Goal: Communication & Community: Answer question/provide support

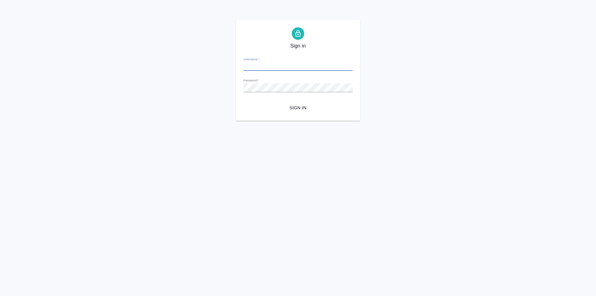
type input "[EMAIL_ADDRESS][DOMAIN_NAME]"
click at [303, 108] on span "Sign in" at bounding box center [297, 108] width 99 height 8
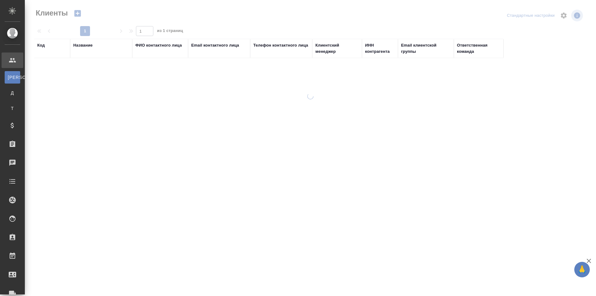
select select "RU"
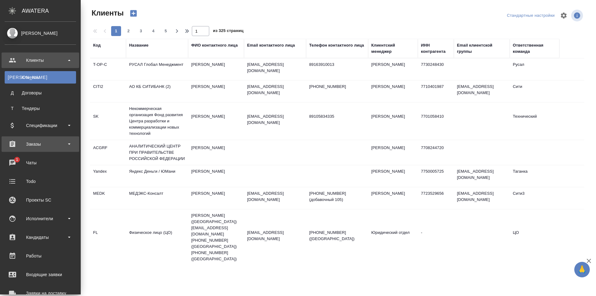
click at [54, 148] on div "Заказы" at bounding box center [40, 143] width 71 height 9
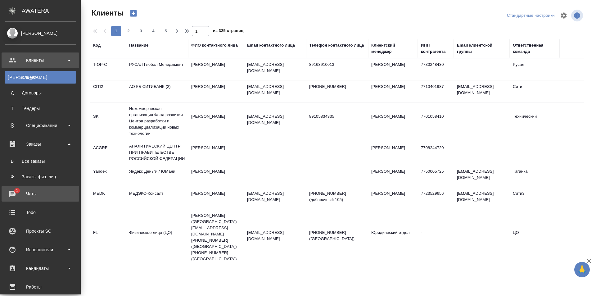
click at [43, 193] on div "Чаты" at bounding box center [40, 193] width 71 height 9
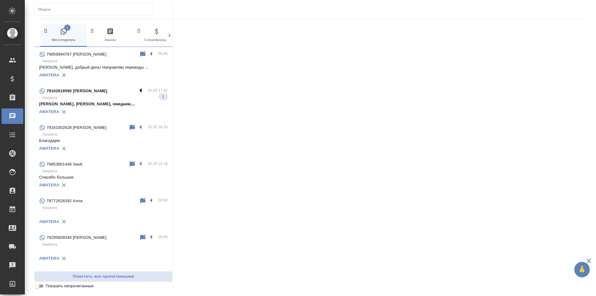
click at [137, 89] on label at bounding box center [142, 90] width 11 height 7
click at [0, 0] on input "checkbox" at bounding box center [0, 0] width 0 height 0
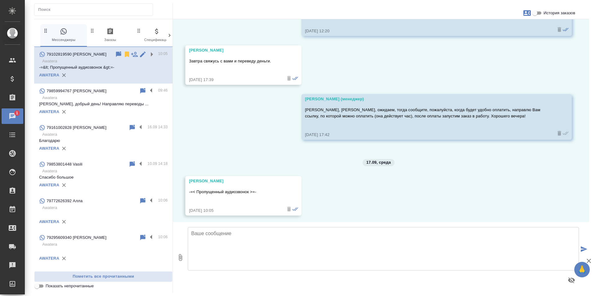
scroll to position [942, 0]
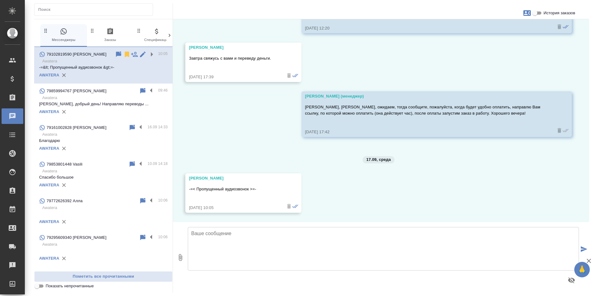
click at [434, 194] on div "15.09, понедельник Шульгина Анна (менеджер) Добрый день 15.09.25, 15:02 Шульгин…" at bounding box center [381, 120] width 416 height 203
click at [147, 94] on label at bounding box center [152, 90] width 11 height 7
click at [0, 0] on input "checkbox" at bounding box center [0, 0] width 0 height 0
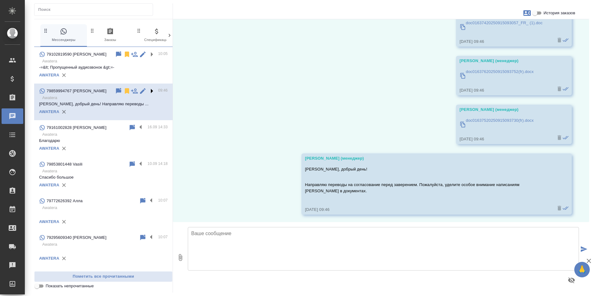
scroll to position [90, 0]
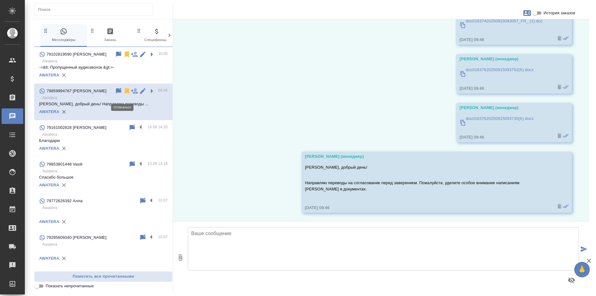
click at [125, 94] on icon at bounding box center [127, 91] width 4 height 6
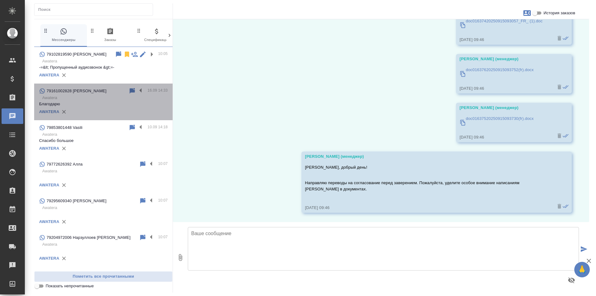
click at [140, 107] on p "Благодарю" at bounding box center [103, 104] width 128 height 6
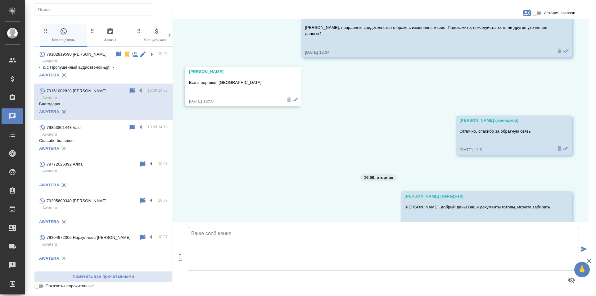
scroll to position [1428, 0]
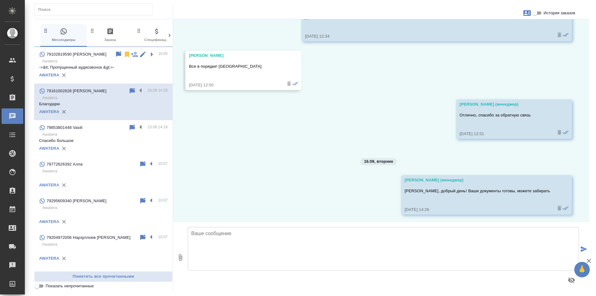
click at [110, 186] on div "AWATERA" at bounding box center [103, 184] width 128 height 9
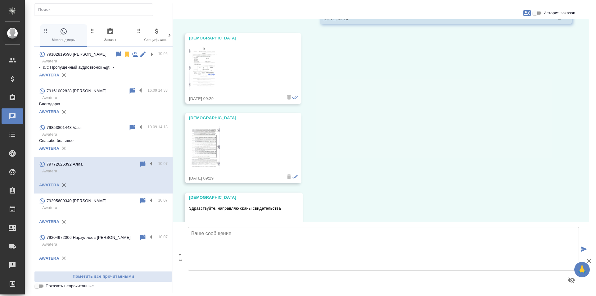
scroll to position [213, 0]
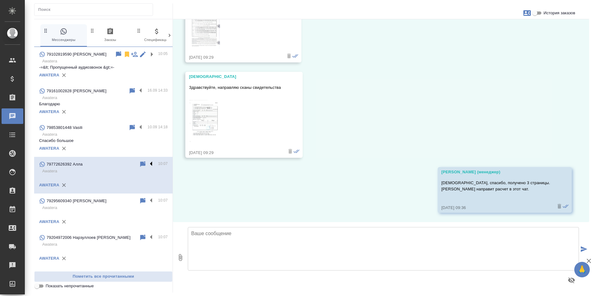
click at [147, 168] on label at bounding box center [152, 163] width 11 height 7
click at [0, 0] on input "checkbox" at bounding box center [0, 0] width 0 height 0
click at [125, 167] on icon at bounding box center [127, 164] width 4 height 6
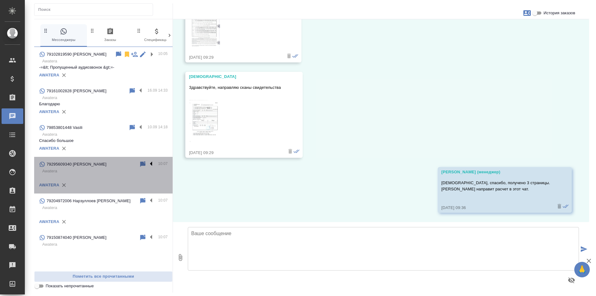
click at [152, 168] on label at bounding box center [152, 163] width 11 height 7
click at [0, 0] on input "checkbox" at bounding box center [0, 0] width 0 height 0
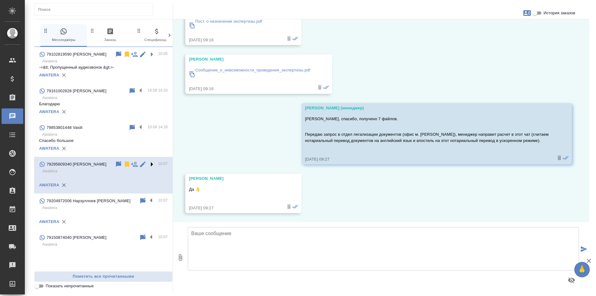
scroll to position [744, 0]
click at [127, 167] on icon at bounding box center [127, 164] width 4 height 6
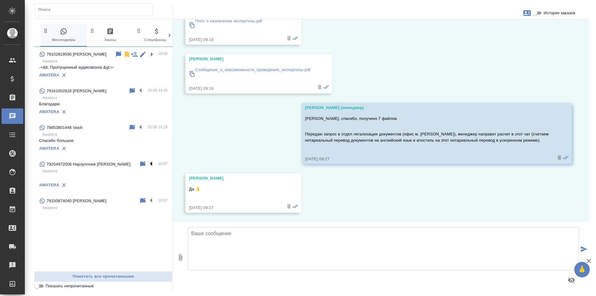
click at [152, 167] on label at bounding box center [152, 163] width 11 height 7
click at [0, 0] on input "checkbox" at bounding box center [0, 0] width 0 height 0
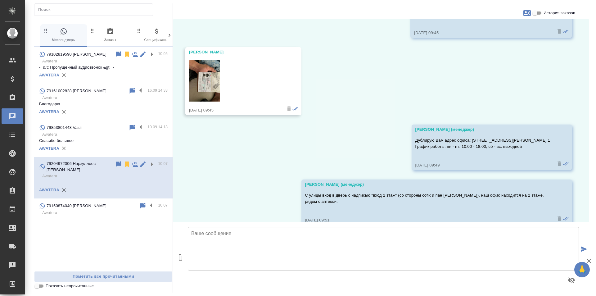
scroll to position [170, 0]
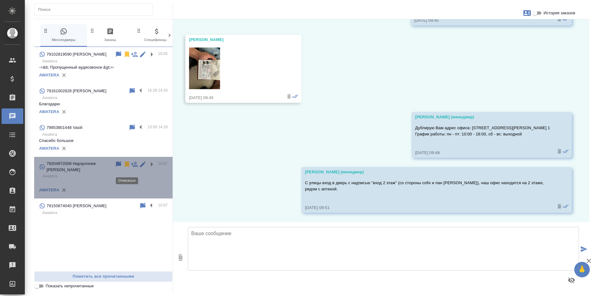
click at [127, 167] on icon at bounding box center [127, 164] width 4 height 6
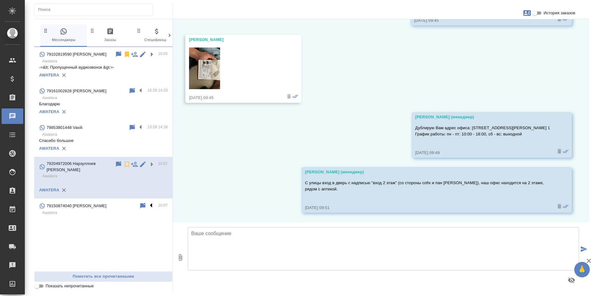
click at [152, 209] on label at bounding box center [152, 205] width 11 height 7
click at [0, 0] on input "checkbox" at bounding box center [0, 0] width 0 height 0
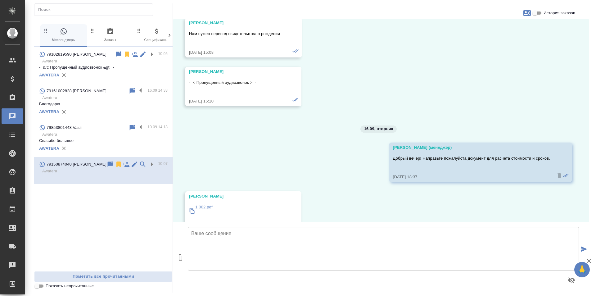
scroll to position [1061, 0]
click at [119, 167] on icon at bounding box center [118, 164] width 4 height 6
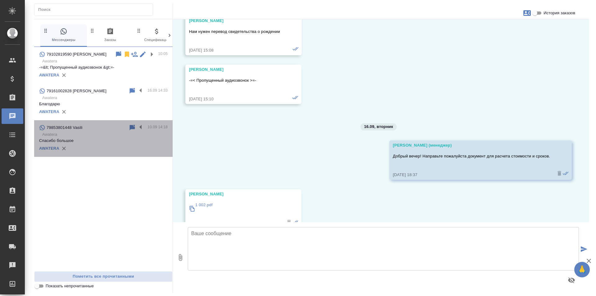
click at [108, 153] on div "AWATERA" at bounding box center [103, 148] width 128 height 9
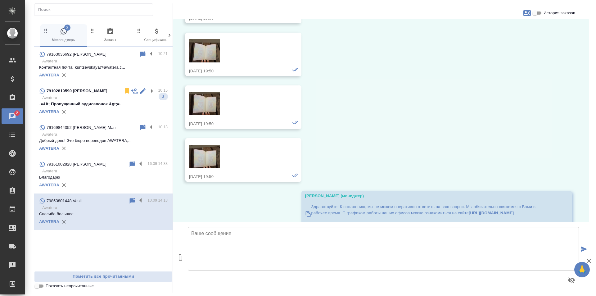
scroll to position [6128, 0]
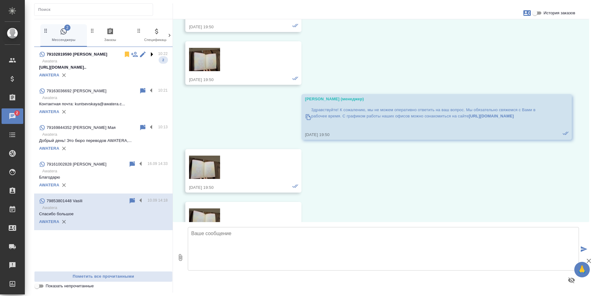
click at [152, 54] on label at bounding box center [152, 54] width 11 height 7
click at [0, 0] on input "checkbox" at bounding box center [0, 0] width 0 height 0
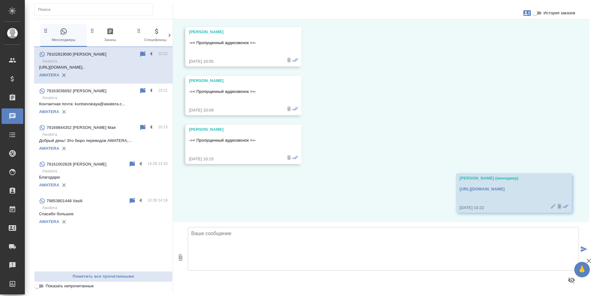
scroll to position [1089, 0]
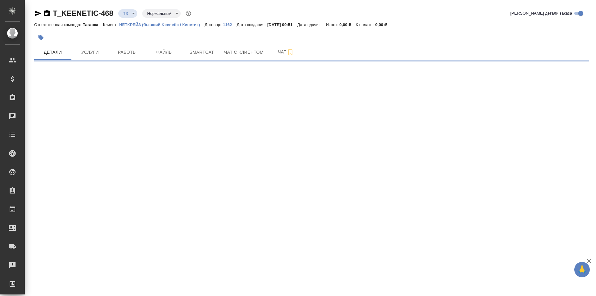
select select "RU"
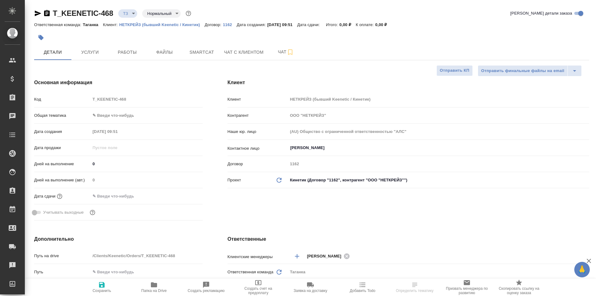
type textarea "x"
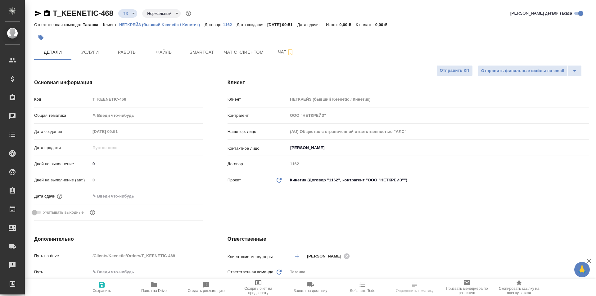
type textarea "x"
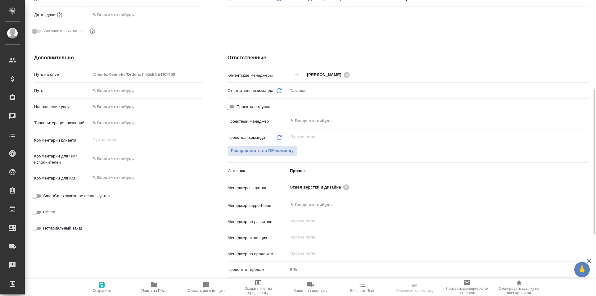
scroll to position [150, 0]
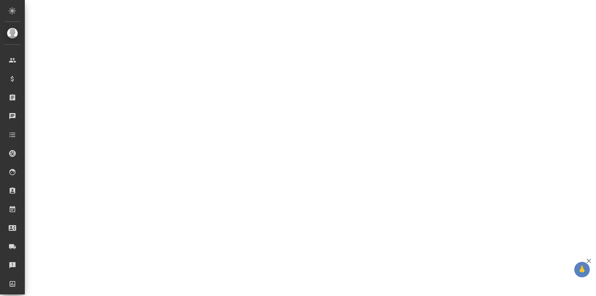
select select "RU"
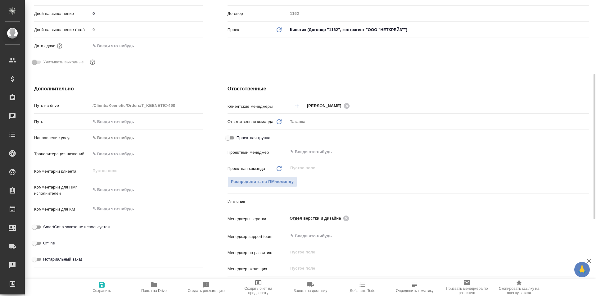
type textarea "x"
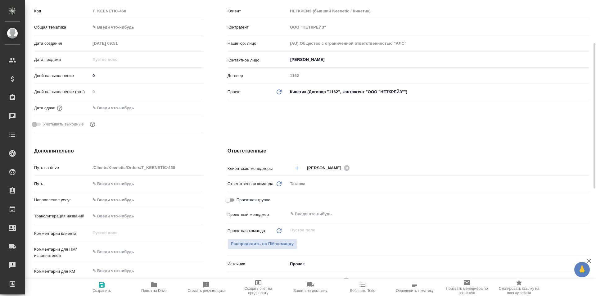
type textarea "x"
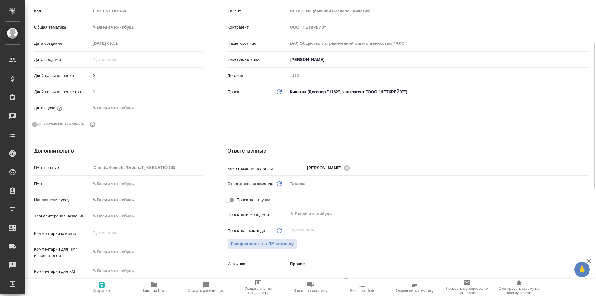
type textarea "x"
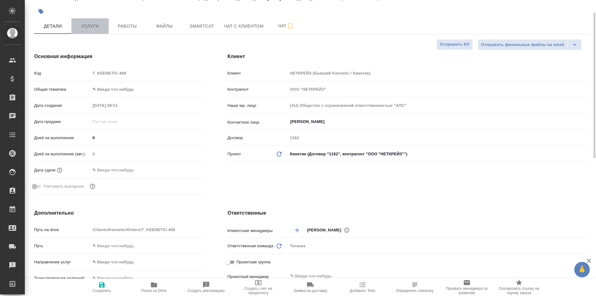
click at [93, 19] on button "Услуги" at bounding box center [89, 26] width 37 height 16
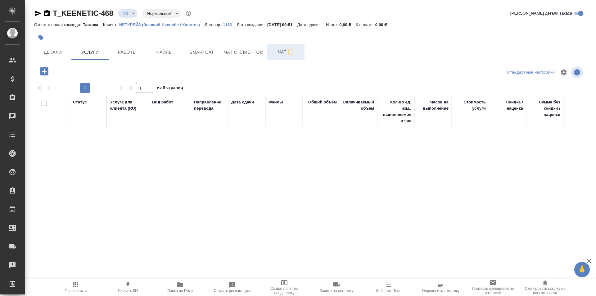
click at [279, 48] on button "Чат" at bounding box center [285, 52] width 37 height 16
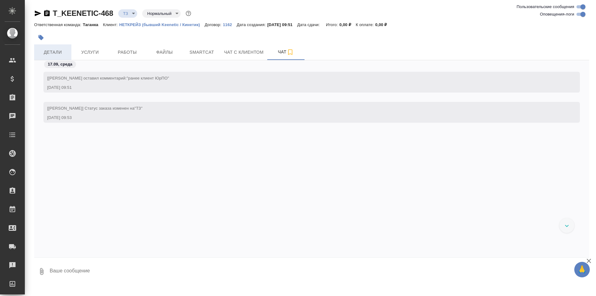
click at [59, 54] on span "Детали" at bounding box center [53, 52] width 30 height 8
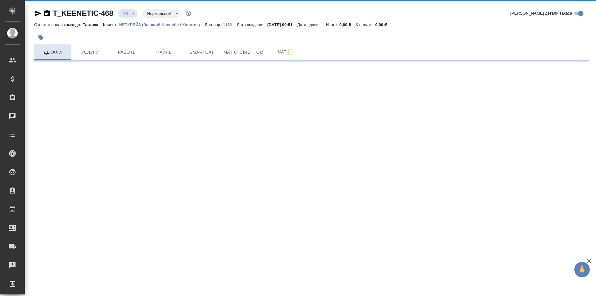
select select "RU"
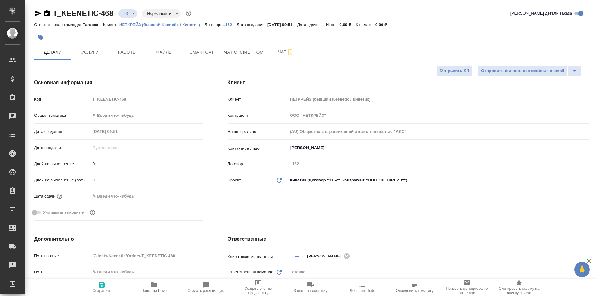
type textarea "x"
click at [274, 51] on span "Чат" at bounding box center [286, 52] width 30 height 8
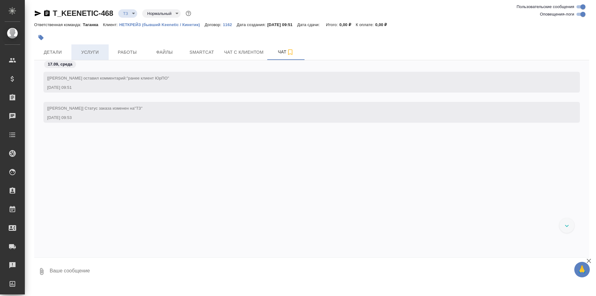
click at [103, 49] on span "Услуги" at bounding box center [90, 52] width 30 height 8
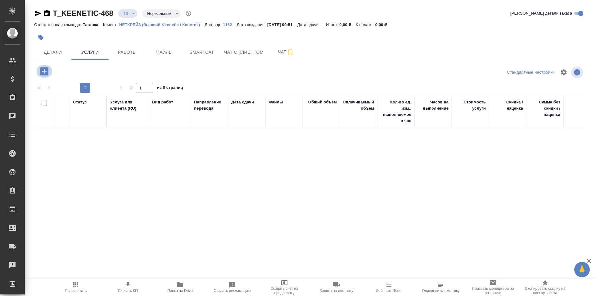
click at [43, 70] on icon "button" at bounding box center [44, 71] width 8 height 8
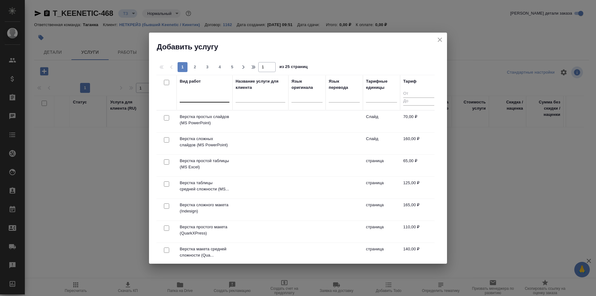
click at [208, 97] on div at bounding box center [205, 96] width 50 height 9
type input "c"
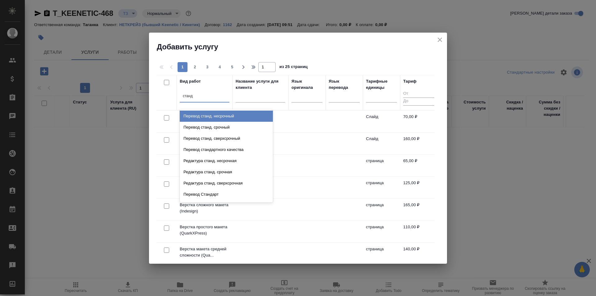
type input "станда"
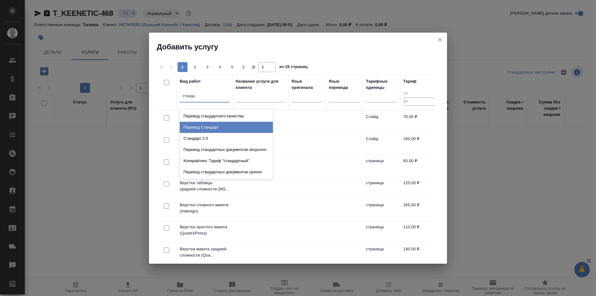
click at [223, 125] on div "Перевод Стандарт" at bounding box center [226, 127] width 93 height 11
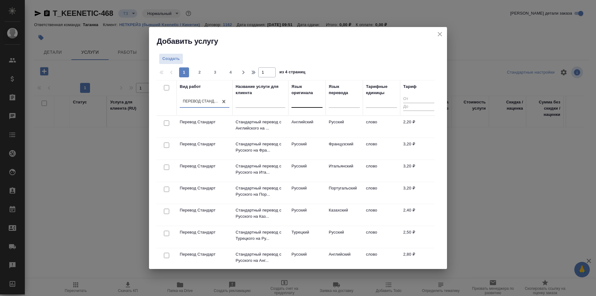
click at [304, 104] on div at bounding box center [306, 101] width 31 height 9
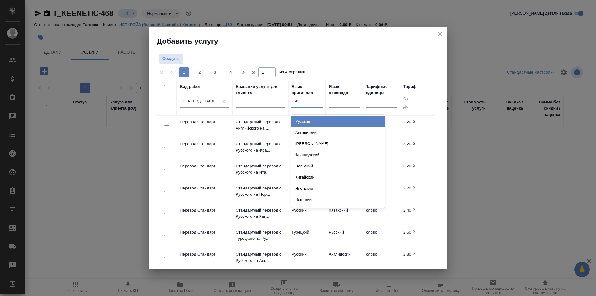
type input "кит"
click at [315, 120] on div "Китайский" at bounding box center [337, 121] width 93 height 11
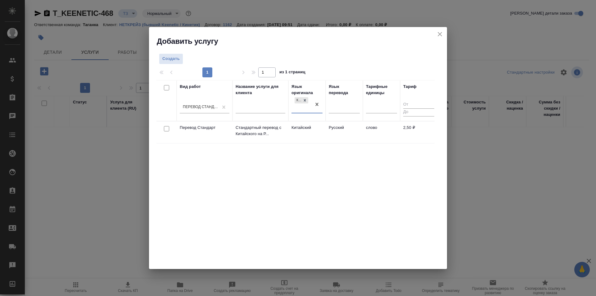
click at [349, 134] on td "Русский" at bounding box center [343, 132] width 37 height 22
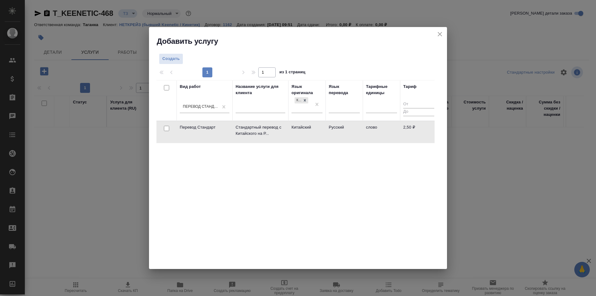
click at [349, 134] on td "Русский" at bounding box center [343, 132] width 37 height 22
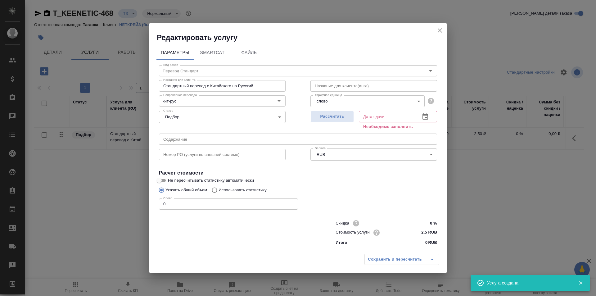
click at [426, 117] on icon "button" at bounding box center [425, 116] width 6 height 6
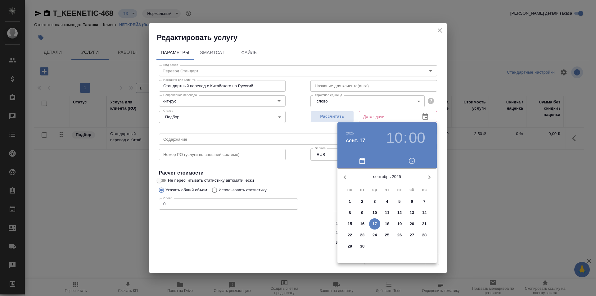
click at [396, 131] on h3 "10" at bounding box center [394, 137] width 16 height 17
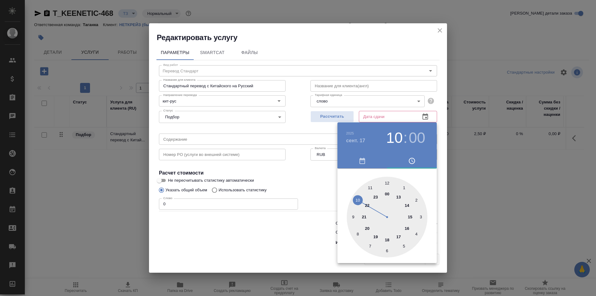
click at [411, 217] on div at bounding box center [386, 217] width 81 height 81
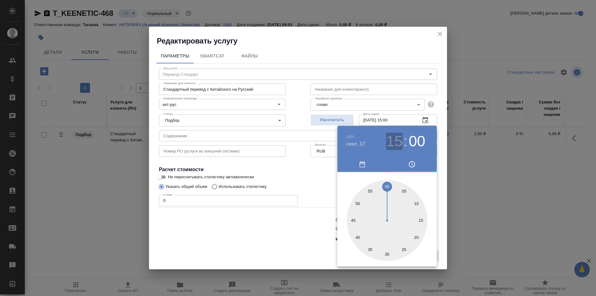
click at [394, 144] on h3 "15" at bounding box center [394, 140] width 16 height 17
click at [407, 232] on div at bounding box center [386, 220] width 81 height 81
type input "17.09.2025 16:00"
click at [330, 177] on div at bounding box center [298, 148] width 596 height 296
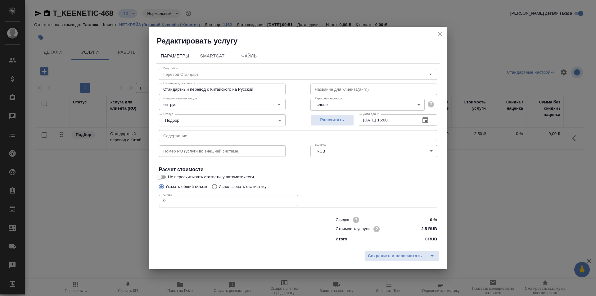
click at [199, 201] on input "0" at bounding box center [228, 200] width 139 height 11
type input "450"
click at [403, 255] on span "Сохранить и пересчитать" at bounding box center [395, 255] width 54 height 7
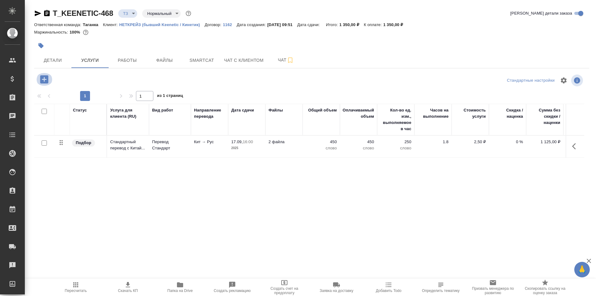
click at [42, 76] on icon "button" at bounding box center [44, 79] width 8 height 8
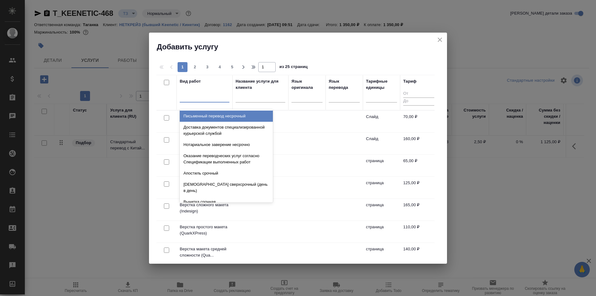
click at [202, 97] on div at bounding box center [205, 96] width 50 height 9
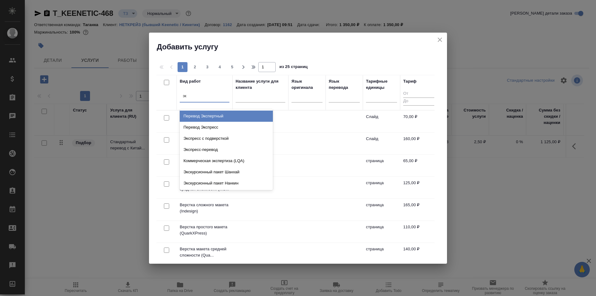
type input "экс"
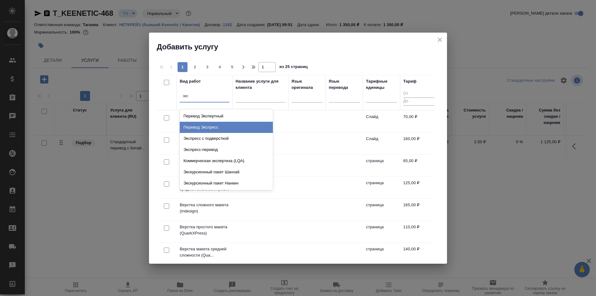
click at [217, 126] on div "Перевод Экспресс" at bounding box center [226, 127] width 93 height 11
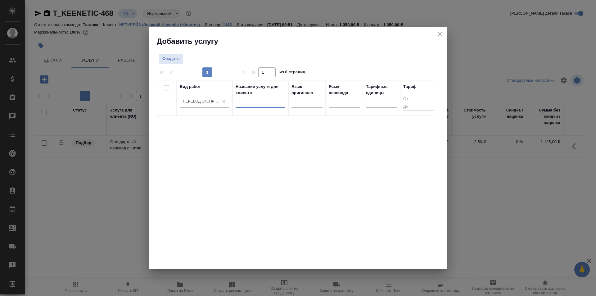
click at [262, 102] on input "text" at bounding box center [260, 104] width 50 height 8
click at [310, 102] on div at bounding box center [306, 101] width 31 height 9
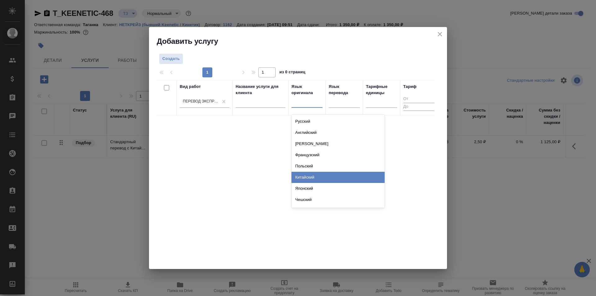
click at [322, 172] on div "Китайский" at bounding box center [337, 177] width 93 height 11
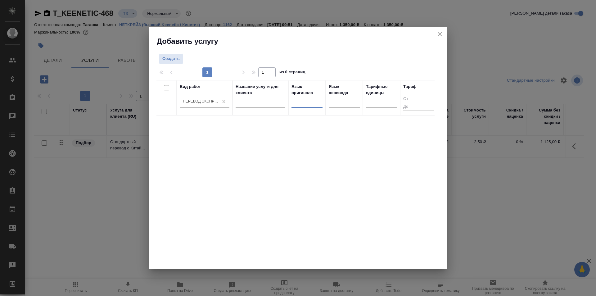
click at [309, 101] on div at bounding box center [306, 101] width 31 height 9
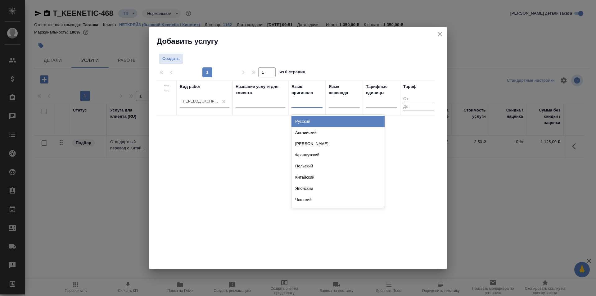
click at [318, 121] on div "Русский" at bounding box center [337, 121] width 93 height 11
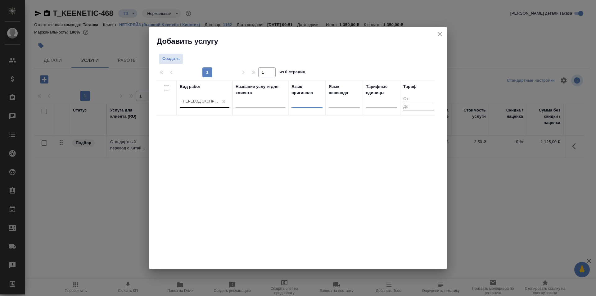
click at [212, 98] on div "Перевод Экспресс" at bounding box center [199, 101] width 38 height 9
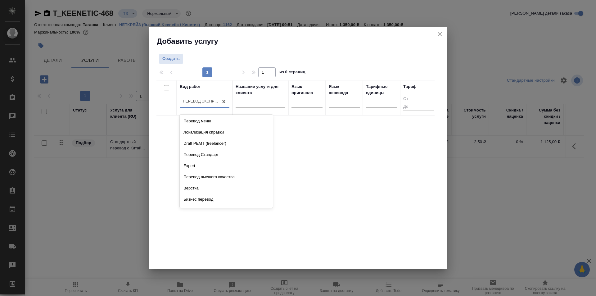
scroll to position [1714, 0]
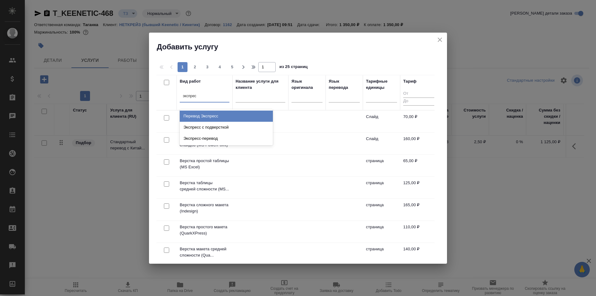
type input "экспресс"
click at [225, 113] on div "Перевод Экспресс" at bounding box center [226, 115] width 93 height 11
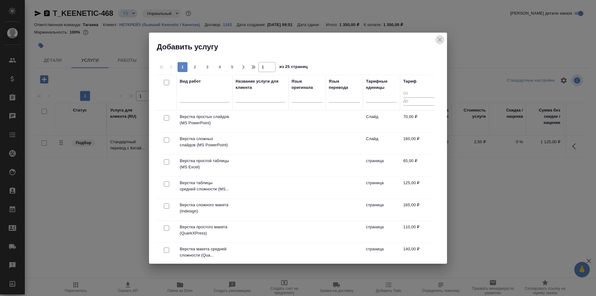
click at [440, 40] on icon "close" at bounding box center [439, 40] width 4 height 4
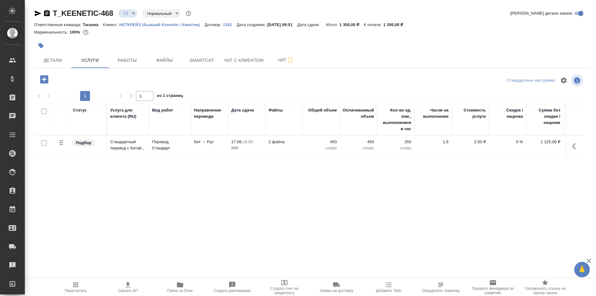
click at [287, 146] on td "2 файла" at bounding box center [283, 147] width 37 height 22
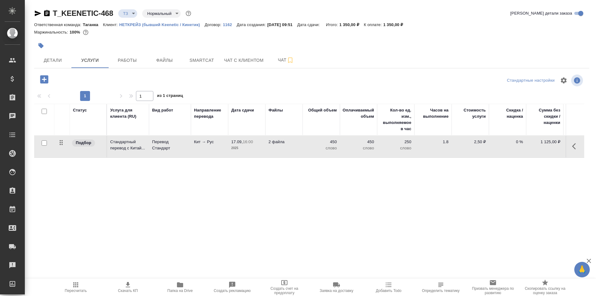
click at [287, 146] on td "2 файла" at bounding box center [283, 147] width 37 height 22
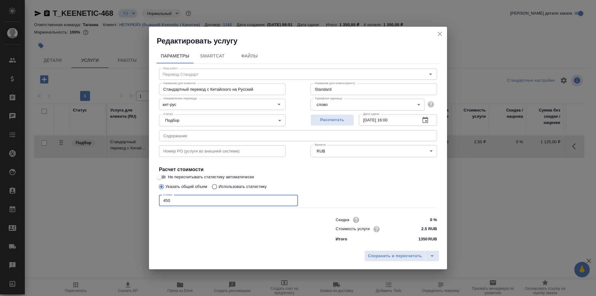
click at [199, 201] on input "450" at bounding box center [228, 200] width 139 height 11
type input "4"
type input "300"
click at [401, 259] on button "Сохранить и пересчитать" at bounding box center [394, 255] width 61 height 11
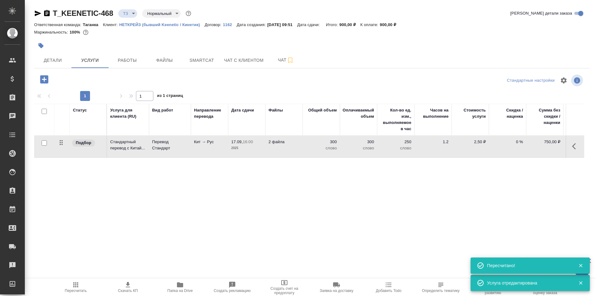
click at [44, 76] on icon "button" at bounding box center [44, 79] width 8 height 8
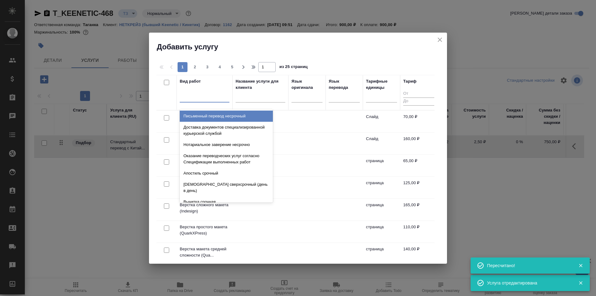
click at [187, 99] on div at bounding box center [205, 96] width 50 height 9
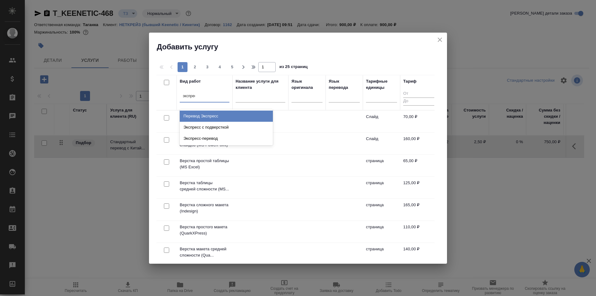
type input "экспресс"
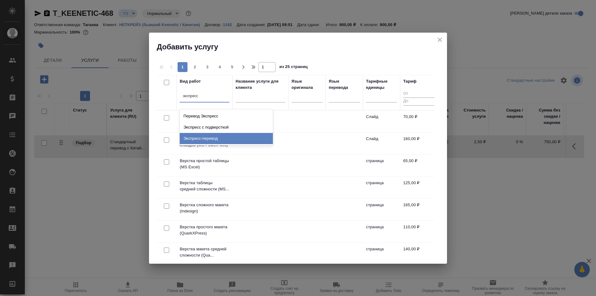
click at [245, 136] on div "Экспресс-перевод" at bounding box center [226, 138] width 93 height 11
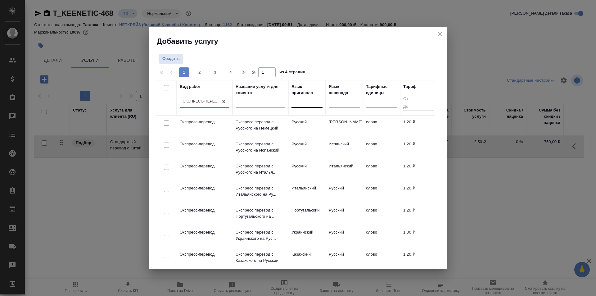
click at [292, 101] on div at bounding box center [306, 101] width 31 height 9
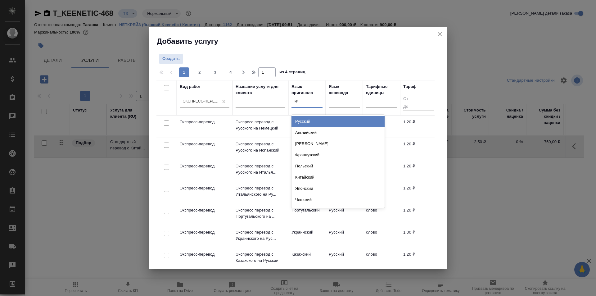
type input "кит"
click at [342, 121] on div "Китайский" at bounding box center [337, 121] width 93 height 11
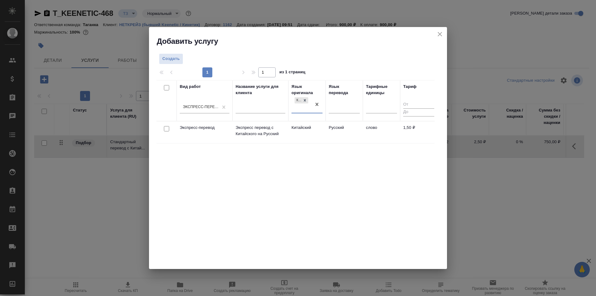
click at [347, 132] on td "Русский" at bounding box center [343, 132] width 37 height 22
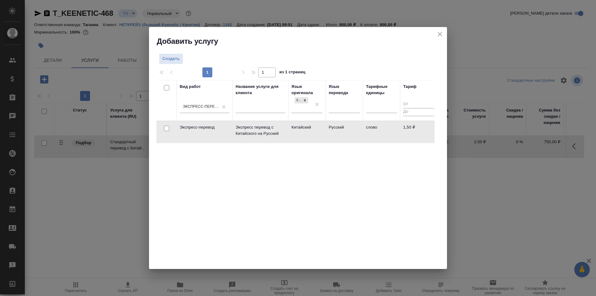
click at [347, 132] on td "Русский" at bounding box center [343, 132] width 37 height 22
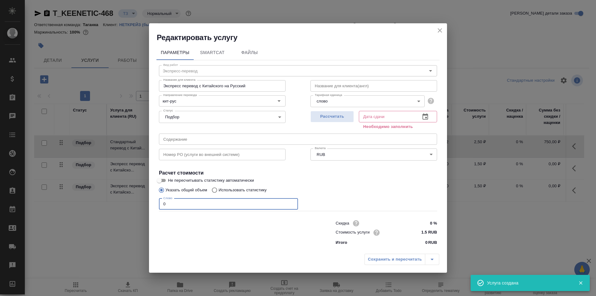
click at [192, 202] on input "0" at bounding box center [228, 203] width 139 height 11
type input "300"
click at [425, 118] on icon "button" at bounding box center [424, 116] width 7 height 7
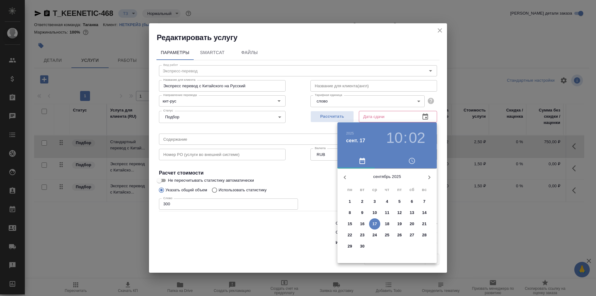
click at [396, 141] on h3 "10" at bounding box center [394, 137] width 16 height 17
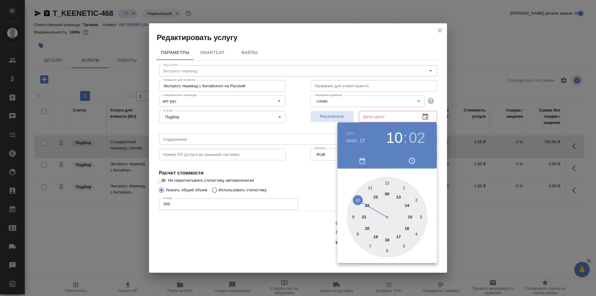
click at [406, 227] on div at bounding box center [386, 217] width 81 height 81
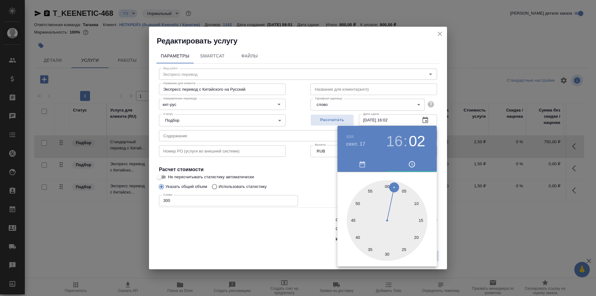
click at [386, 184] on div at bounding box center [386, 220] width 81 height 81
type input "[DATE] 16:00"
click at [320, 174] on div at bounding box center [298, 148] width 596 height 296
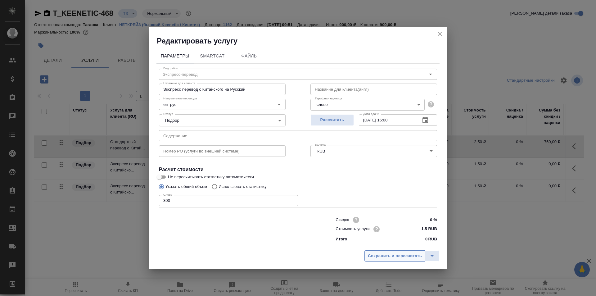
click at [388, 254] on span "Сохранить и пересчитать" at bounding box center [395, 255] width 54 height 7
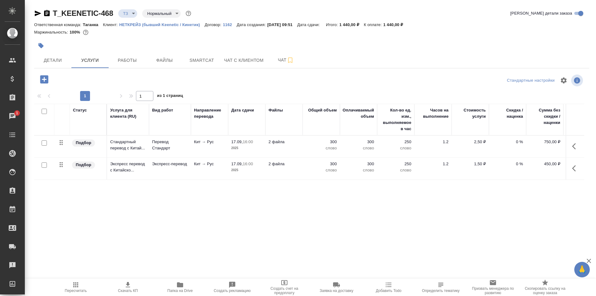
click at [44, 162] on div at bounding box center [44, 165] width 14 height 9
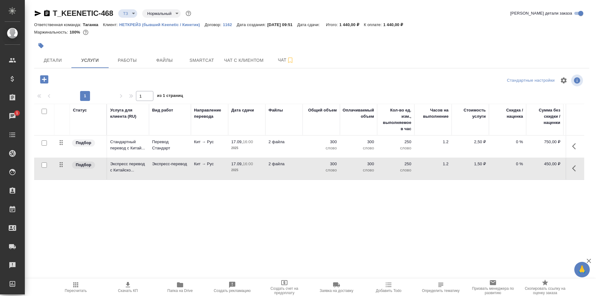
click at [44, 163] on input "checkbox" at bounding box center [44, 164] width 5 height 5
checkbox input "true"
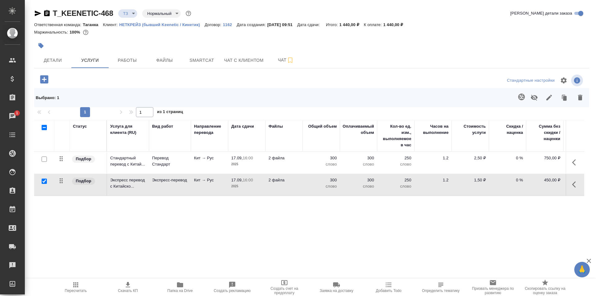
click at [533, 98] on icon "button" at bounding box center [533, 97] width 7 height 7
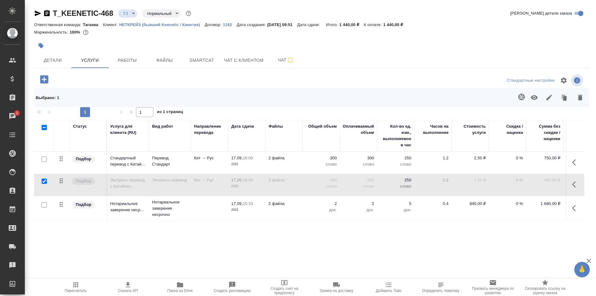
click at [533, 98] on icon "button" at bounding box center [533, 97] width 7 height 7
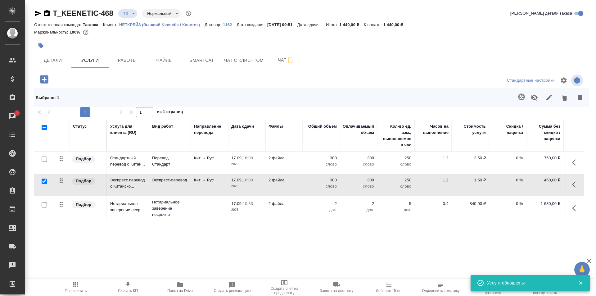
click at [103, 230] on div "Статус Услуга для клиента (RU) Вид работ Направление перевода Дата сдачи Файлы …" at bounding box center [309, 186] width 550 height 133
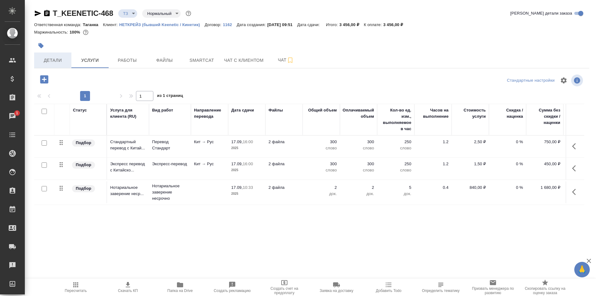
click at [63, 57] on span "Детали" at bounding box center [53, 60] width 30 height 8
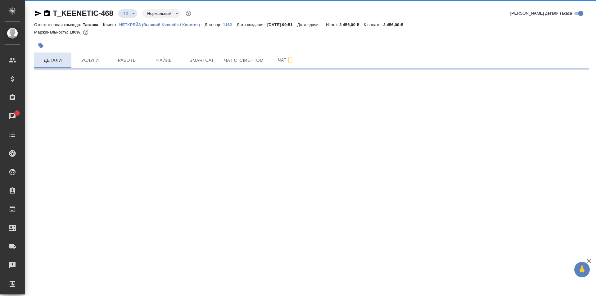
select select "RU"
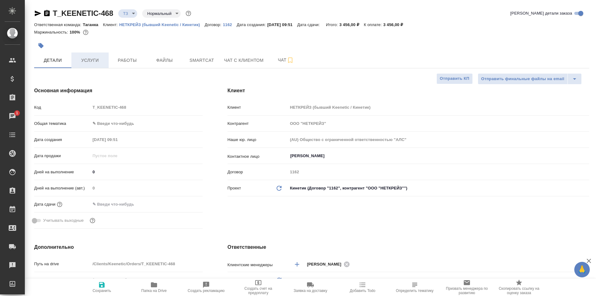
type textarea "x"
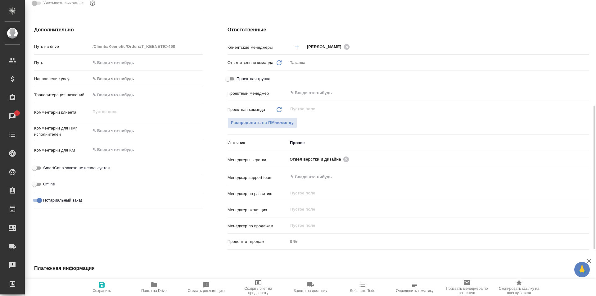
scroll to position [313, 0]
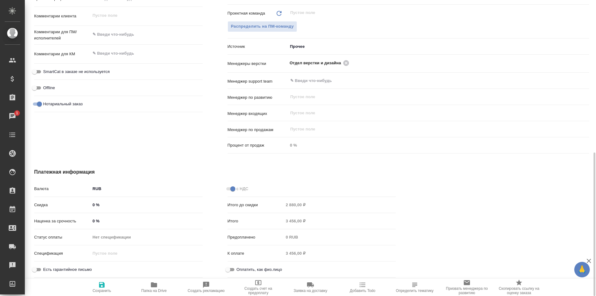
click at [95, 220] on input "0 %" at bounding box center [146, 220] width 112 height 9
type textarea "x"
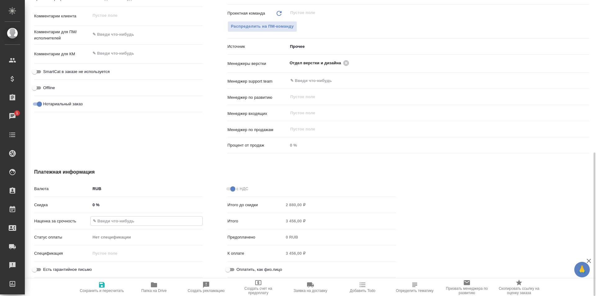
type textarea "x"
type input "5 %"
type textarea "x"
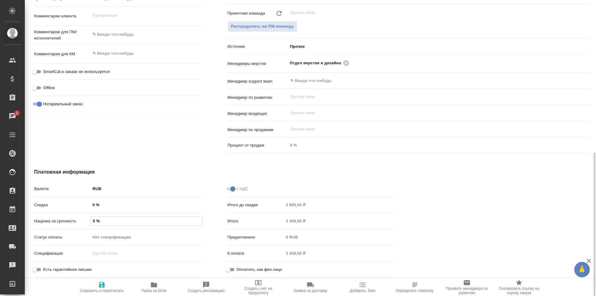
type textarea "x"
type input "50 %"
click at [95, 286] on span "Сохранить и пересчитать" at bounding box center [101, 287] width 45 height 12
type textarea "x"
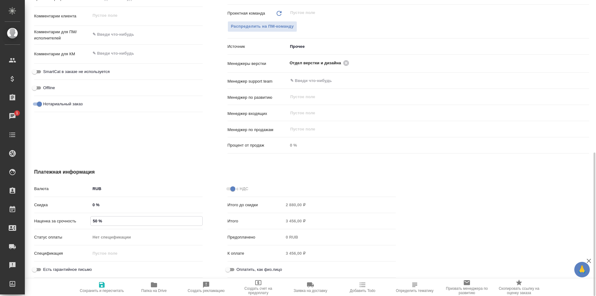
type textarea "x"
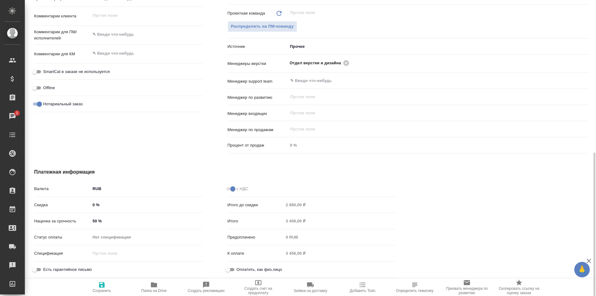
type textarea "x"
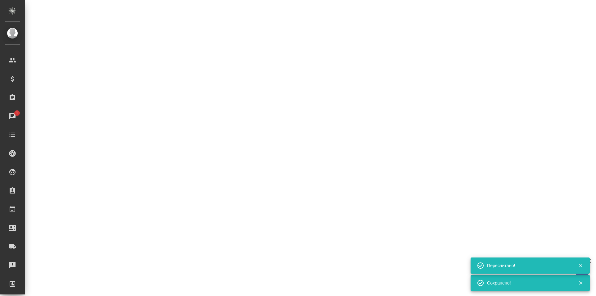
select select "RU"
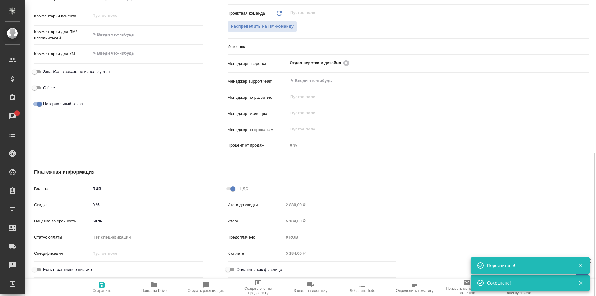
type textarea "x"
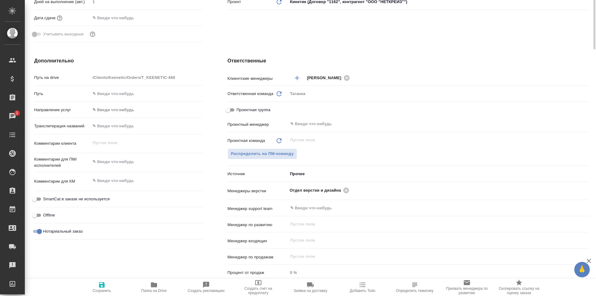
scroll to position [0, 0]
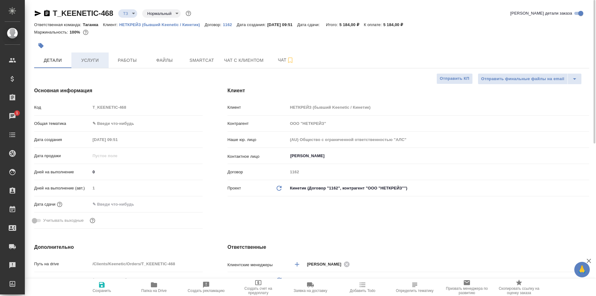
click at [101, 63] on span "Услуги" at bounding box center [90, 60] width 30 height 8
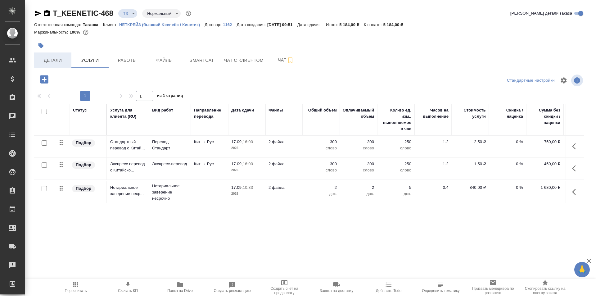
click at [45, 60] on span "Детали" at bounding box center [53, 60] width 30 height 8
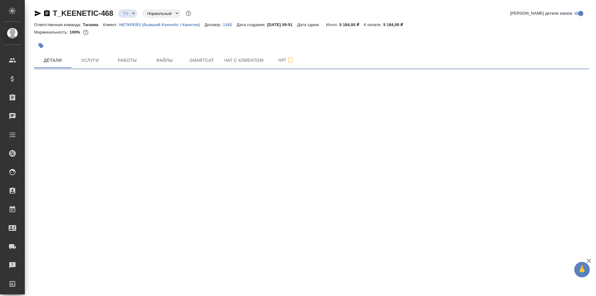
select select "RU"
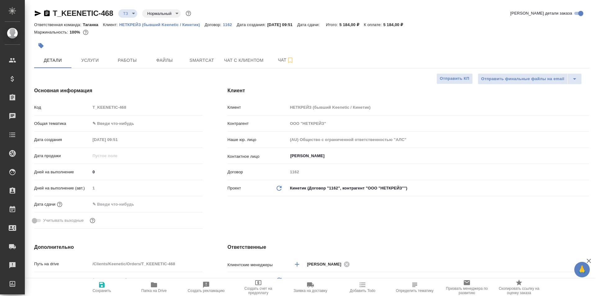
type textarea "x"
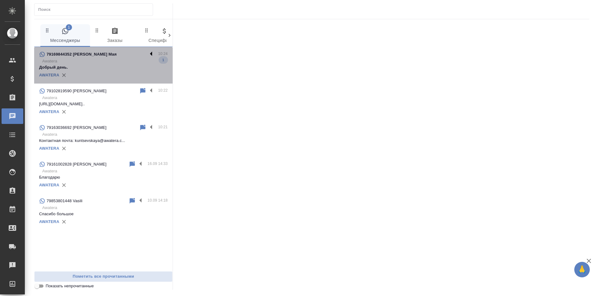
click at [152, 53] on label at bounding box center [152, 54] width 11 height 7
click at [0, 0] on input "checkbox" at bounding box center [0, 0] width 0 height 0
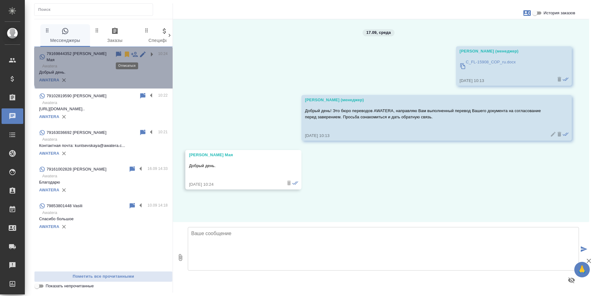
click at [127, 57] on icon at bounding box center [126, 54] width 7 height 7
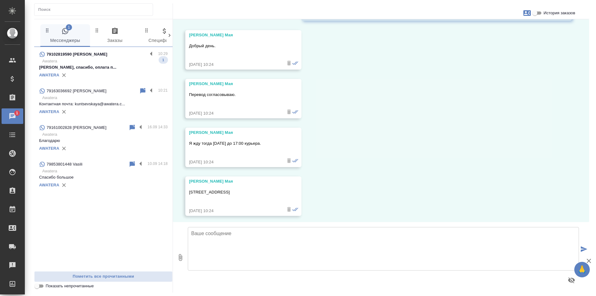
scroll to position [123, 0]
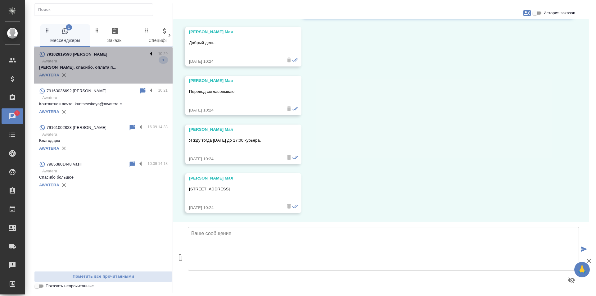
click at [152, 54] on label at bounding box center [152, 54] width 11 height 7
click at [0, 0] on input "checkbox" at bounding box center [0, 0] width 0 height 0
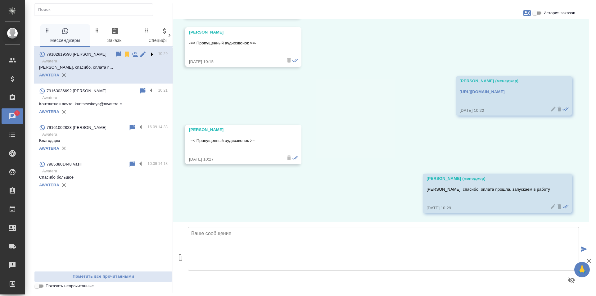
scroll to position [1186, 0]
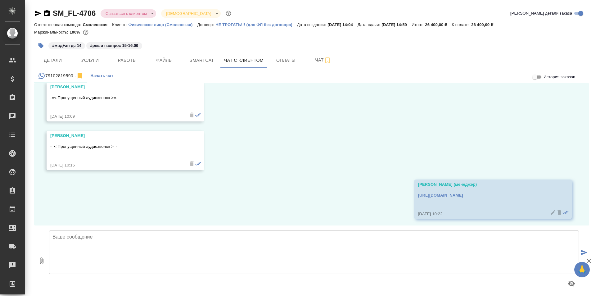
scroll to position [1124, 0]
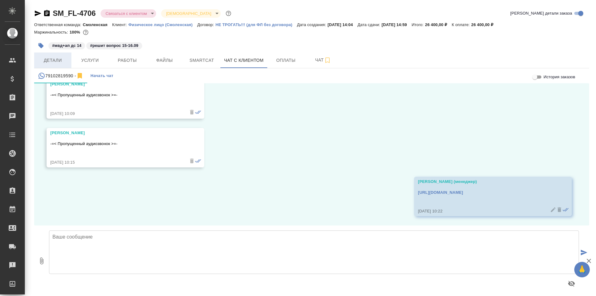
click at [46, 58] on span "Детали" at bounding box center [53, 60] width 30 height 8
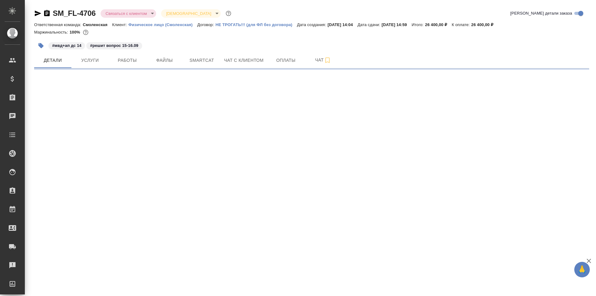
select select "RU"
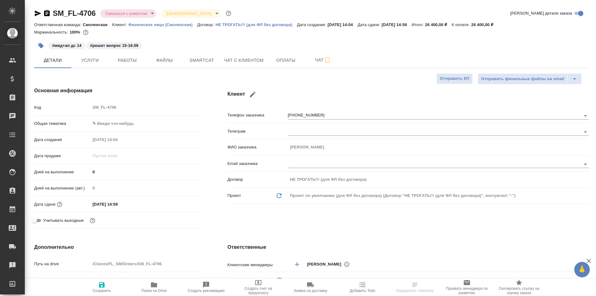
type textarea "x"
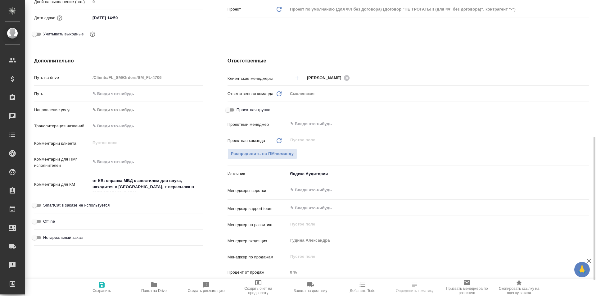
scroll to position [313, 0]
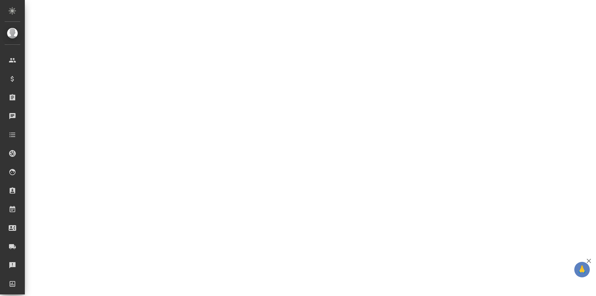
select select "RU"
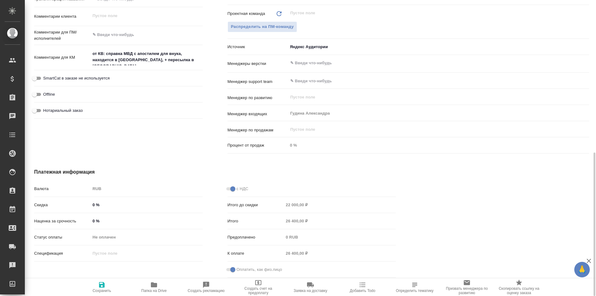
type textarea "x"
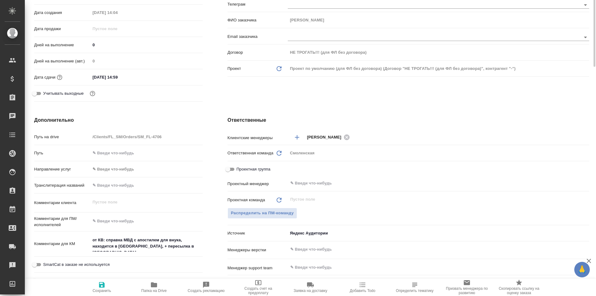
scroll to position [0, 0]
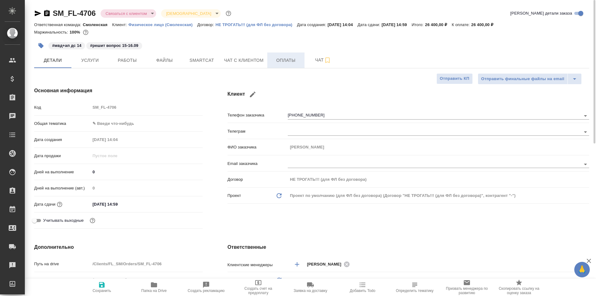
click at [277, 65] on button "Оплаты" at bounding box center [285, 60] width 37 height 16
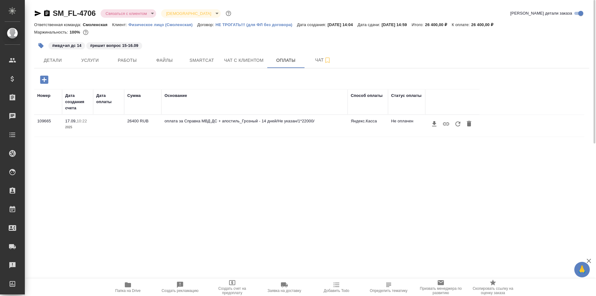
click at [46, 79] on icon "button" at bounding box center [44, 79] width 8 height 8
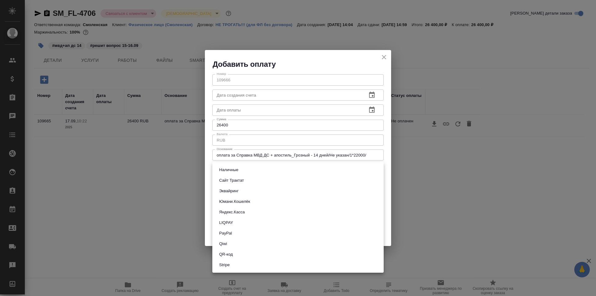
click at [264, 169] on body "🙏 .cls-1 fill:#fff; AWATERA Galisheva [PERSON_NAME] Спецификации Заказы 0 Чаты …" at bounding box center [298, 148] width 596 height 296
click at [272, 208] on li "Яндекс.Касса" at bounding box center [297, 212] width 171 height 11
type input "yandex-kassa"
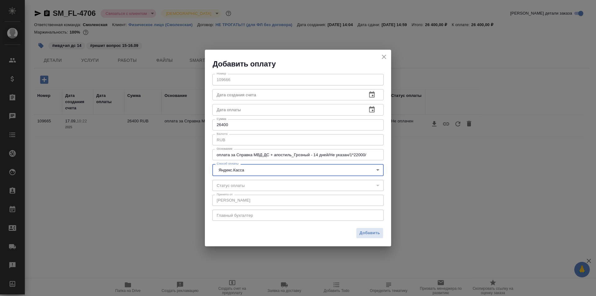
click at [379, 58] on div "Добавить оплату" at bounding box center [298, 59] width 186 height 19
click at [380, 57] on icon "close" at bounding box center [383, 56] width 7 height 7
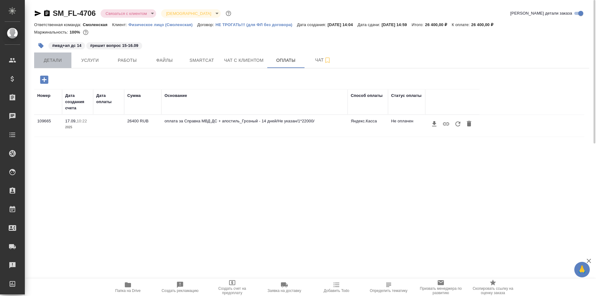
click at [49, 61] on span "Детали" at bounding box center [53, 60] width 30 height 8
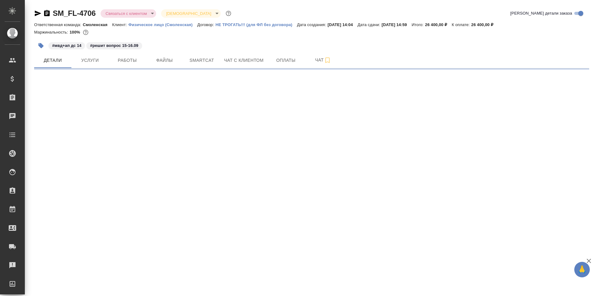
select select "RU"
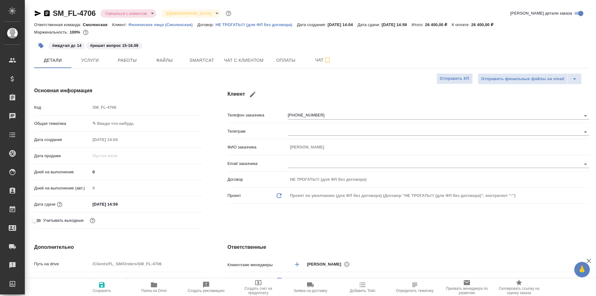
type textarea "x"
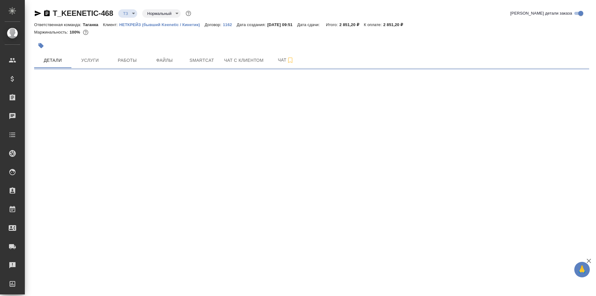
select select "RU"
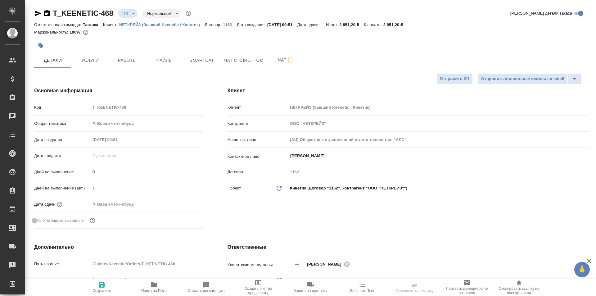
type textarea "x"
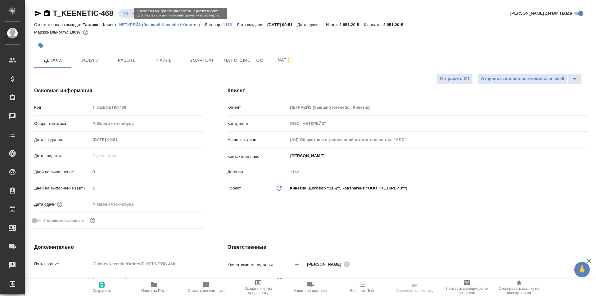
type textarea "x"
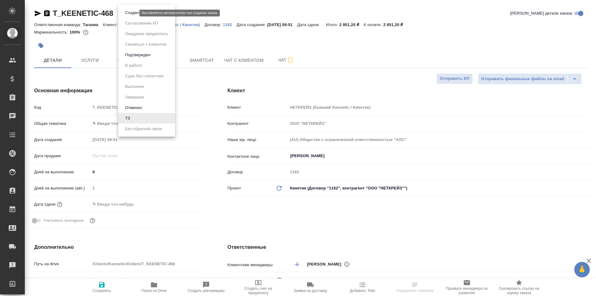
click at [128, 15] on body "🙏 .cls-1 fill:#fff; AWATERA Galisheva [PERSON_NAME] Спецификации Заказы 0 Чаты …" at bounding box center [298, 148] width 596 height 296
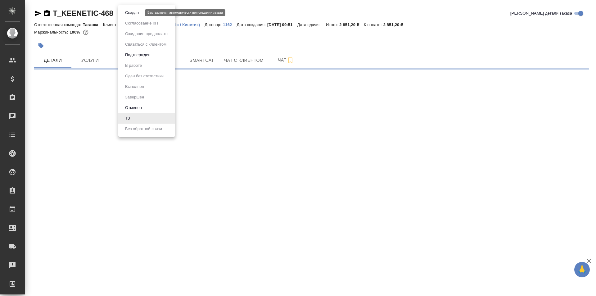
select select "RU"
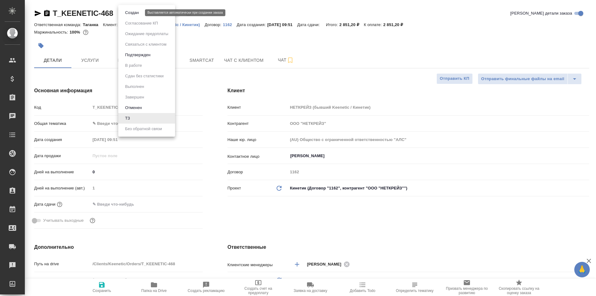
type textarea "x"
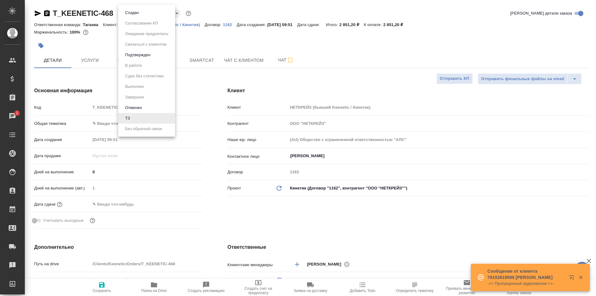
click at [224, 37] on div at bounding box center [298, 148] width 596 height 296
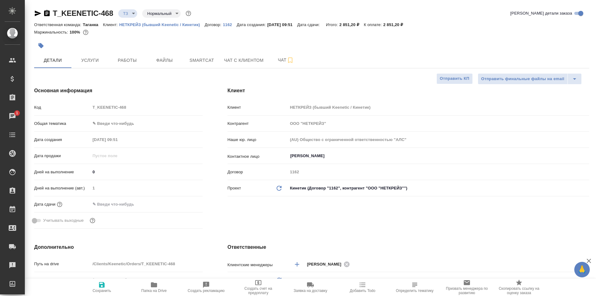
type textarea "x"
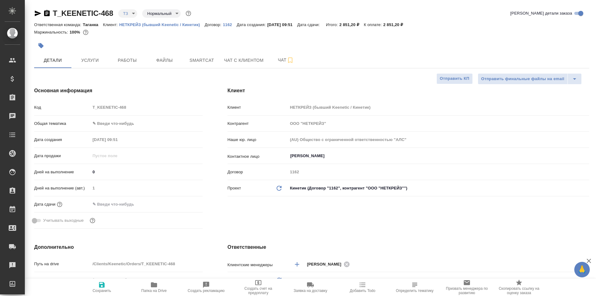
type textarea "x"
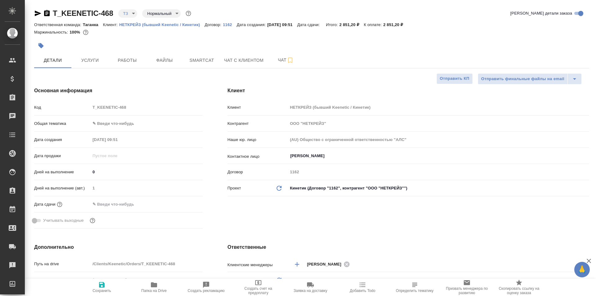
type textarea "x"
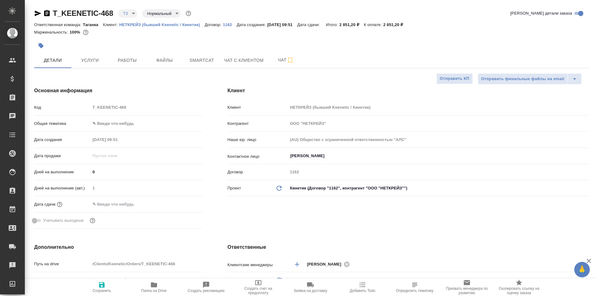
type textarea "x"
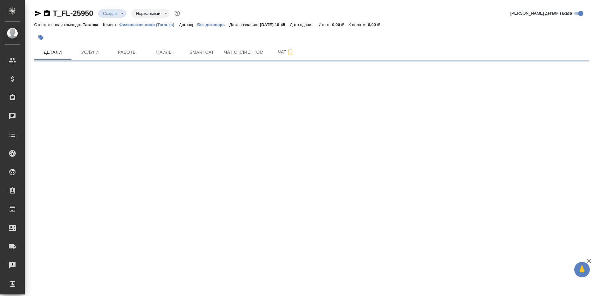
select select "RU"
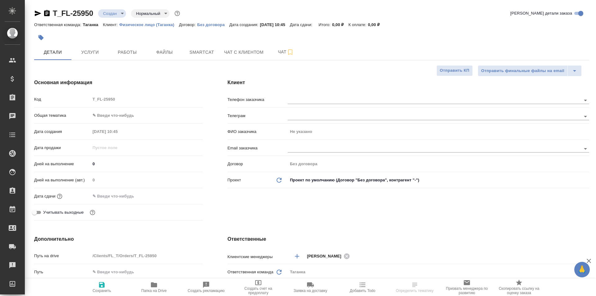
type textarea "x"
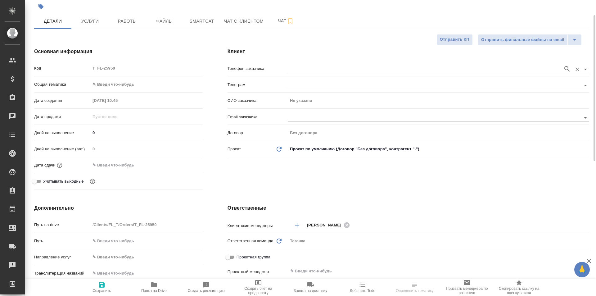
click at [313, 72] on input "text" at bounding box center [424, 68] width 272 height 7
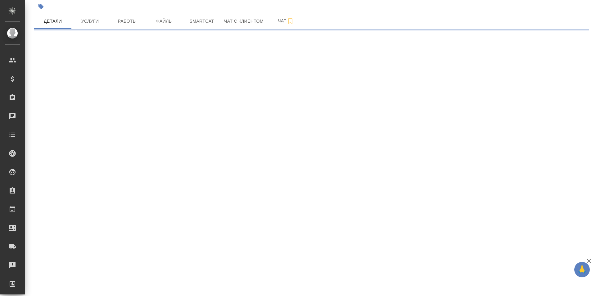
click at [351, 78] on div ".cls-1 fill:#fff; AWATERA Galisheva Mariya Клиенты Спецификации Заказы 0 Чаты T…" at bounding box center [298, 148] width 596 height 296
select select "RU"
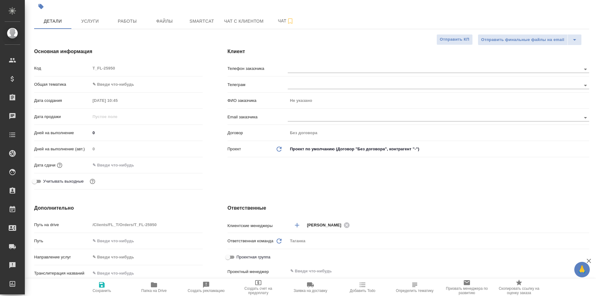
type textarea "x"
click at [371, 69] on input "text" at bounding box center [424, 68] width 272 height 7
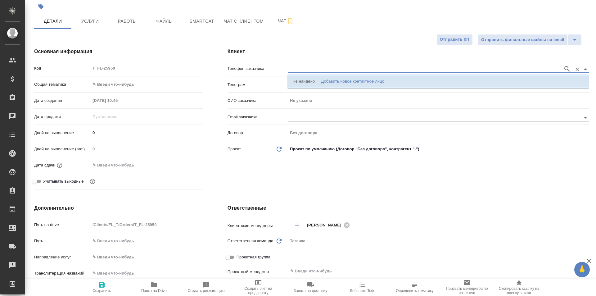
click at [368, 78] on div "Добавить новое контактное лицо" at bounding box center [352, 81] width 63 height 6
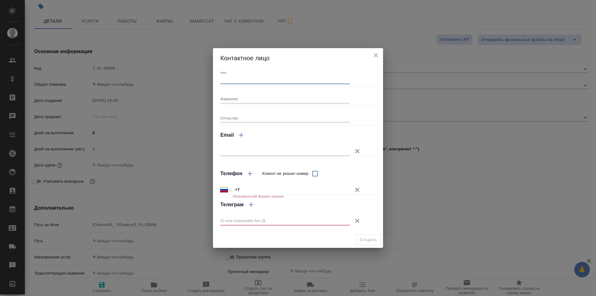
click at [279, 81] on input "Имя" at bounding box center [284, 79] width 129 height 9
type input "Надира"
click at [260, 191] on input "+7" at bounding box center [291, 189] width 117 height 9
type input "+7 980 495 31 83"
click at [354, 221] on icon "button" at bounding box center [356, 220] width 7 height 7
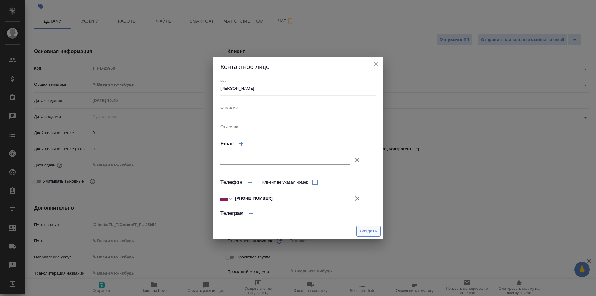
click at [373, 232] on span "Создать" at bounding box center [368, 230] width 17 height 7
type input "Надира"
type textarea "x"
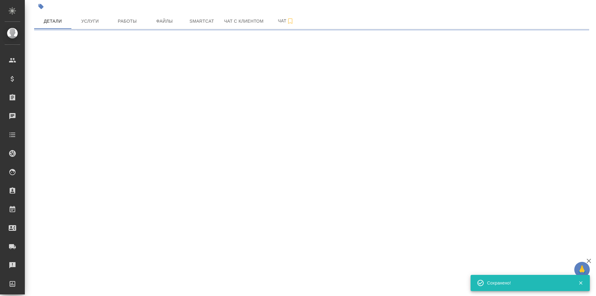
type input "holyTrinity"
select select "RU"
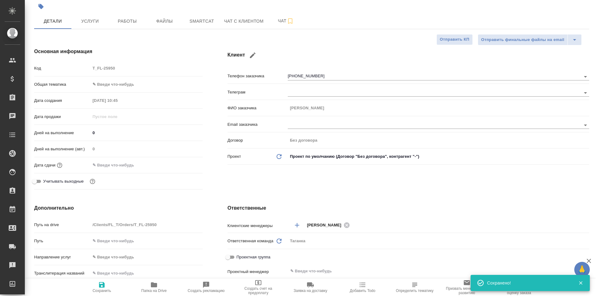
type textarea "x"
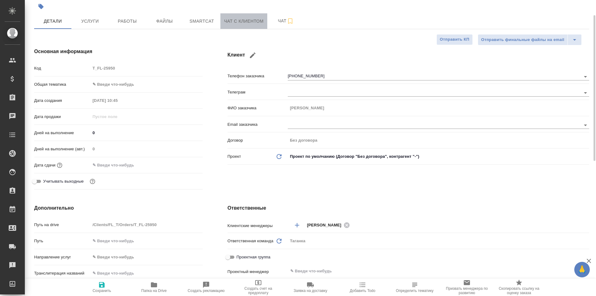
click at [235, 19] on span "Чат с клиентом" at bounding box center [243, 21] width 39 height 8
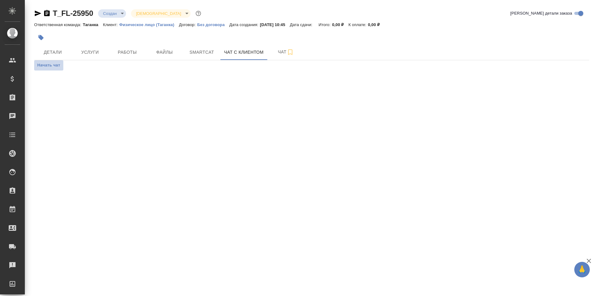
click at [55, 63] on span "Начать чат" at bounding box center [48, 65] width 23 height 7
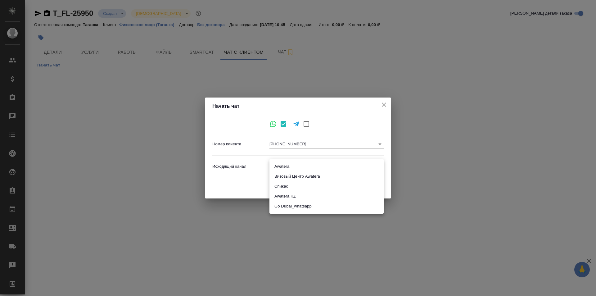
click at [344, 167] on body "🙏 .cls-1 fill:#fff; AWATERA Galisheva Mariya Клиенты Спецификации Заказы 0 Чаты…" at bounding box center [298, 148] width 596 height 296
click at [344, 167] on li "Awatera" at bounding box center [326, 166] width 114 height 10
type input "2"
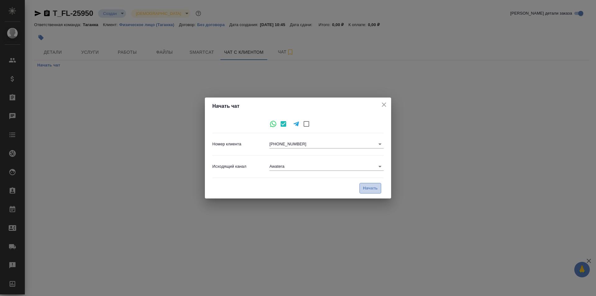
click at [369, 191] on span "Начать" at bounding box center [370, 188] width 15 height 7
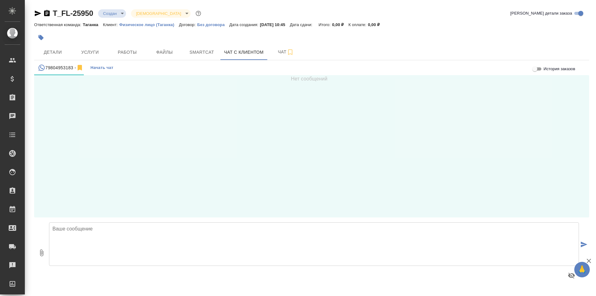
click at [100, 228] on textarea at bounding box center [314, 243] width 530 height 43
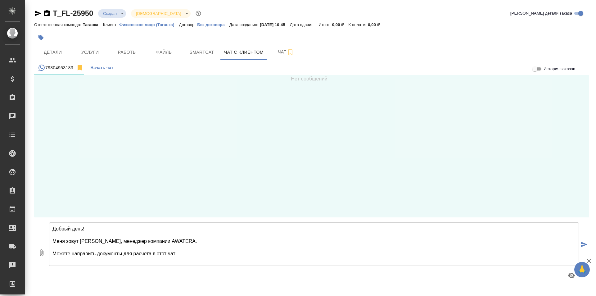
click at [52, 251] on textarea "Добрый день! Меня зовут Мария, менеджер компании AWATERA. Можете направить доку…" at bounding box center [314, 243] width 530 height 43
type textarea "Добрый день! Меня зовут Мария, менеджер компании AWATERA. Можете направить доку…"
click at [590, 259] on icon "button" at bounding box center [588, 260] width 4 height 4
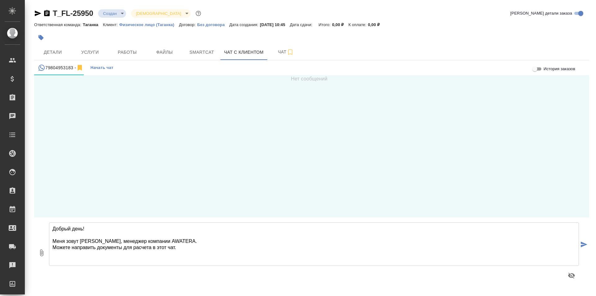
click at [113, 231] on textarea "Добрый день! Меня зовут Мария, менеджер компании AWATERA. Можете направить доку…" at bounding box center [314, 243] width 530 height 43
click at [587, 247] on button "submit" at bounding box center [584, 245] width 10 height 86
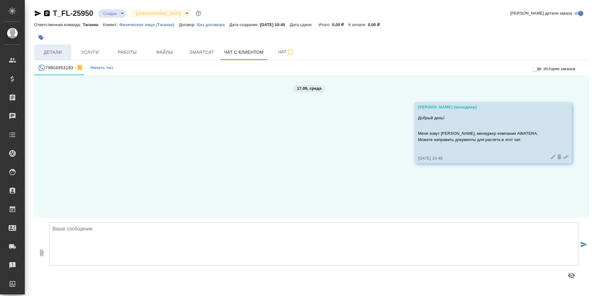
click at [65, 53] on span "Детали" at bounding box center [53, 52] width 30 height 8
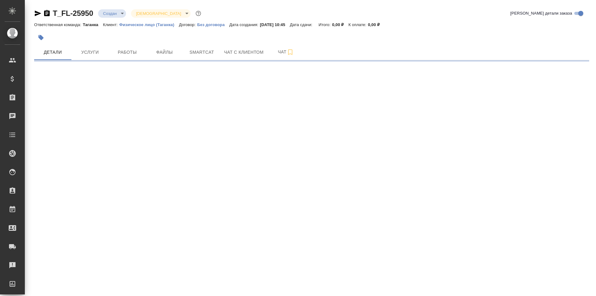
select select "RU"
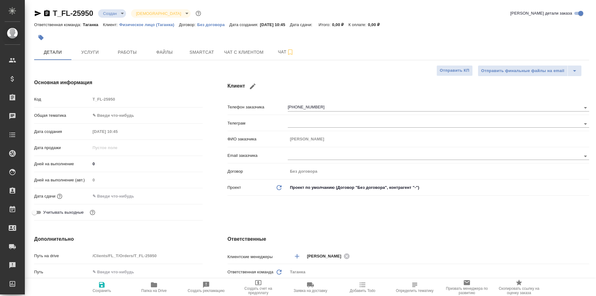
type textarea "x"
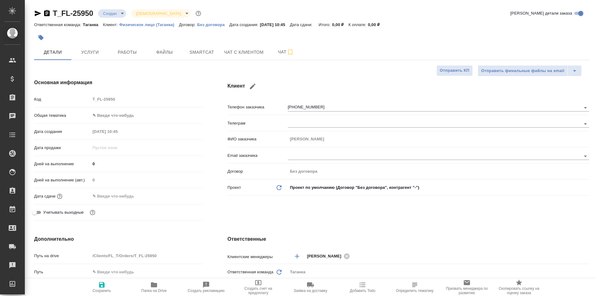
type textarea "x"
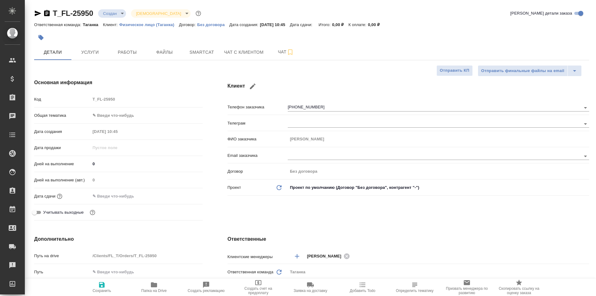
type textarea "x"
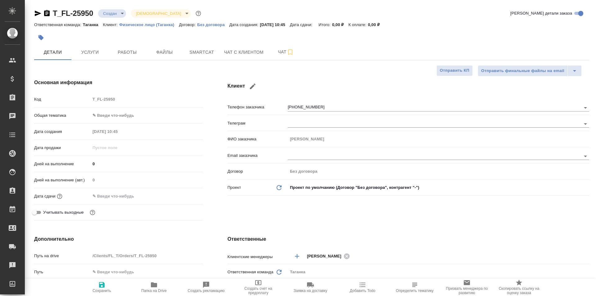
type textarea "x"
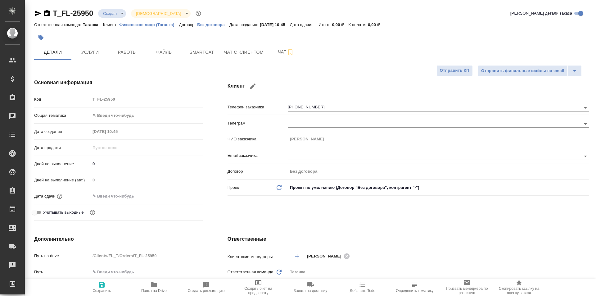
type textarea "x"
click at [222, 57] on button "Чат с клиентом" at bounding box center [243, 52] width 47 height 16
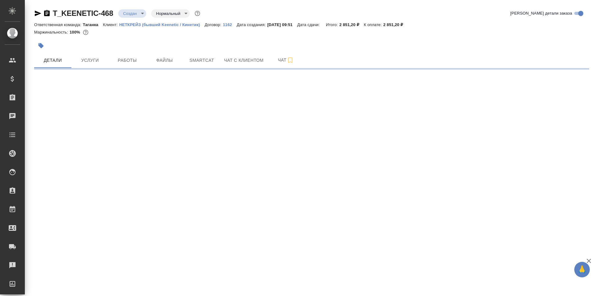
select select "RU"
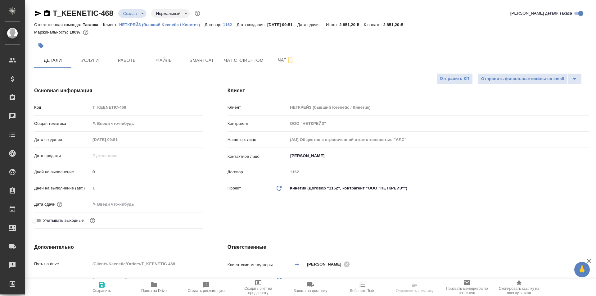
type textarea "x"
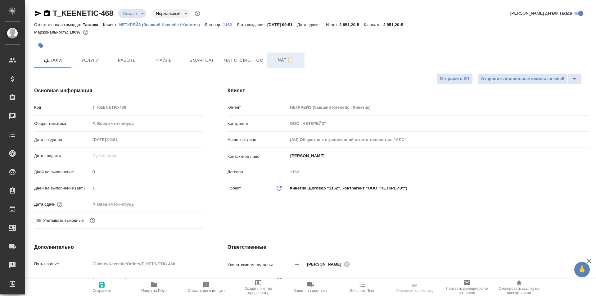
type textarea "x"
click at [277, 62] on span "Чат" at bounding box center [286, 60] width 30 height 8
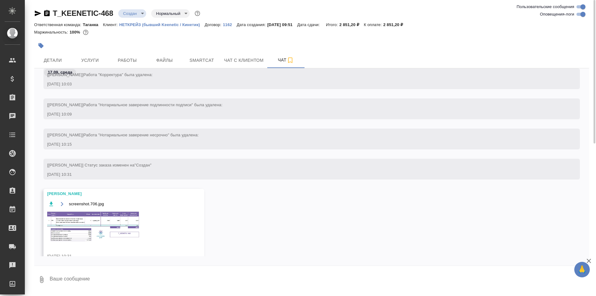
scroll to position [116, 0]
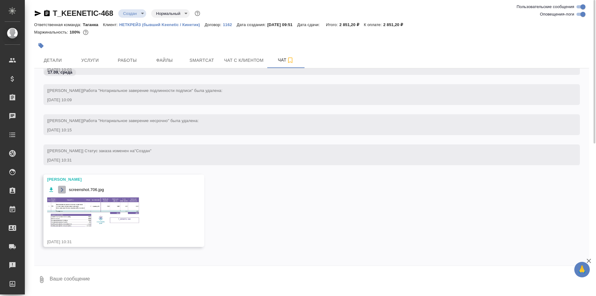
click at [60, 191] on icon "button" at bounding box center [62, 189] width 5 height 5
click at [61, 190] on icon "button" at bounding box center [62, 189] width 5 height 5
click at [96, 221] on img at bounding box center [93, 211] width 93 height 31
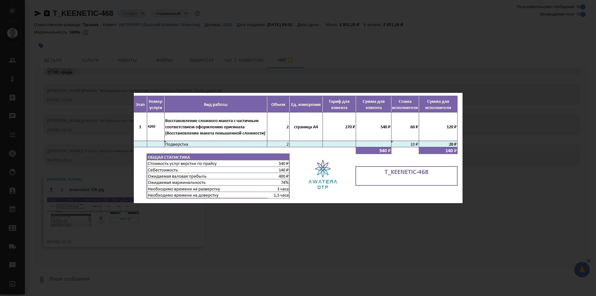
click at [253, 70] on div "screenshot.706.jpg 1 of 1" at bounding box center [298, 148] width 596 height 296
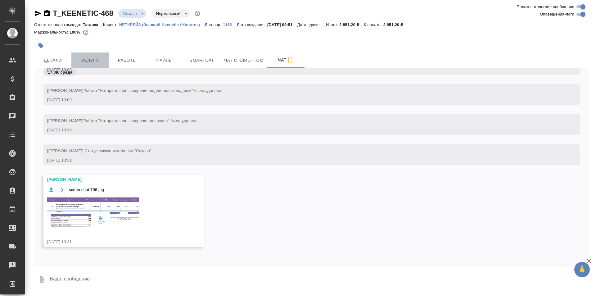
click at [98, 61] on span "Услуги" at bounding box center [90, 60] width 30 height 8
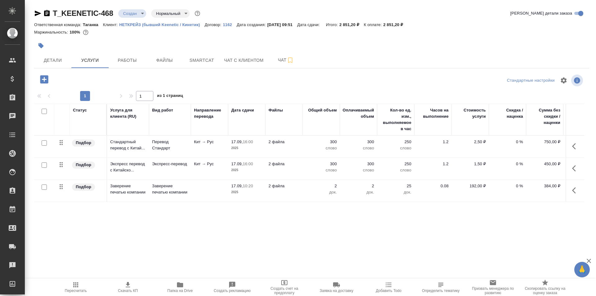
click at [48, 78] on icon "button" at bounding box center [44, 79] width 8 height 8
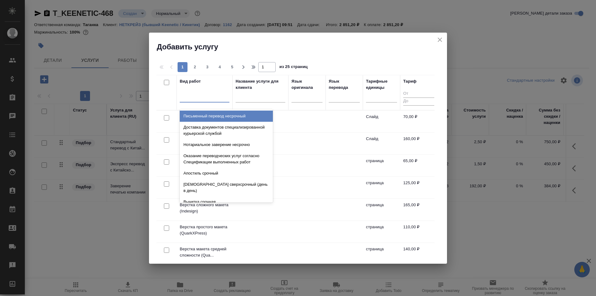
click at [197, 98] on div at bounding box center [205, 96] width 50 height 9
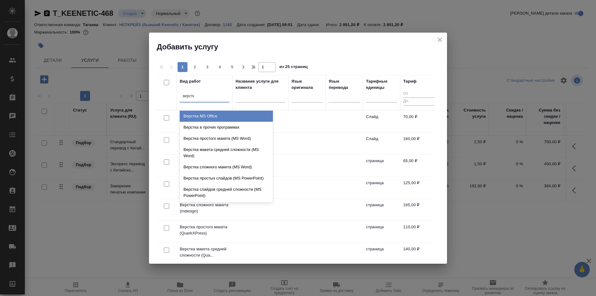
type input "верстка"
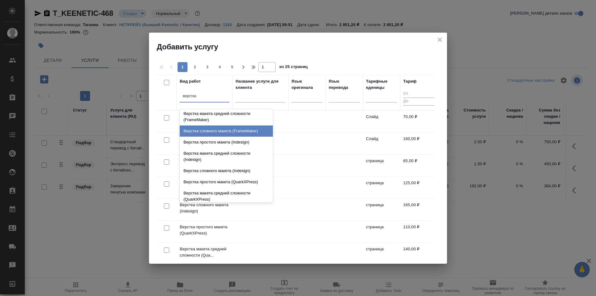
scroll to position [124, 0]
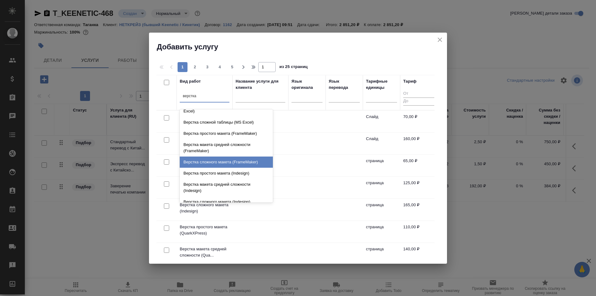
click at [256, 168] on div "Верстка сложного макета (FrameMaker)" at bounding box center [226, 161] width 93 height 11
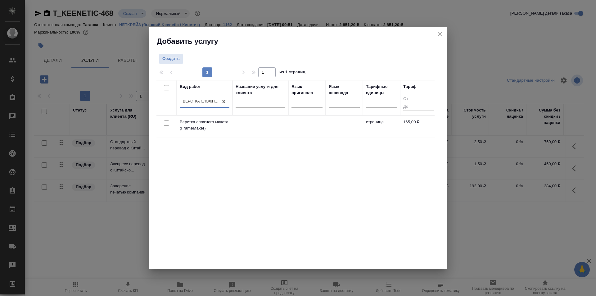
click at [284, 125] on td at bounding box center [260, 127] width 56 height 22
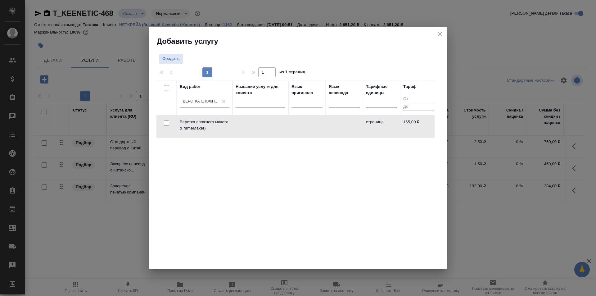
click at [284, 125] on td at bounding box center [260, 127] width 56 height 22
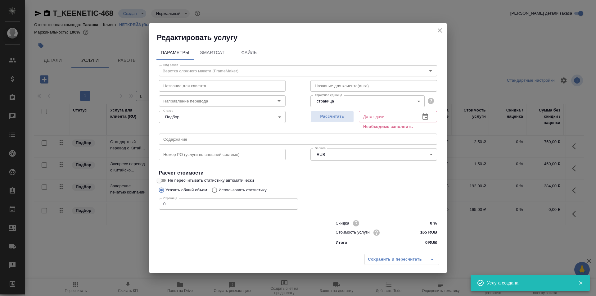
click at [427, 117] on icon "button" at bounding box center [425, 116] width 6 height 6
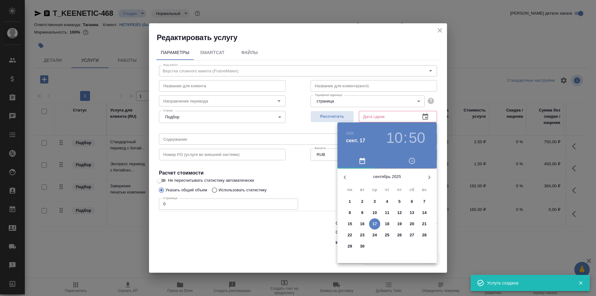
click at [394, 133] on h3 "10" at bounding box center [394, 137] width 16 height 17
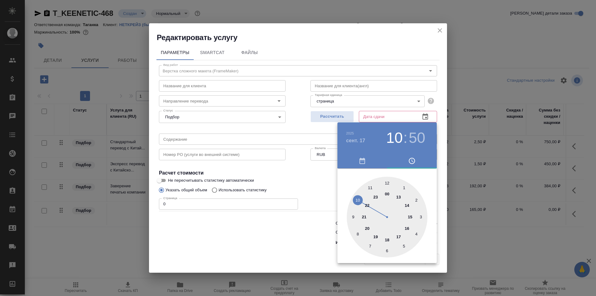
click at [294, 179] on div at bounding box center [298, 148] width 596 height 296
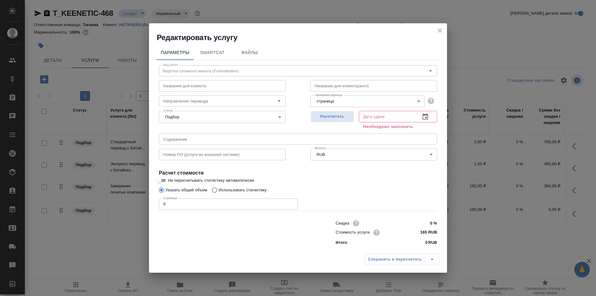
click at [193, 203] on input "0" at bounding box center [228, 203] width 139 height 11
type input "2"
click at [334, 112] on button "Рассчитать" at bounding box center [331, 116] width 43 height 11
type input "[DATE] 11:51"
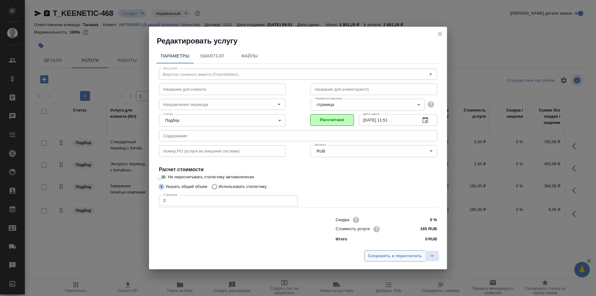
click at [399, 255] on span "Сохранить и пересчитать" at bounding box center [395, 255] width 54 height 7
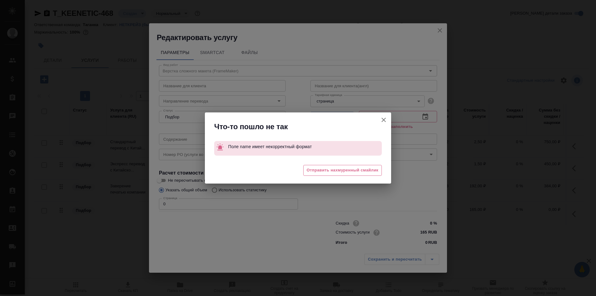
click at [381, 121] on icon "button" at bounding box center [383, 119] width 7 height 7
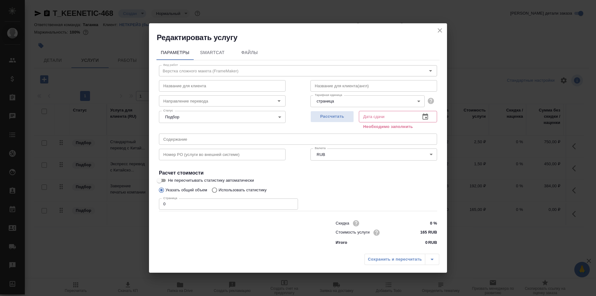
click at [441, 33] on icon "close" at bounding box center [439, 30] width 7 height 7
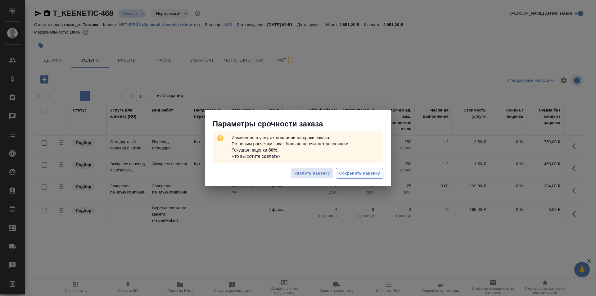
click at [359, 175] on span "Сохранить наценку" at bounding box center [359, 173] width 41 height 7
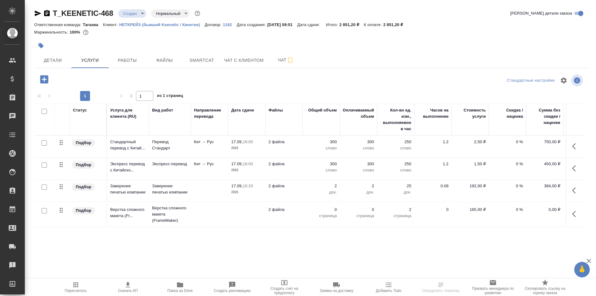
click at [255, 213] on td at bounding box center [246, 214] width 37 height 22
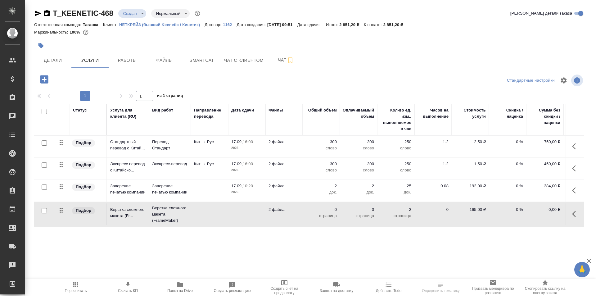
click at [255, 213] on td at bounding box center [246, 214] width 37 height 22
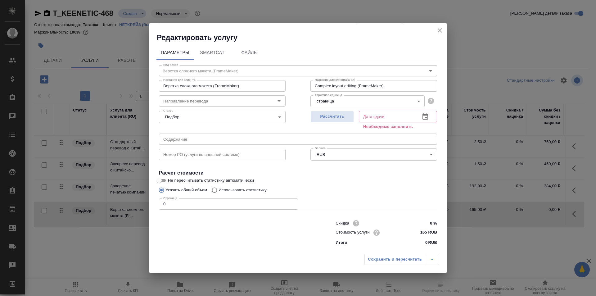
click at [208, 204] on input "0" at bounding box center [228, 203] width 139 height 11
type input "2"
click at [408, 257] on div "Сохранить и пересчитать" at bounding box center [401, 258] width 75 height 11
click at [341, 120] on span "Рассчитать" at bounding box center [332, 116] width 37 height 7
type input "[DATE] 11:51"
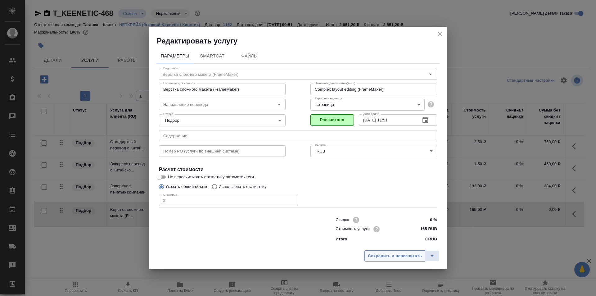
click at [395, 260] on button "Сохранить и пересчитать" at bounding box center [394, 255] width 61 height 11
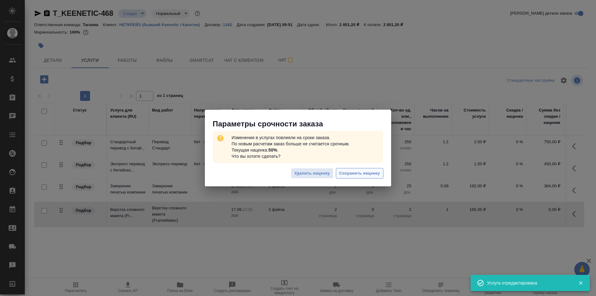
click at [352, 172] on span "Сохранить наценку" at bounding box center [359, 173] width 41 height 7
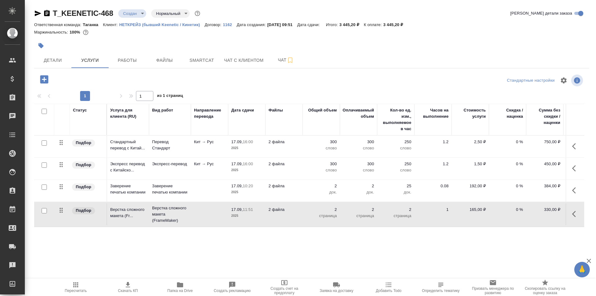
click at [213, 172] on td "Кит → Рус" at bounding box center [209, 169] width 37 height 22
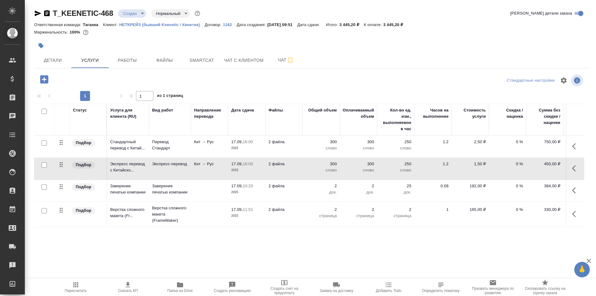
click at [46, 166] on input "checkbox" at bounding box center [44, 164] width 5 height 5
checkbox input "true"
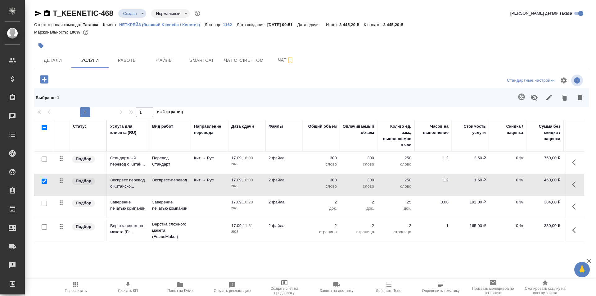
click at [531, 99] on icon "button" at bounding box center [533, 97] width 7 height 7
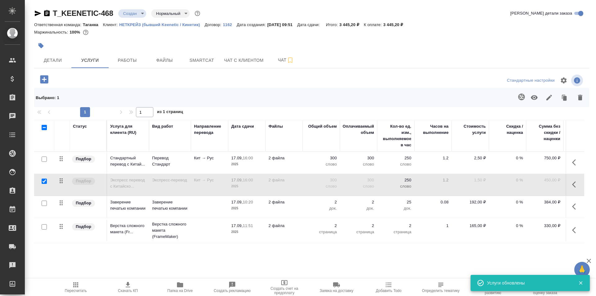
click at [74, 285] on icon "button" at bounding box center [75, 284] width 5 height 5
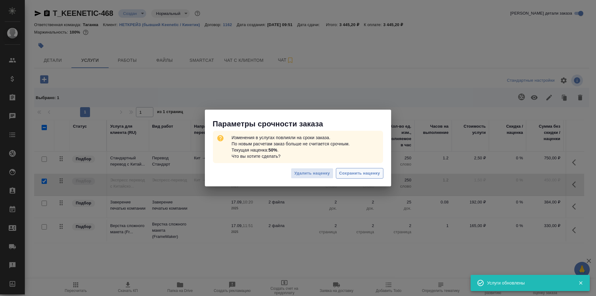
click at [348, 171] on span "Сохранить наценку" at bounding box center [359, 173] width 41 height 7
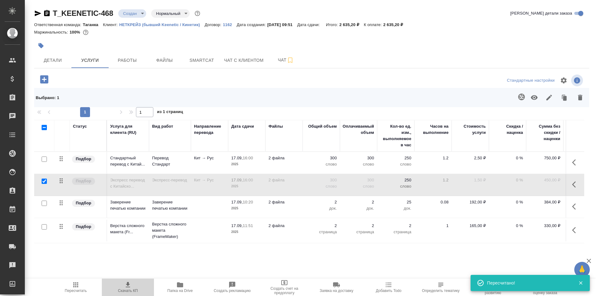
click at [135, 283] on span "Скачать КП" at bounding box center [127, 287] width 45 height 12
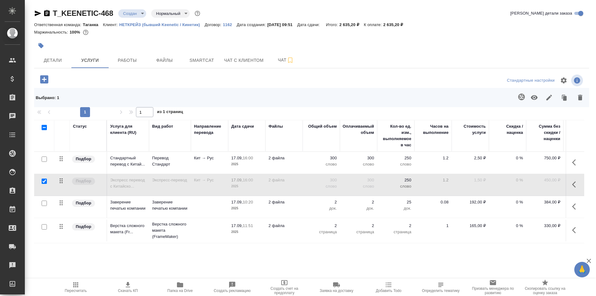
click at [532, 93] on button "button" at bounding box center [533, 97] width 15 height 16
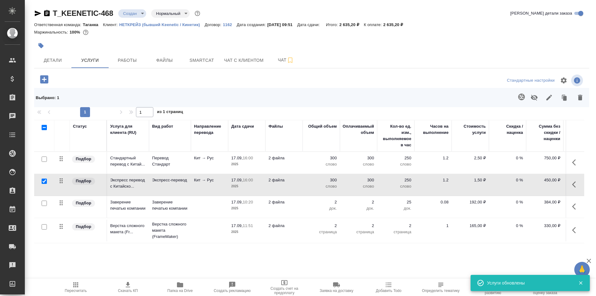
click at [41, 156] on div at bounding box center [44, 159] width 14 height 9
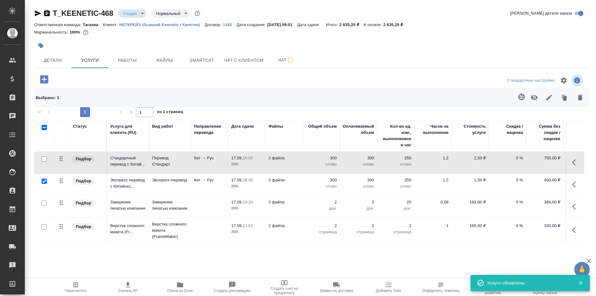
click at [44, 159] on input "checkbox" at bounding box center [44, 158] width 5 height 5
checkbox input "true"
click at [47, 179] on input "checkbox" at bounding box center [44, 180] width 5 height 5
checkbox input "false"
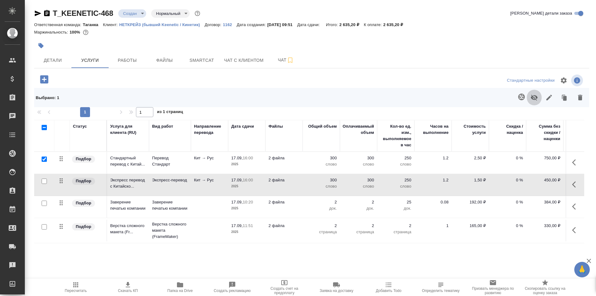
click at [536, 101] on icon "button" at bounding box center [533, 97] width 7 height 7
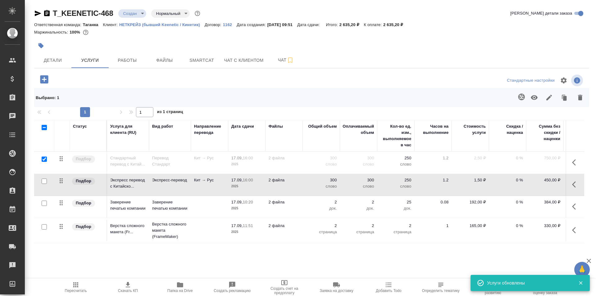
click at [210, 217] on td at bounding box center [209, 207] width 37 height 22
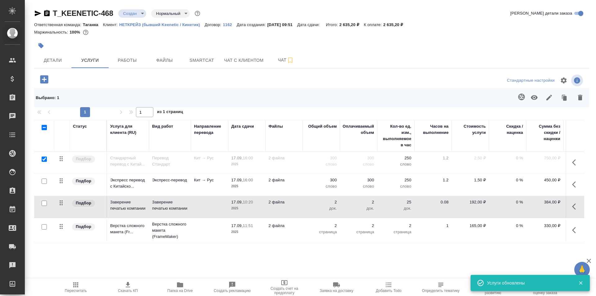
click at [83, 283] on span "Пересчитать" at bounding box center [75, 287] width 45 height 12
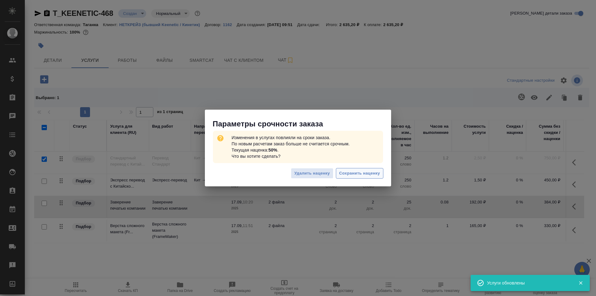
click at [373, 172] on span "Сохранить наценку" at bounding box center [359, 173] width 41 height 7
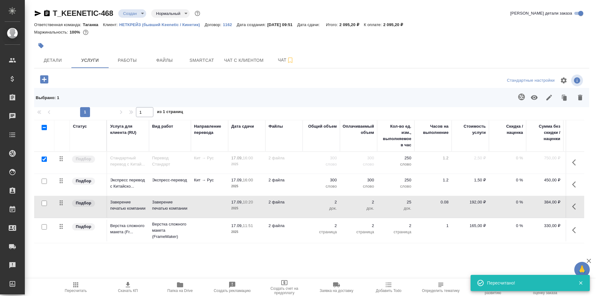
click at [132, 290] on span "Скачать КП" at bounding box center [128, 290] width 20 height 4
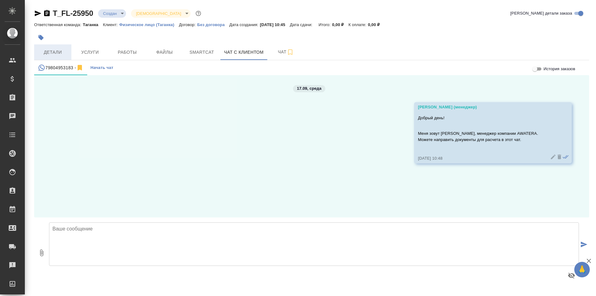
click at [66, 49] on span "Детали" at bounding box center [53, 52] width 30 height 8
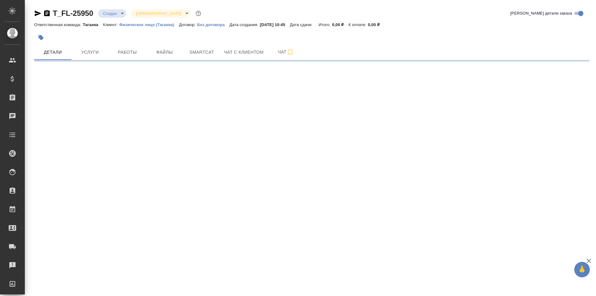
select select "RU"
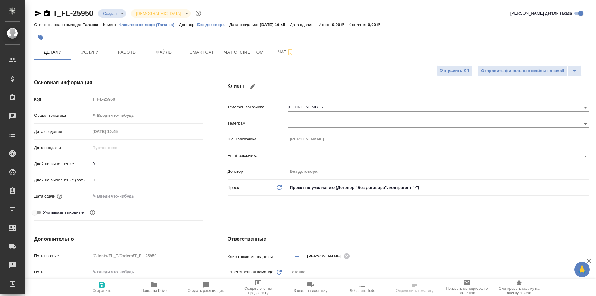
type textarea "x"
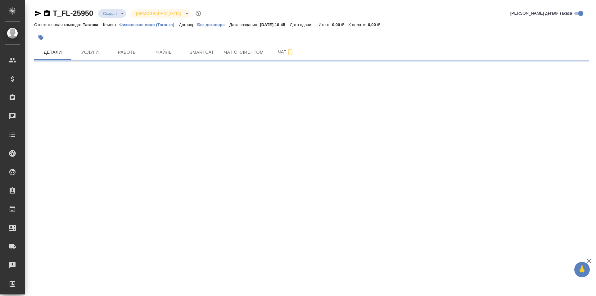
select select "RU"
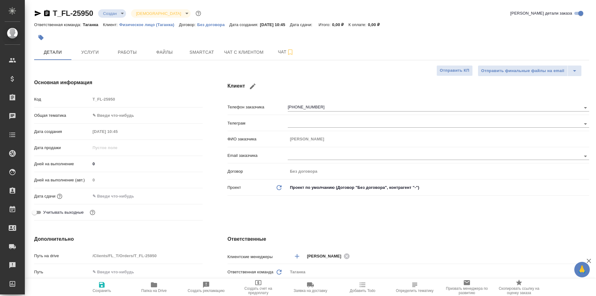
type textarea "x"
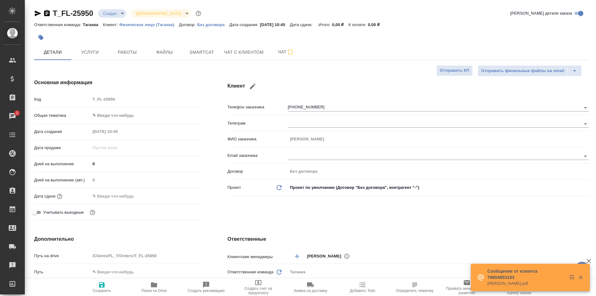
click at [510, 277] on p "Сообщение от клиента 79804953183" at bounding box center [526, 274] width 78 height 12
type textarea "x"
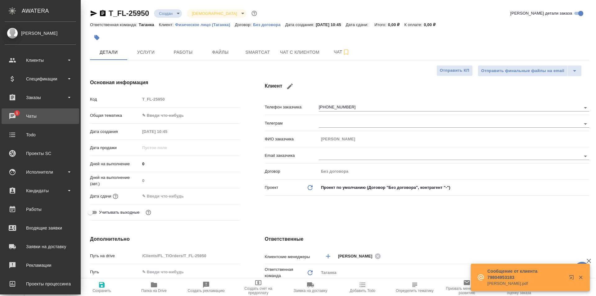
type textarea "x"
click at [11, 121] on link "1 Чаты" at bounding box center [41, 116] width 78 height 16
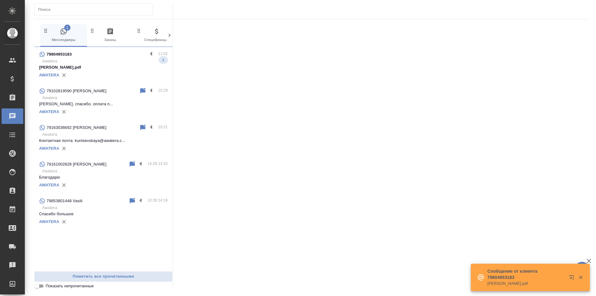
click at [129, 64] on p "НИКЕЛЕШУУ ЖОНУНДО.pdf" at bounding box center [103, 67] width 128 height 6
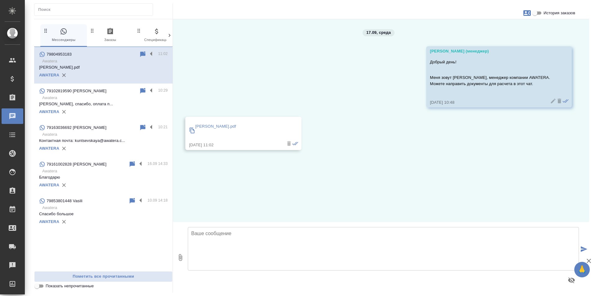
click at [233, 127] on p "НИКЕЛЕШУУ ЖОНУНДО.pdf" at bounding box center [215, 126] width 41 height 6
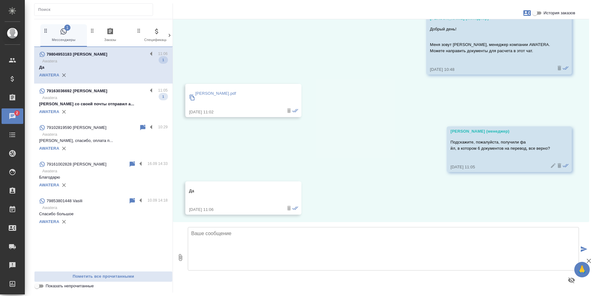
scroll to position [35, 0]
click at [153, 88] on label at bounding box center [152, 90] width 11 height 7
click at [0, 0] on input "checkbox" at bounding box center [0, 0] width 0 height 0
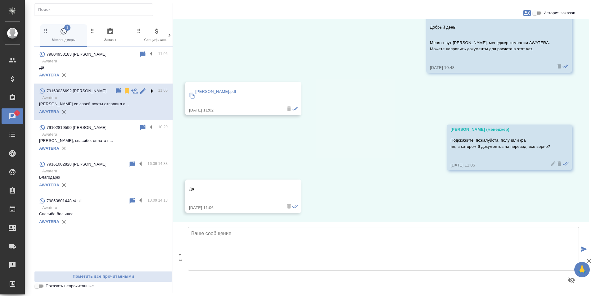
scroll to position [8, 0]
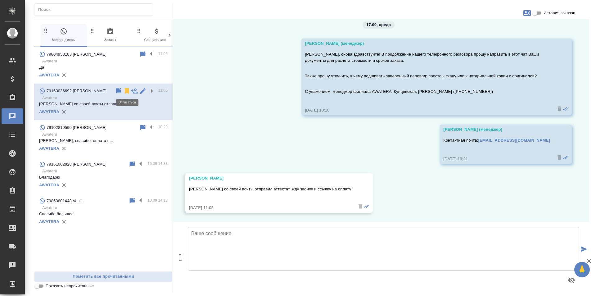
click at [128, 91] on icon at bounding box center [127, 91] width 4 height 6
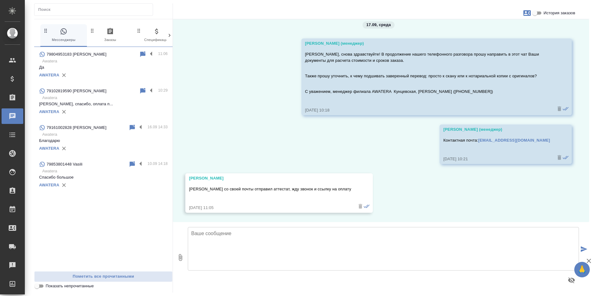
click at [141, 68] on p "Да" at bounding box center [103, 67] width 128 height 6
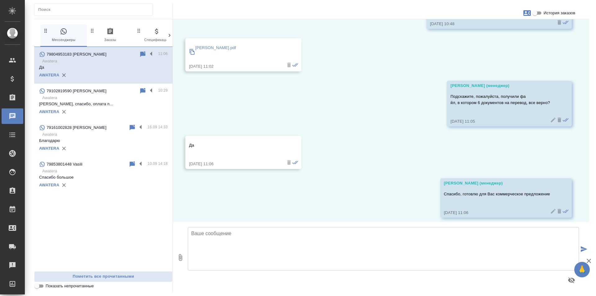
scroll to position [83, 0]
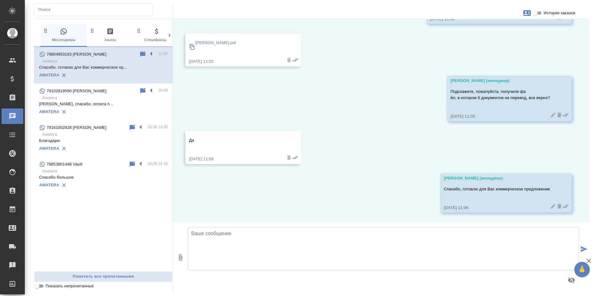
click at [539, 12] on input "История заказов" at bounding box center [534, 12] width 22 height 7
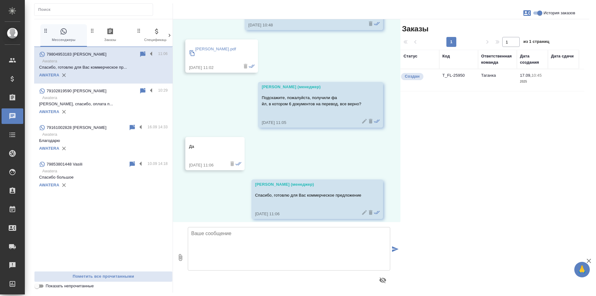
click at [461, 86] on td "T_FL-25950" at bounding box center [458, 80] width 39 height 22
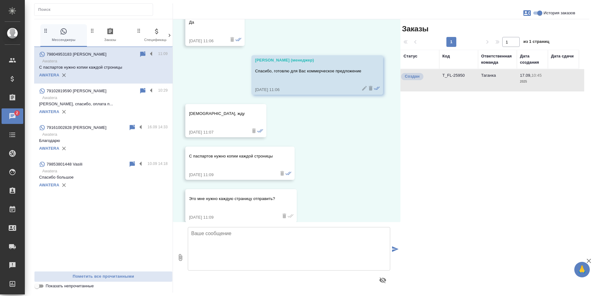
scroll to position [211, 0]
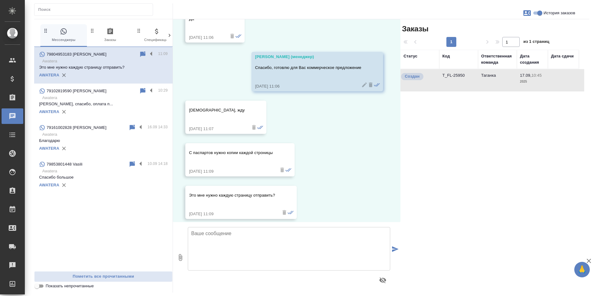
click at [540, 15] on input "История заказов" at bounding box center [539, 12] width 22 height 7
checkbox input "false"
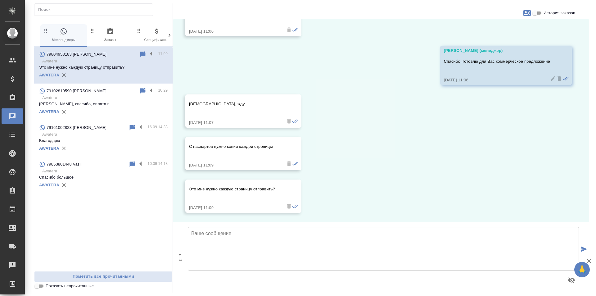
click at [245, 243] on textarea at bounding box center [383, 248] width 391 height 43
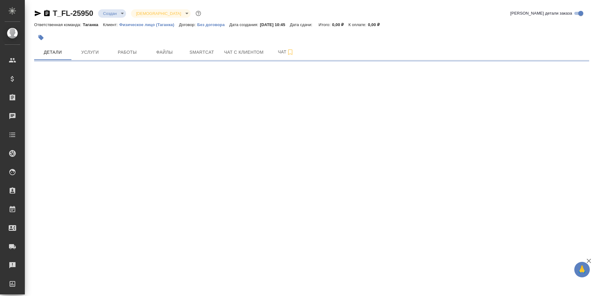
select select "RU"
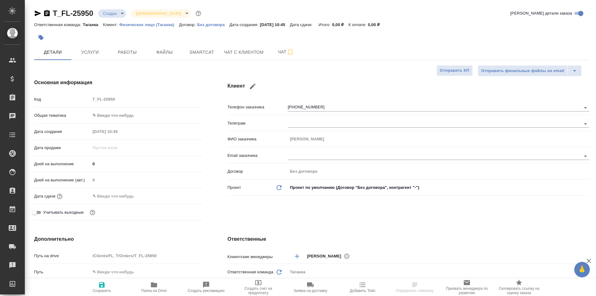
type textarea "x"
click at [276, 51] on span "Чат" at bounding box center [286, 52] width 30 height 8
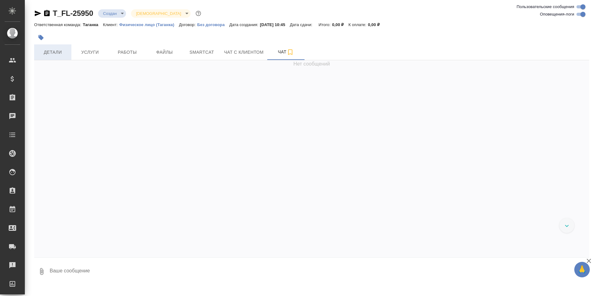
click at [56, 53] on span "Детали" at bounding box center [53, 52] width 30 height 8
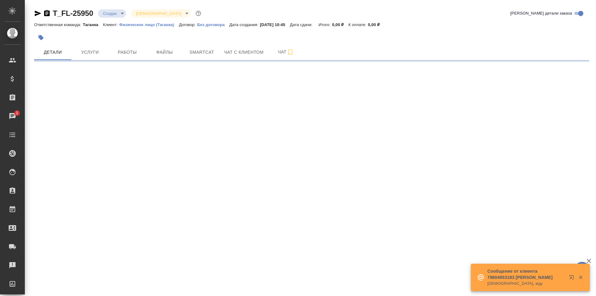
select select "RU"
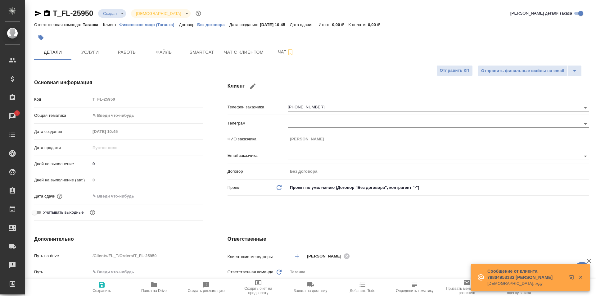
type textarea "x"
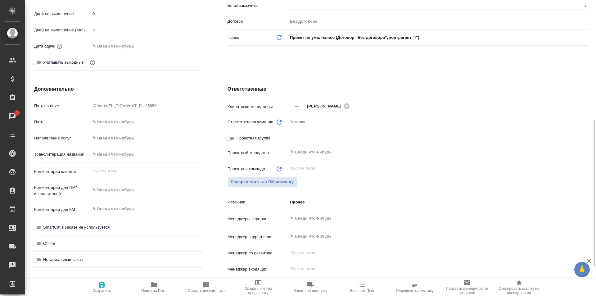
scroll to position [181, 0]
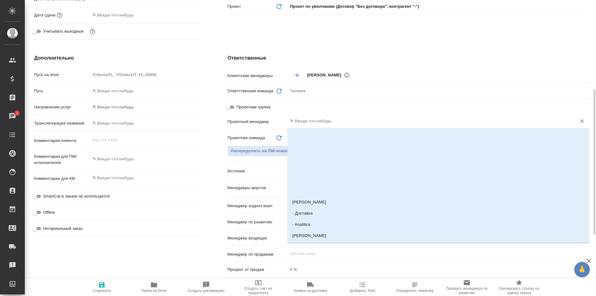
click at [309, 123] on input "text" at bounding box center [427, 120] width 277 height 7
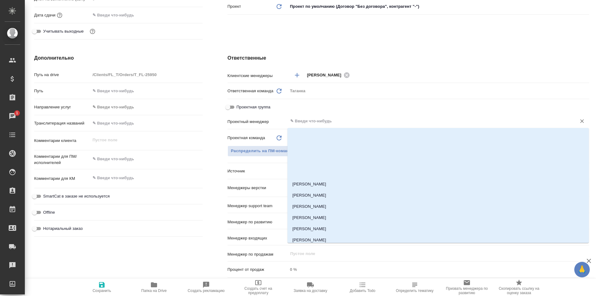
scroll to position [2482, 0]
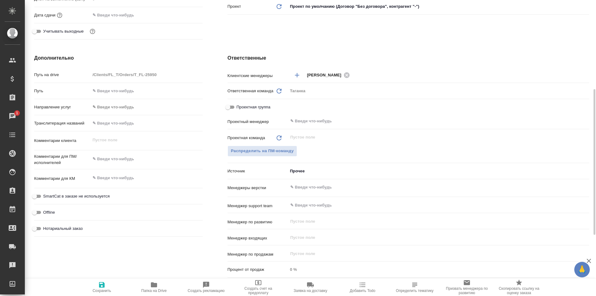
click at [215, 128] on div "Ответственные Клиентские менеджеры Шульгина Анна ​ Ответственная команда Обнови…" at bounding box center [408, 167] width 386 height 250
click at [284, 137] on div "Проектная команда Обновить" at bounding box center [257, 137] width 60 height 7
click at [314, 167] on body "🙏 .cls-1 fill:#fff; AWATERA Galisheva Mariya Клиенты Спецификации Заказы 1 Чаты…" at bounding box center [298, 148] width 596 height 296
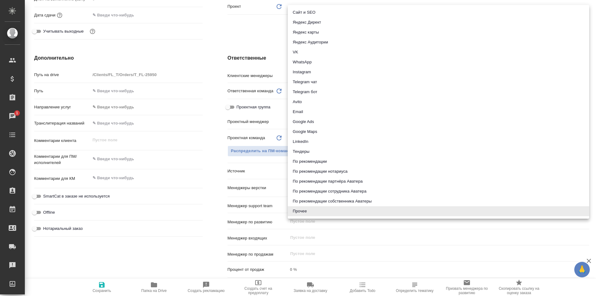
click at [210, 142] on div at bounding box center [298, 148] width 596 height 296
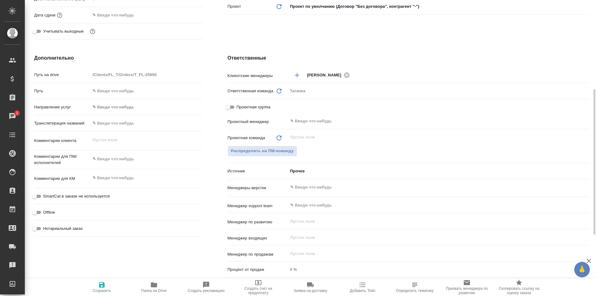
click at [309, 190] on input "text" at bounding box center [427, 186] width 277 height 7
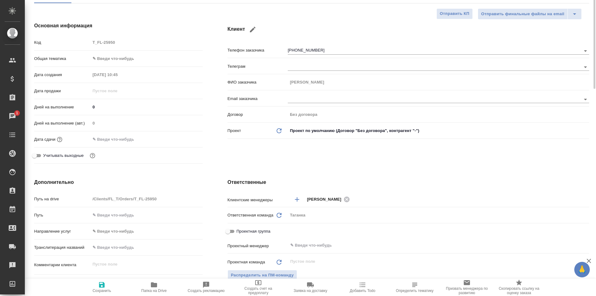
scroll to position [0, 0]
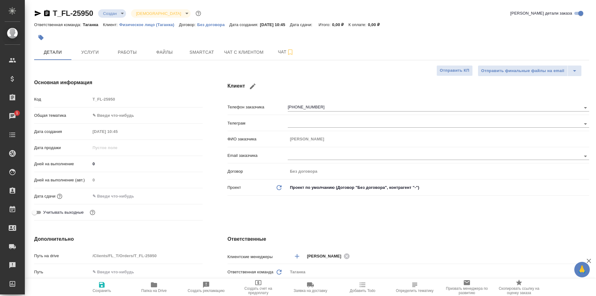
click at [590, 261] on icon "button" at bounding box center [588, 260] width 7 height 7
type textarea "x"
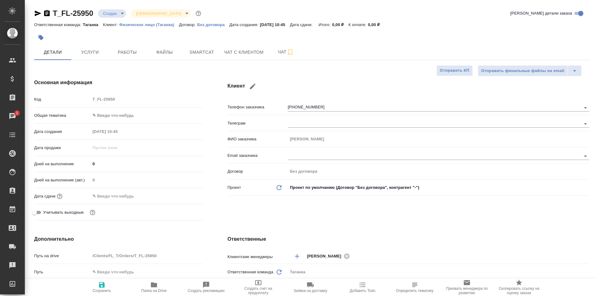
type textarea "x"
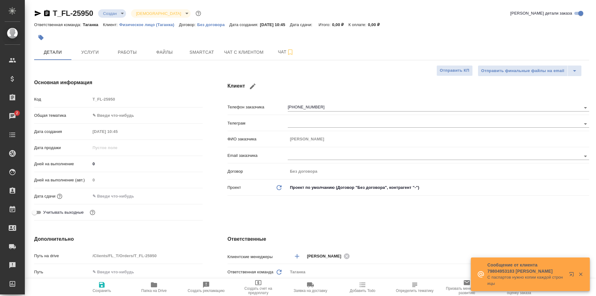
type textarea "x"
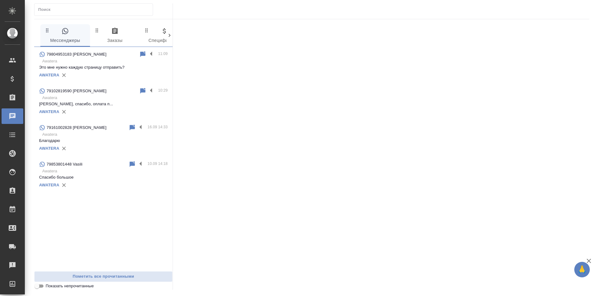
click at [150, 71] on div "AWATERA" at bounding box center [103, 74] width 128 height 9
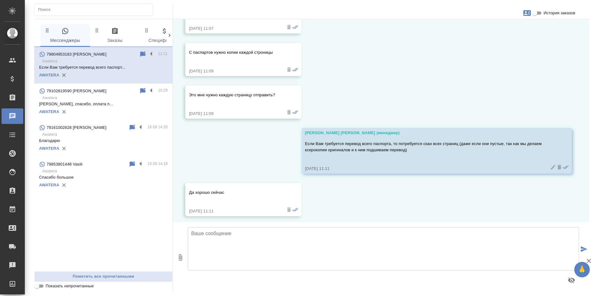
scroll to position [308, 0]
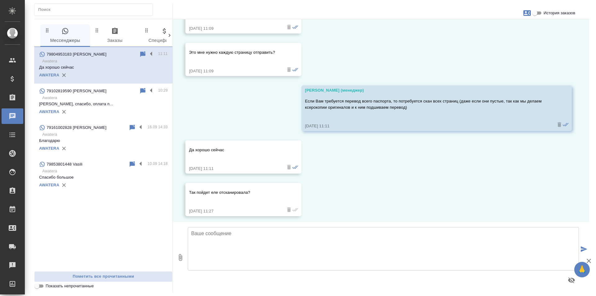
scroll to position [351, 0]
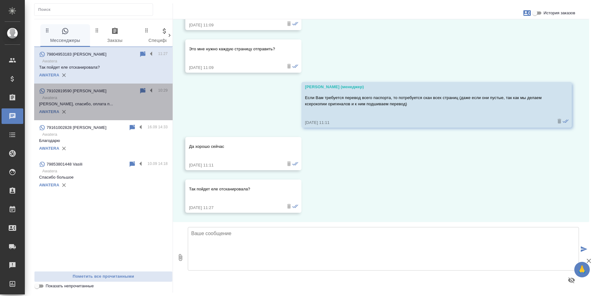
click at [119, 104] on p "[PERSON_NAME], спасибо, оплата п..." at bounding box center [103, 104] width 128 height 6
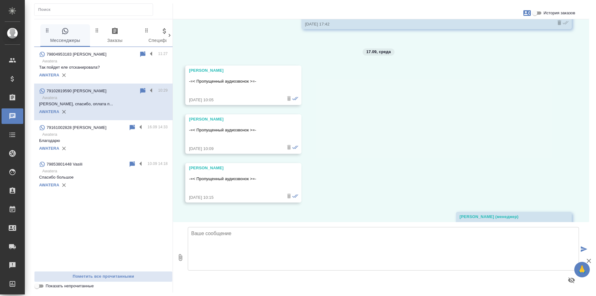
click at [129, 77] on div "AWATERA" at bounding box center [103, 74] width 128 height 9
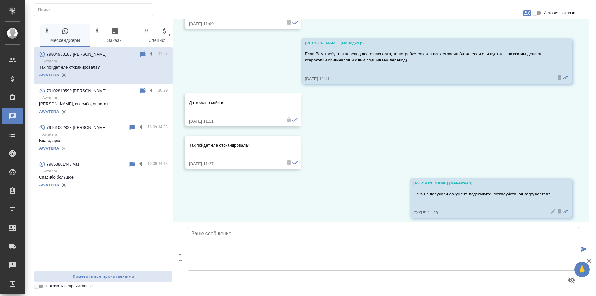
scroll to position [400, 0]
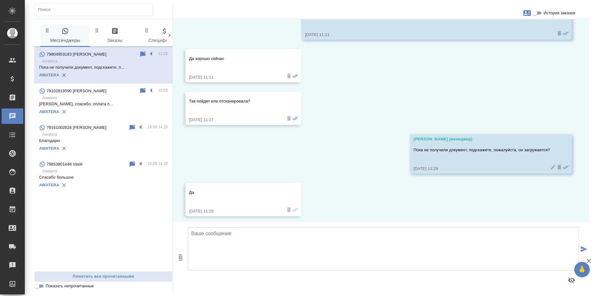
scroll to position [442, 0]
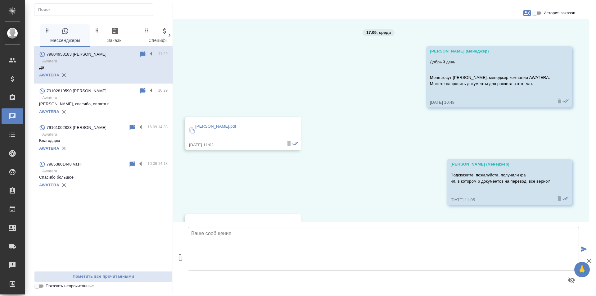
scroll to position [442, 0]
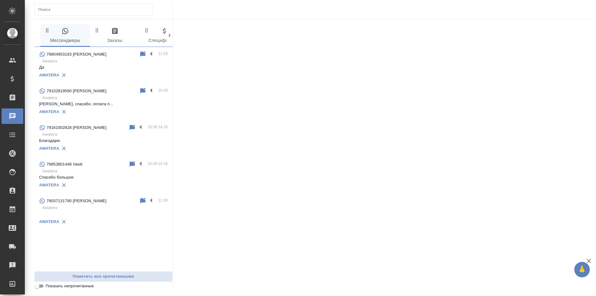
click at [127, 110] on div "AWATERA" at bounding box center [103, 111] width 128 height 9
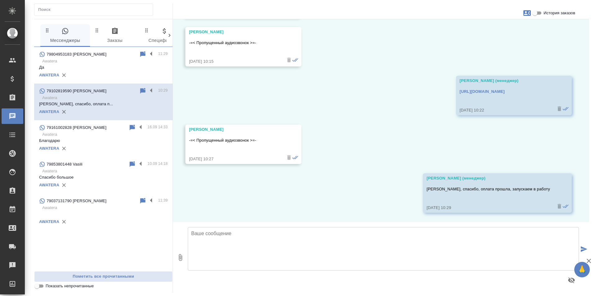
click at [128, 77] on div "AWATERA" at bounding box center [103, 74] width 128 height 9
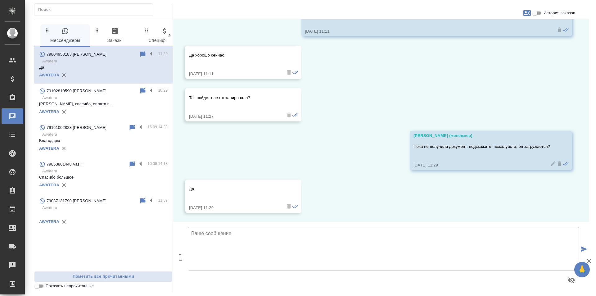
click at [127, 101] on p "[PERSON_NAME], спасибо, оплата п..." at bounding box center [103, 104] width 128 height 6
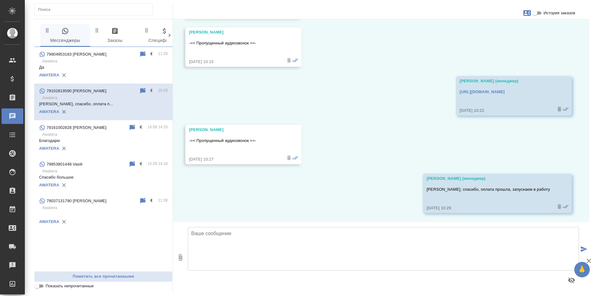
scroll to position [1186, 0]
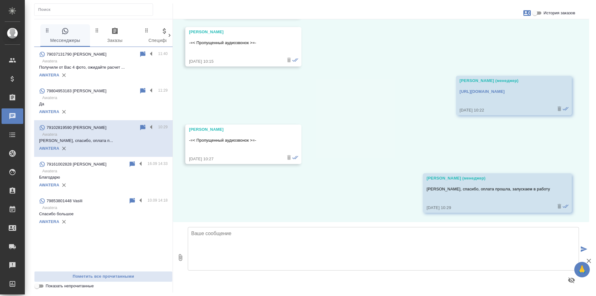
click at [91, 57] on div "79037131790 [PERSON_NAME]" at bounding box center [89, 54] width 100 height 7
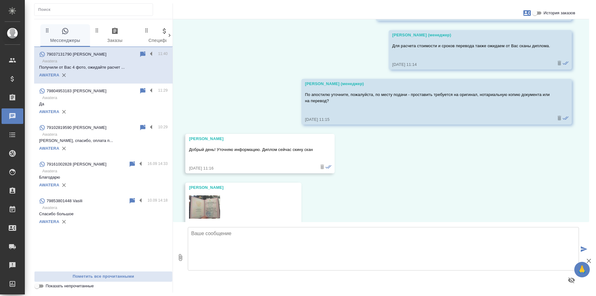
scroll to position [129, 0]
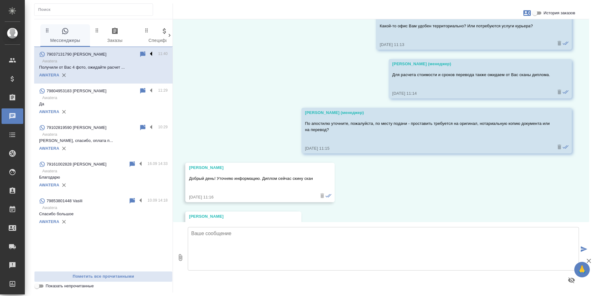
click at [151, 54] on label at bounding box center [152, 54] width 11 height 7
click at [0, 0] on input "checkbox" at bounding box center [0, 0] width 0 height 0
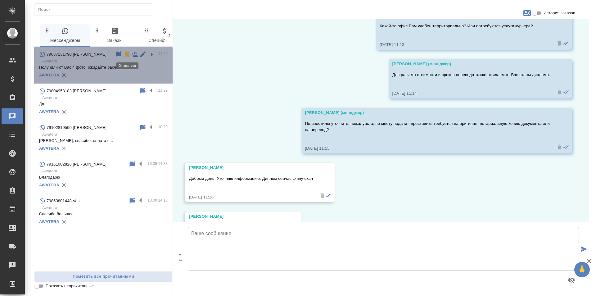
click at [128, 52] on icon at bounding box center [127, 54] width 4 height 6
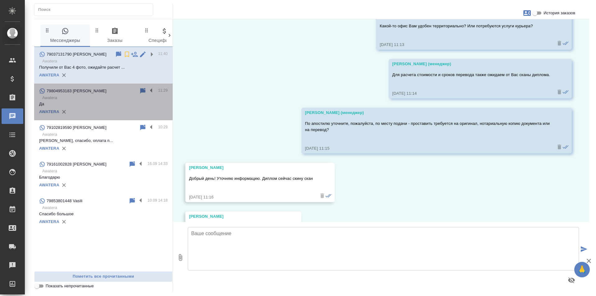
click at [126, 96] on p "Awatera" at bounding box center [104, 98] width 125 height 6
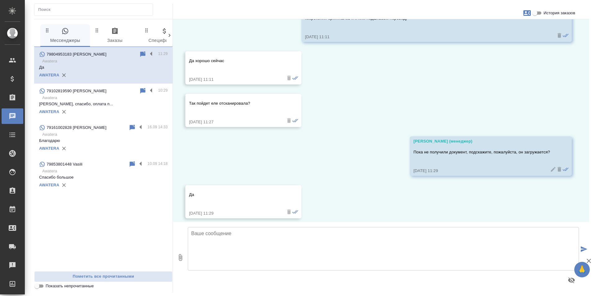
scroll to position [442, 0]
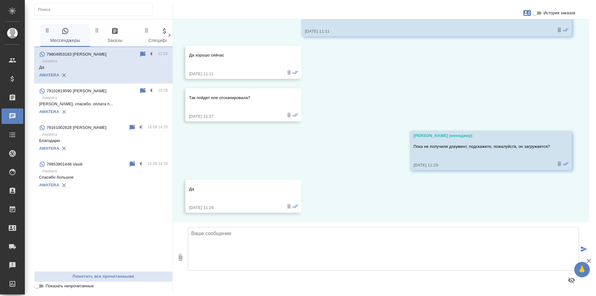
click at [406, 95] on div "17.09, [DATE] [PERSON_NAME] (менеджер) Добрый день! Меня зовут [PERSON_NAME], м…" at bounding box center [381, 120] width 416 height 203
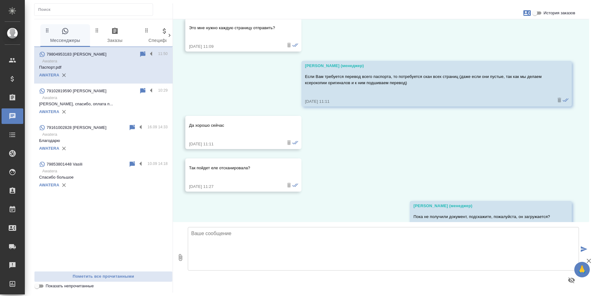
scroll to position [527, 0]
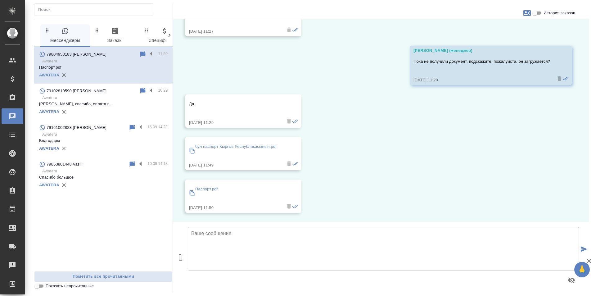
click at [233, 144] on p "бул паспорт Кыргыз Республикасынын.pdf" at bounding box center [235, 146] width 81 height 6
click at [199, 189] on p "Паспорт.pdf" at bounding box center [206, 189] width 22 height 6
click at [231, 246] on textarea at bounding box center [383, 248] width 391 height 43
click at [253, 232] on textarea "Подскажите, пожалуйста, второй паспорт также" at bounding box center [383, 248] width 391 height 43
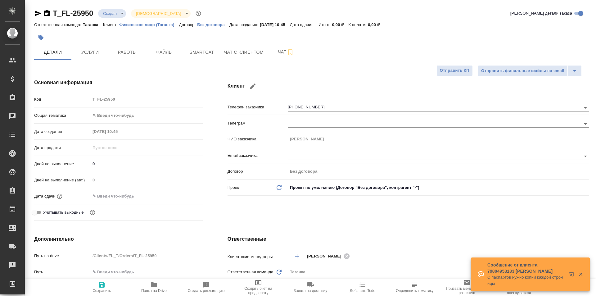
select select "RU"
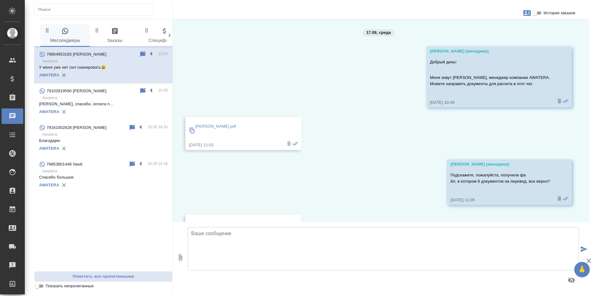
scroll to position [804, 0]
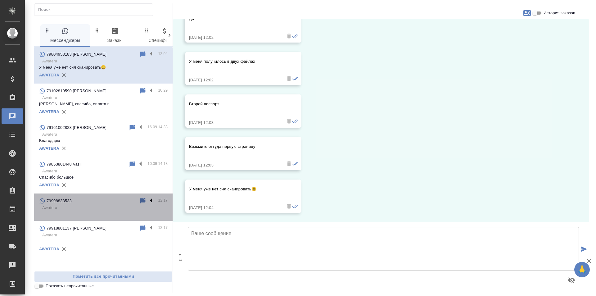
click at [149, 201] on label at bounding box center [152, 200] width 11 height 7
click at [0, 0] on input "checkbox" at bounding box center [0, 0] width 0 height 0
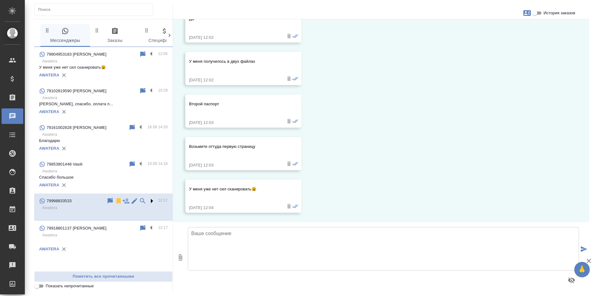
scroll to position [618, 0]
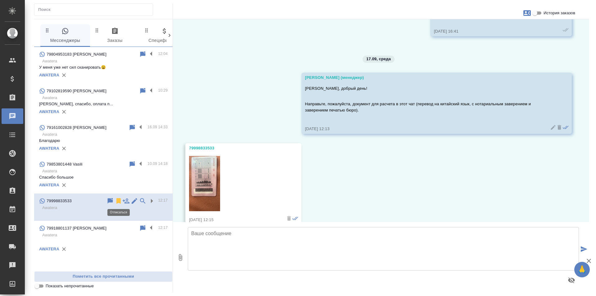
click at [118, 201] on icon at bounding box center [118, 201] width 4 height 6
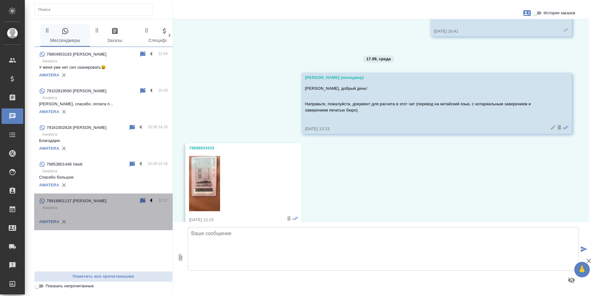
click at [151, 226] on span "79918801137 [PERSON_NAME] 12:17 Awatera AWATERA" at bounding box center [103, 211] width 128 height 29
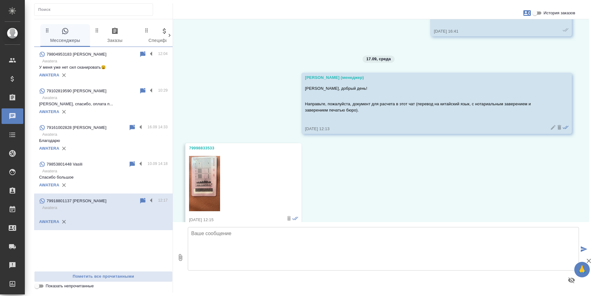
scroll to position [0, 0]
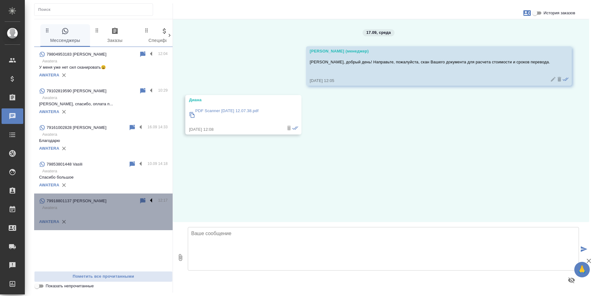
click at [151, 199] on label at bounding box center [152, 200] width 11 height 7
click at [0, 0] on input "checkbox" at bounding box center [0, 0] width 0 height 0
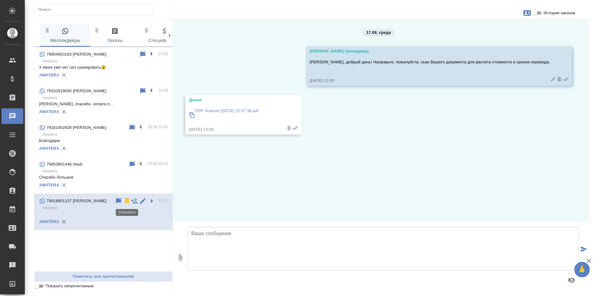
click at [128, 199] on icon at bounding box center [127, 201] width 4 height 6
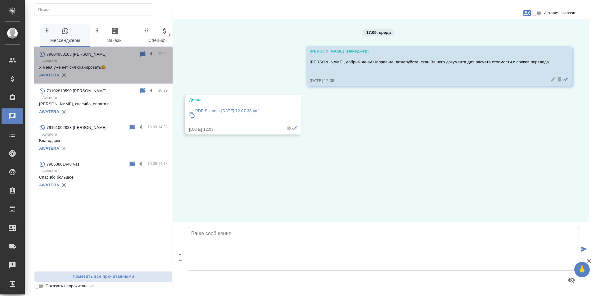
click at [128, 77] on div "AWATERA" at bounding box center [103, 74] width 128 height 9
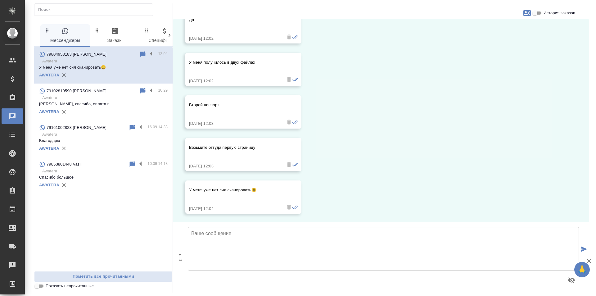
scroll to position [804, 0]
click at [261, 239] on textarea at bounding box center [383, 248] width 391 height 43
type textarea "Надира, получили от Вас скан одного паспорта"
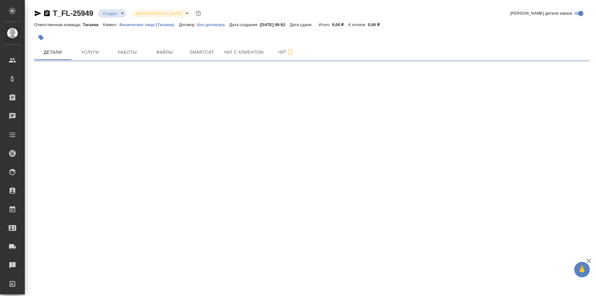
select select "RU"
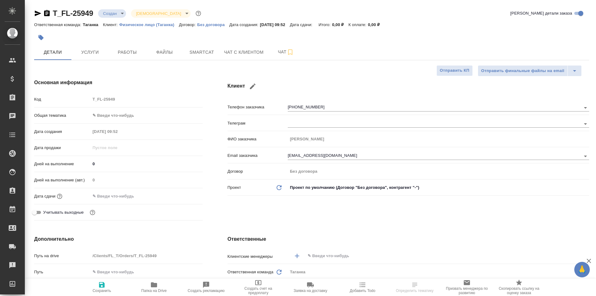
type textarea "x"
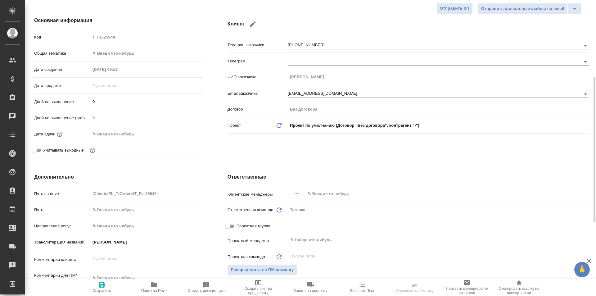
scroll to position [155, 0]
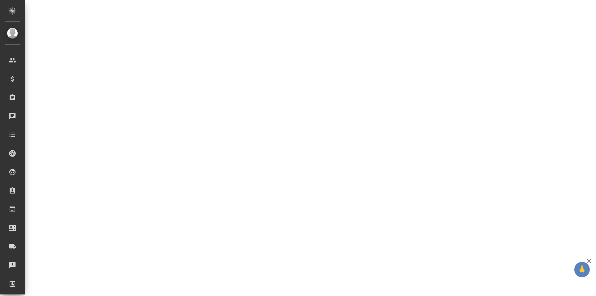
select select "RU"
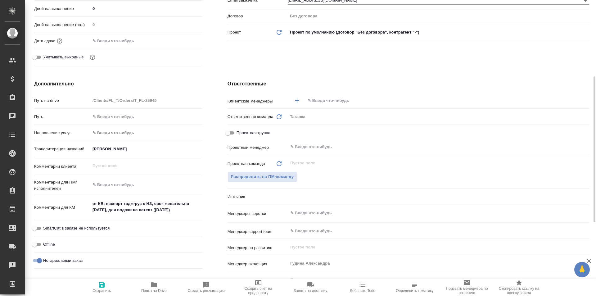
type textarea "x"
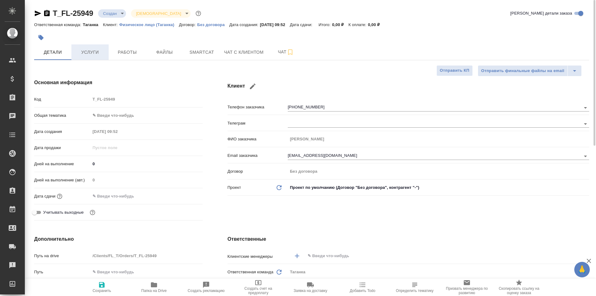
click at [101, 51] on span "Услуги" at bounding box center [90, 52] width 30 height 8
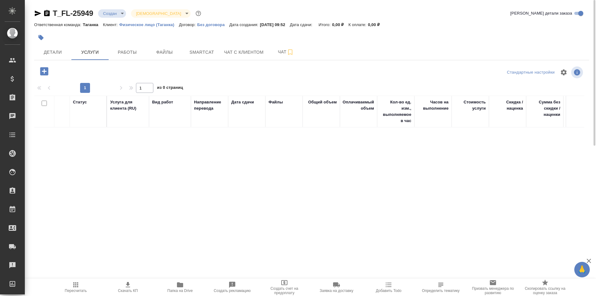
click at [44, 66] on icon "button" at bounding box center [44, 71] width 11 height 11
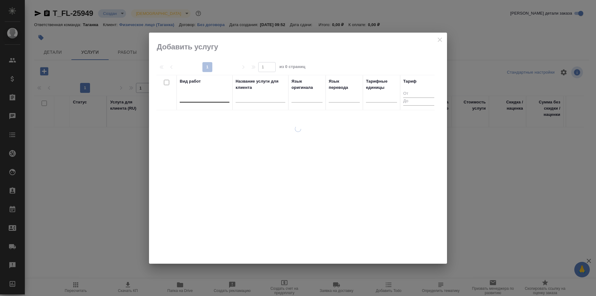
click at [196, 94] on div at bounding box center [205, 96] width 50 height 9
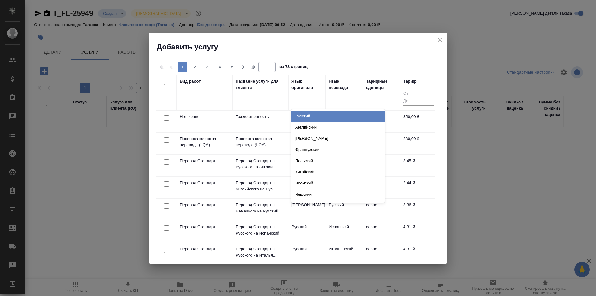
click at [312, 99] on div at bounding box center [306, 96] width 31 height 9
type input "тад"
click at [313, 114] on div "Таджикский" at bounding box center [337, 115] width 93 height 11
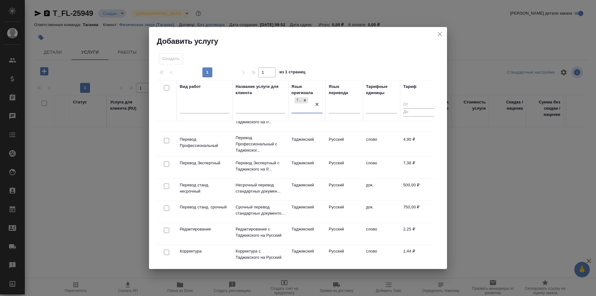
scroll to position [93, 0]
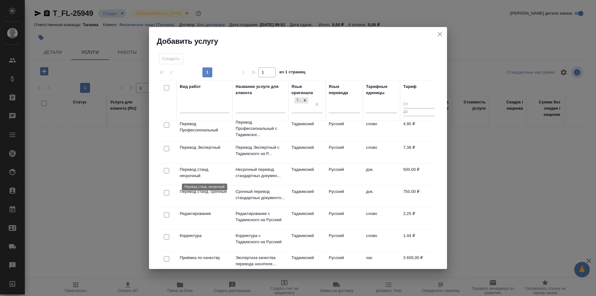
click at [218, 166] on p "Перевод станд. несрочный" at bounding box center [205, 172] width 50 height 12
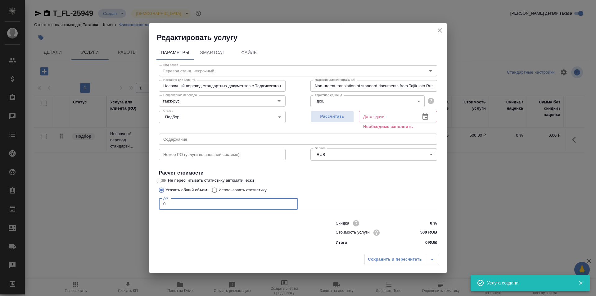
click at [197, 205] on input "0" at bounding box center [228, 203] width 139 height 11
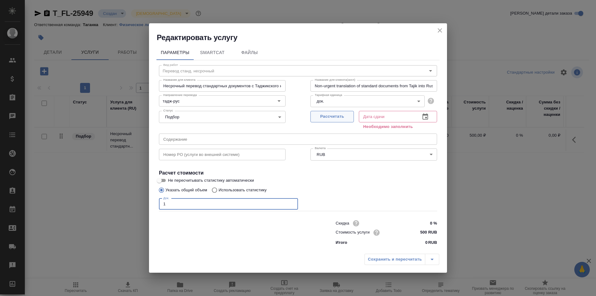
type input "1"
click at [321, 119] on span "Рассчитать" at bounding box center [332, 116] width 37 height 7
type input "[DATE] 12:12"
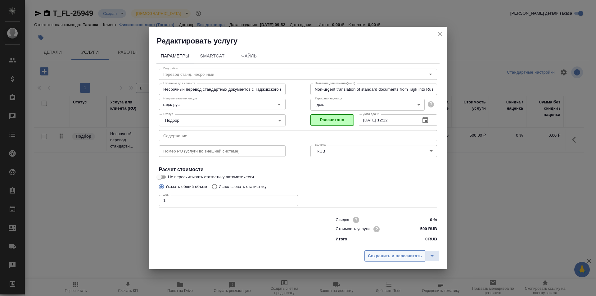
click at [390, 259] on span "Сохранить и пересчитать" at bounding box center [395, 255] width 54 height 7
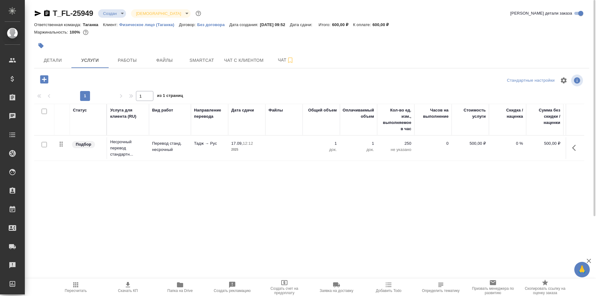
click at [41, 80] on icon "button" at bounding box center [44, 79] width 8 height 8
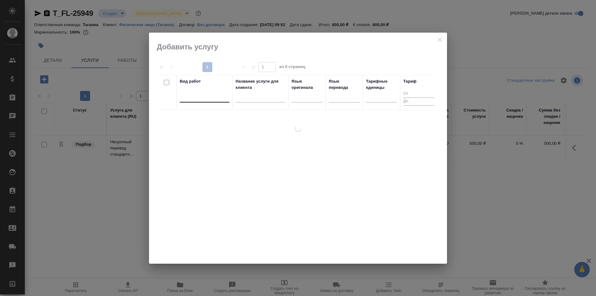
click at [219, 99] on div at bounding box center [205, 96] width 50 height 9
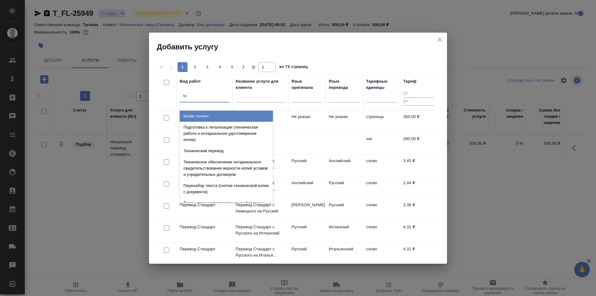
type input "т"
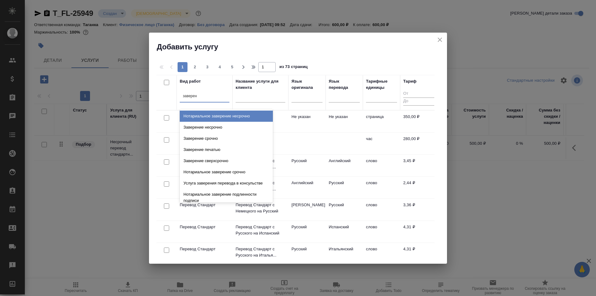
type input "заверени"
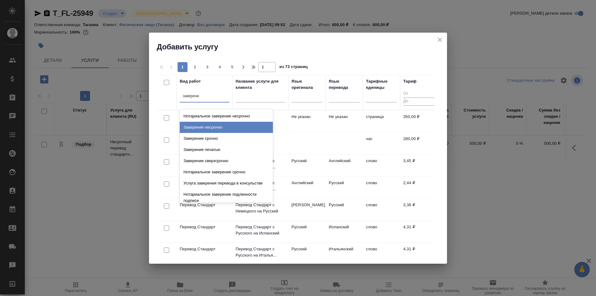
click at [246, 124] on div "Заверение несрочно" at bounding box center [226, 127] width 93 height 11
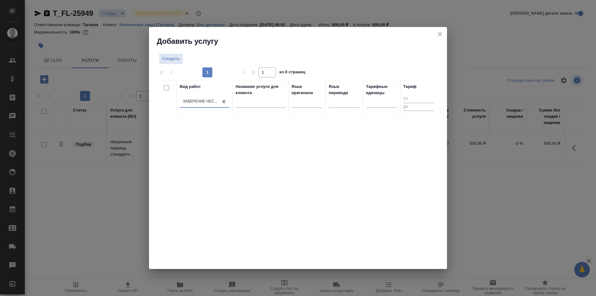
click at [213, 102] on div "Заверение несрочно" at bounding box center [201, 101] width 36 height 5
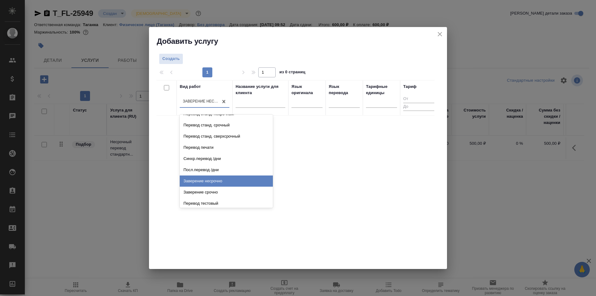
scroll to position [186, 0]
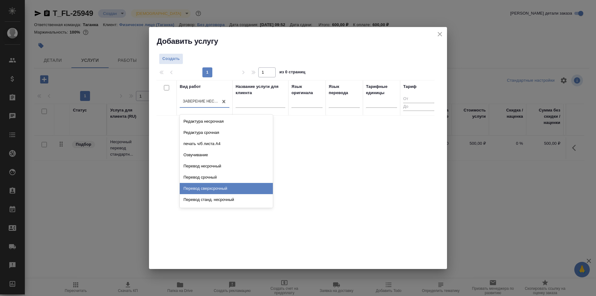
click at [346, 136] on div "Вид работ option Заверение несрочно, selected. option Перевод сверхсрочный focu…" at bounding box center [295, 173] width 278 height 186
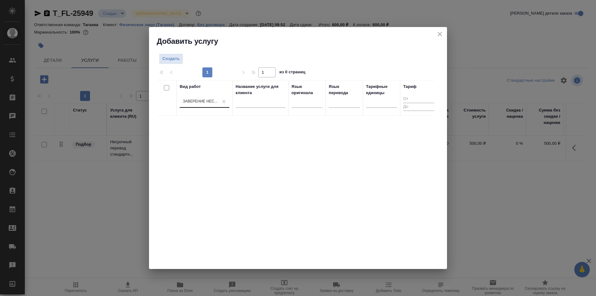
click at [207, 97] on div "Заверение несрочно" at bounding box center [199, 101] width 38 height 9
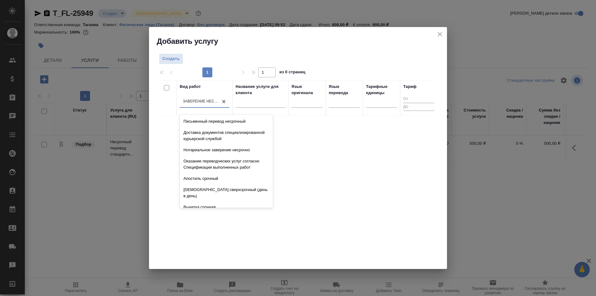
scroll to position [248, 0]
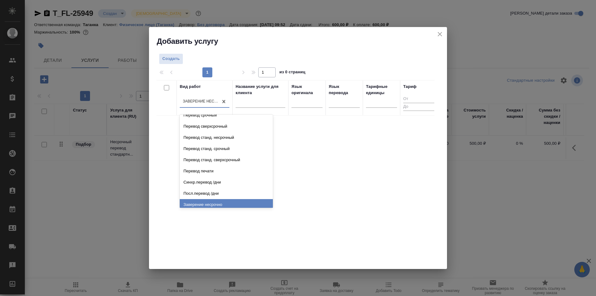
click at [217, 199] on div "Заверение несрочно" at bounding box center [226, 204] width 93 height 11
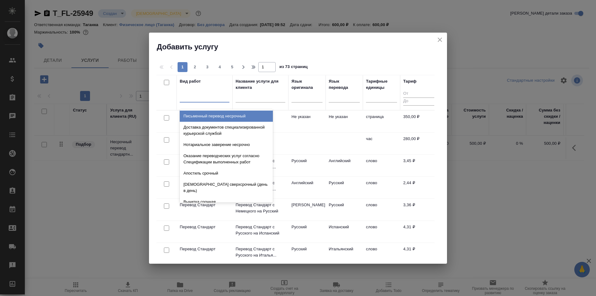
click at [214, 98] on div at bounding box center [205, 96] width 50 height 9
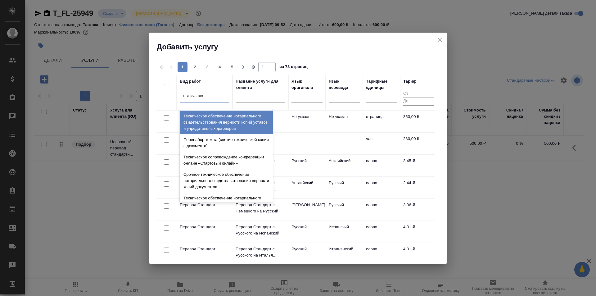
type input "техническое"
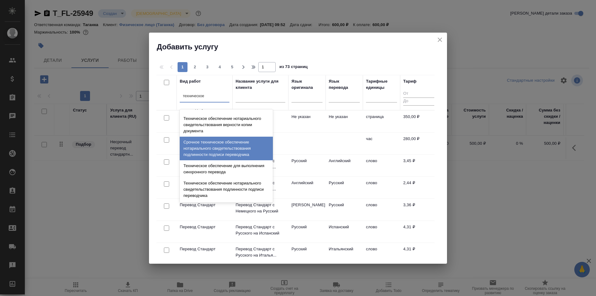
scroll to position [93, 0]
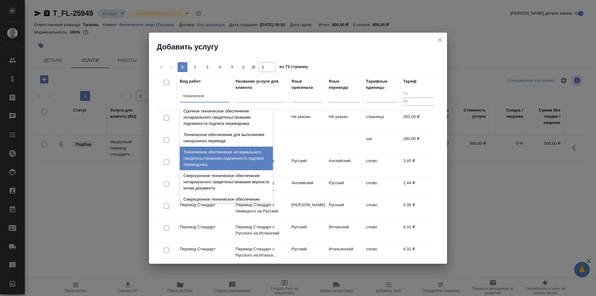
click at [249, 160] on div "Техническое обеспечение нотариального свидетельствования подлинности подписи пе…" at bounding box center [226, 158] width 93 height 24
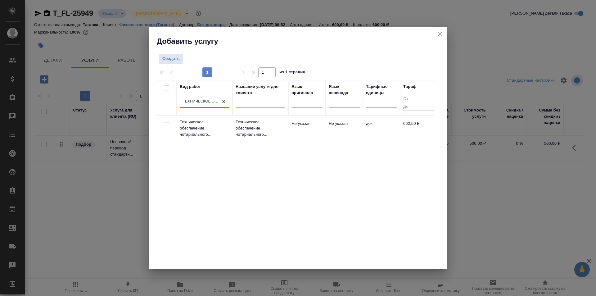
click at [288, 131] on td "Техническое обеспечение нотариального..." at bounding box center [260, 128] width 56 height 25
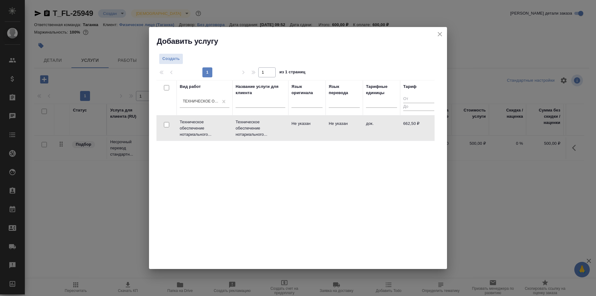
click at [288, 131] on td "Техническое обеспечение нотариального..." at bounding box center [260, 128] width 56 height 25
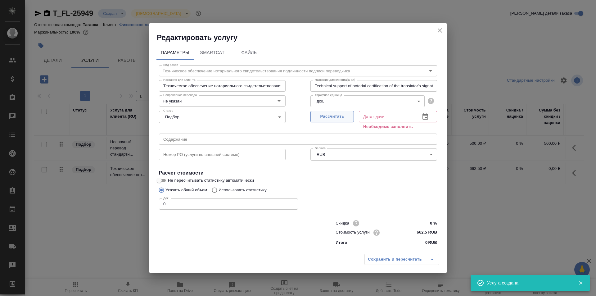
click at [334, 118] on span "Рассчитать" at bounding box center [332, 116] width 37 height 7
type input "17.09.2025 12:13"
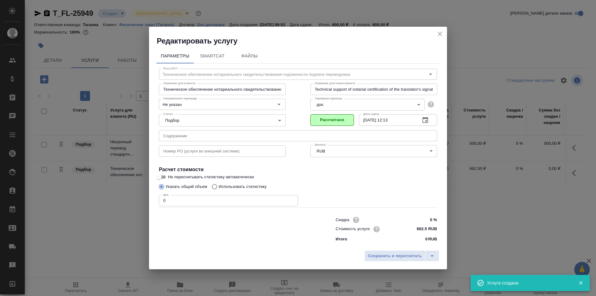
click at [180, 204] on input "0" at bounding box center [228, 200] width 139 height 11
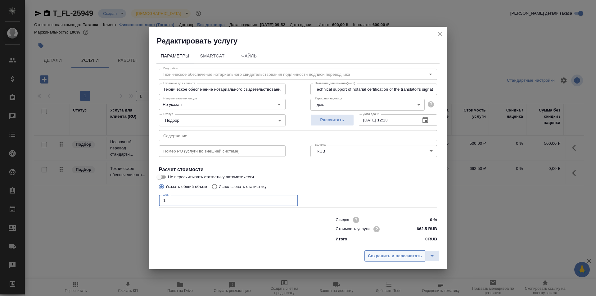
type input "1"
click at [392, 253] on span "Сохранить и пересчитать" at bounding box center [395, 255] width 54 height 7
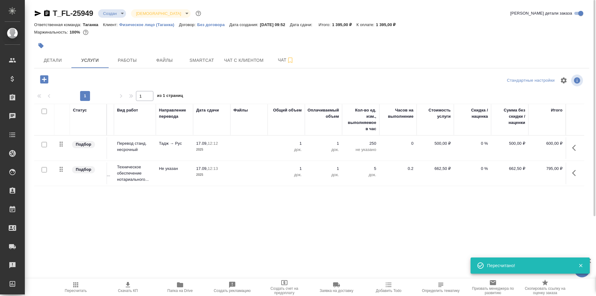
scroll to position [0, 0]
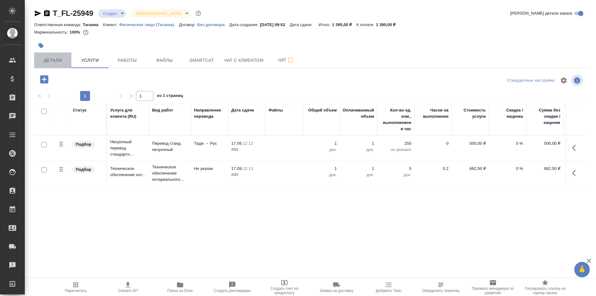
click at [65, 55] on button "Детали" at bounding box center [52, 60] width 37 height 16
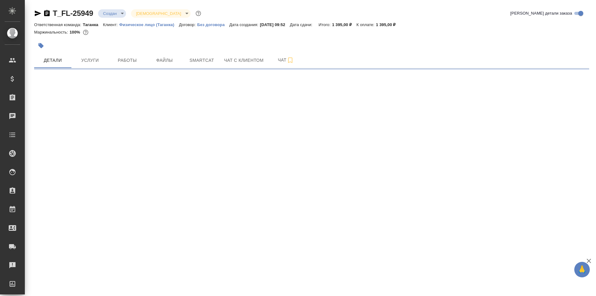
select select "RU"
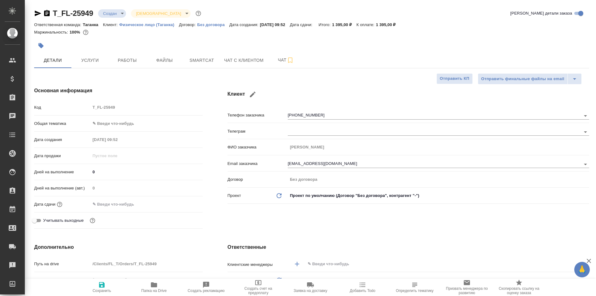
type textarea "x"
click at [114, 124] on body "🙏 .cls-1 fill:#fff; AWATERA Galisheva Mariya Клиенты Спецификации Заказы 0 Чаты…" at bounding box center [298, 148] width 596 height 296
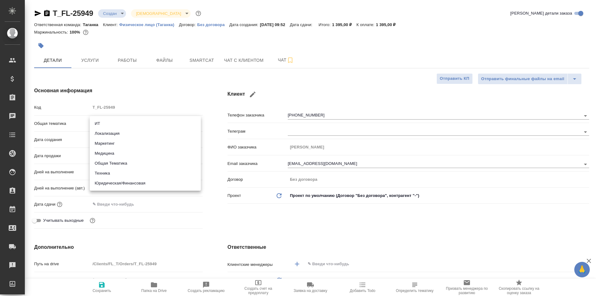
click at [152, 182] on li "Юридическая/Финансовая" at bounding box center [145, 183] width 111 height 10
type input "yr-fn"
type textarea "x"
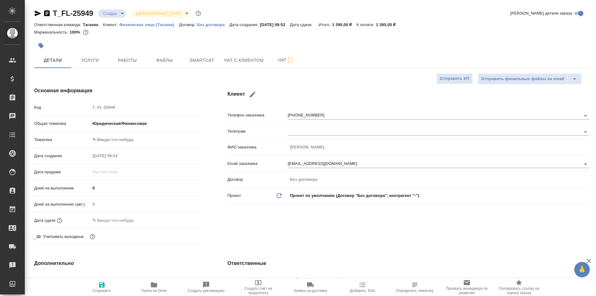
click at [149, 123] on body "🙏 .cls-1 fill:#fff; AWATERA Galisheva Mariya Клиенты Спецификации Заказы 0 Чаты…" at bounding box center [298, 148] width 596 height 296
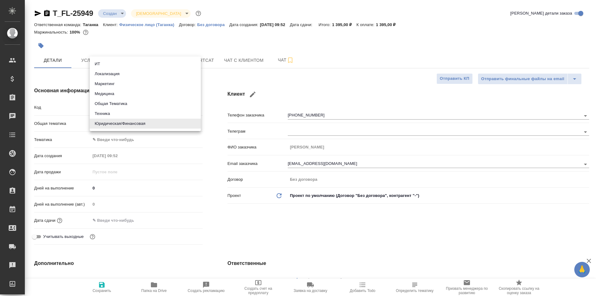
click at [150, 141] on div at bounding box center [298, 148] width 596 height 296
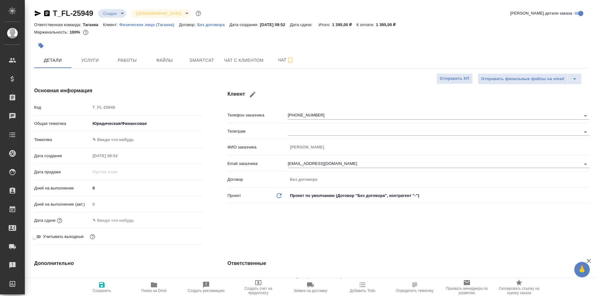
click at [112, 140] on body "🙏 .cls-1 fill:#fff; AWATERA Galisheva Mariya Клиенты Спецификации Заказы 0 Чаты…" at bounding box center [298, 148] width 596 height 296
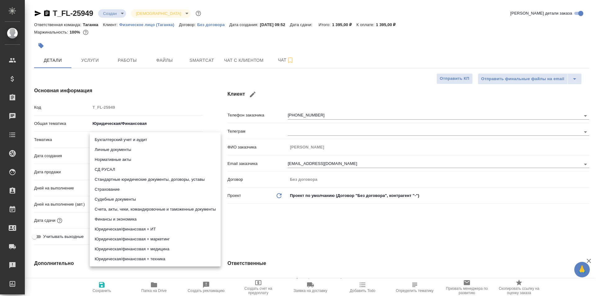
click at [145, 154] on li "Личные документы" at bounding box center [155, 150] width 131 height 10
type textarea "x"
type input "5a8b8b956a9677013d343cfe"
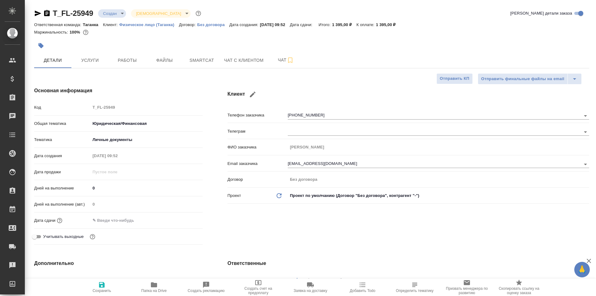
click at [217, 212] on div "Клиент Телефон заказчика +79204972006 Телеграм ФИО заказчика Нарзуллоев сорбонч…" at bounding box center [408, 166] width 386 height 185
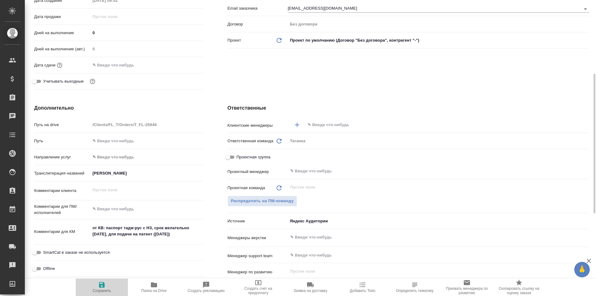
click at [102, 284] on icon "button" at bounding box center [102, 285] width 6 height 6
type textarea "x"
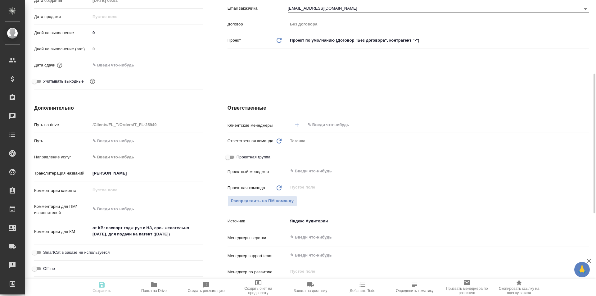
type textarea "x"
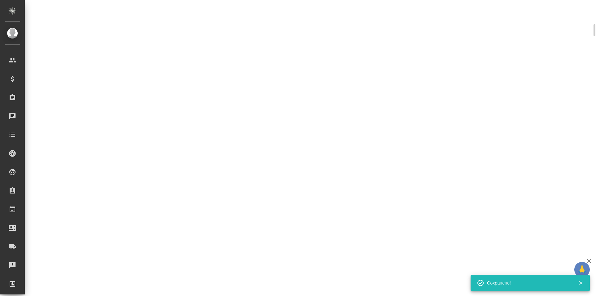
scroll to position [150, 0]
select select "RU"
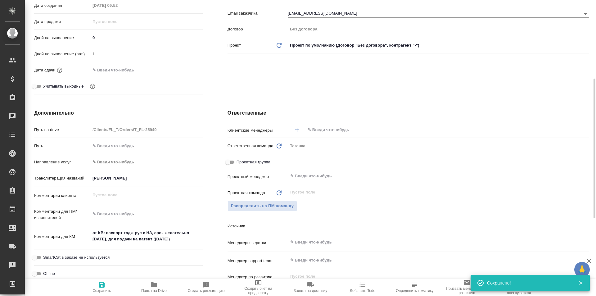
scroll to position [155, 0]
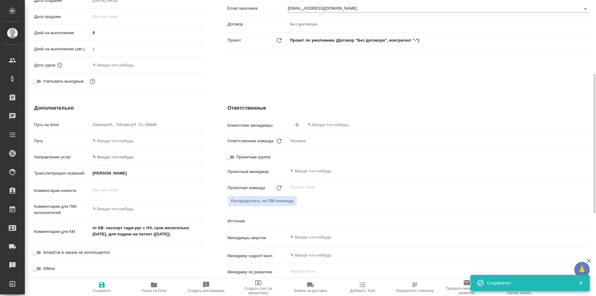
type textarea "x"
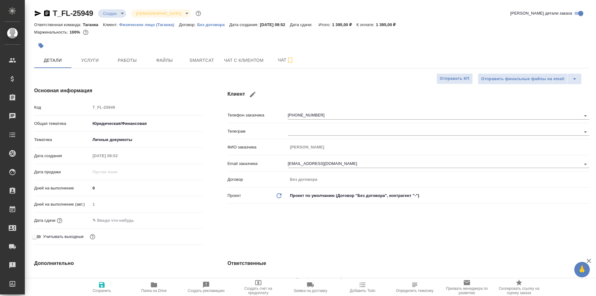
click at [109, 220] on input "text" at bounding box center [117, 220] width 54 height 9
click at [186, 217] on icon "button" at bounding box center [184, 219] width 7 height 7
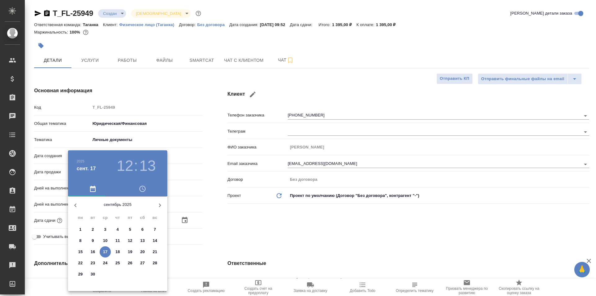
click at [116, 251] on p "18" at bounding box center [117, 251] width 5 height 6
type input "18.09.2025 12:13"
type textarea "x"
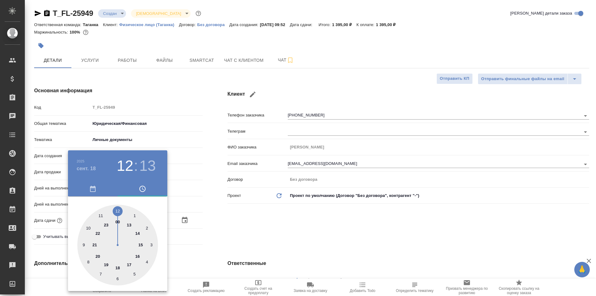
click at [144, 166] on h3 "13" at bounding box center [147, 165] width 16 height 17
click at [116, 212] on div at bounding box center [117, 244] width 81 height 81
type input "18.09.2025 12:59"
type textarea "x"
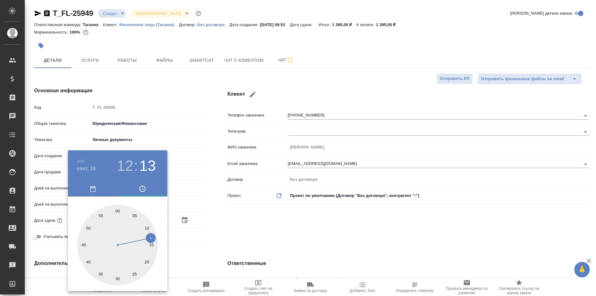
type textarea "x"
click at [118, 211] on div at bounding box center [117, 244] width 81 height 81
type input "18.09.2025 12:00"
type textarea "x"
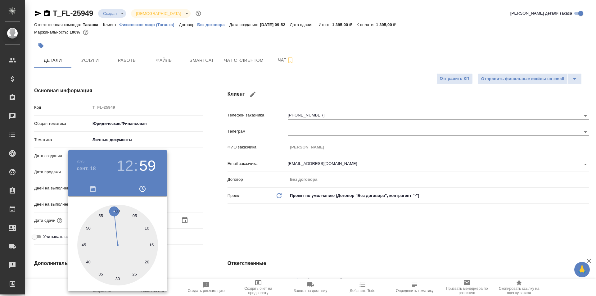
type textarea "x"
click at [211, 208] on div at bounding box center [298, 148] width 596 height 296
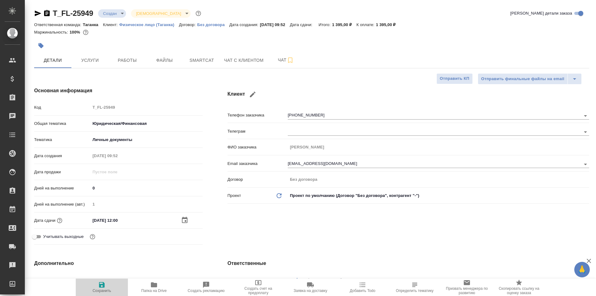
click at [103, 283] on icon "button" at bounding box center [102, 285] width 6 height 6
type textarea "x"
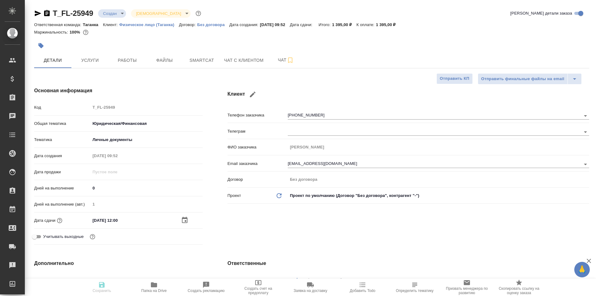
type textarea "x"
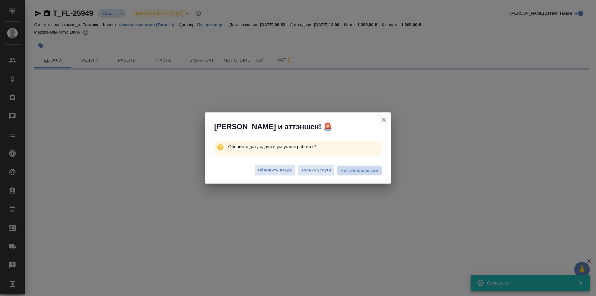
click at [350, 172] on span "Нет, обновлю сам" at bounding box center [359, 170] width 38 height 6
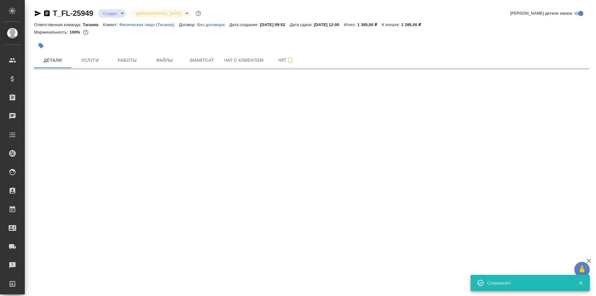
select select "RU"
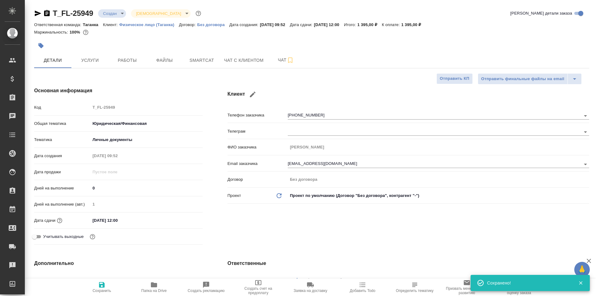
type textarea "x"
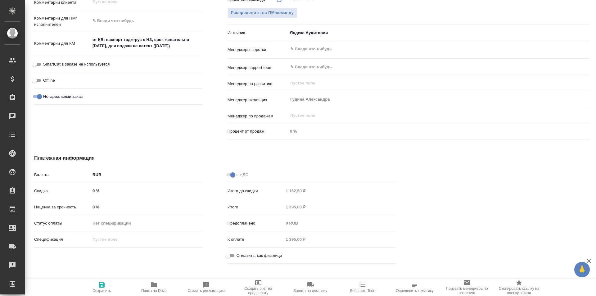
scroll to position [219, 0]
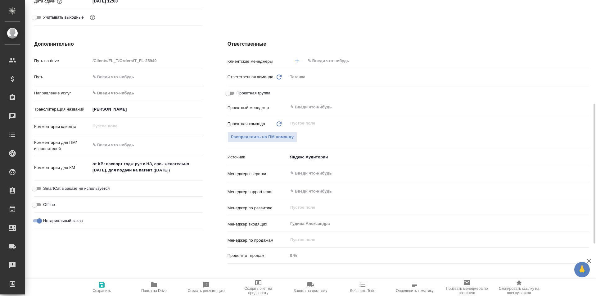
type textarea "x"
click at [145, 142] on textarea at bounding box center [146, 145] width 112 height 11
type textarea "x"
type textarea "п"
type textarea "x"
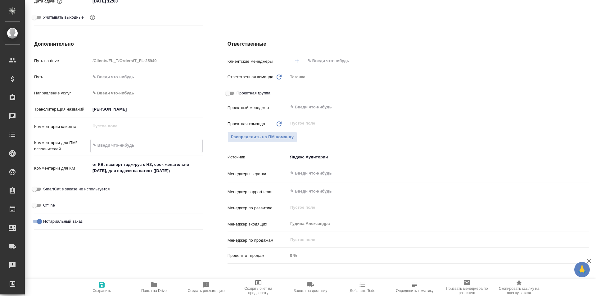
type textarea "x"
type textarea "пе"
type textarea "x"
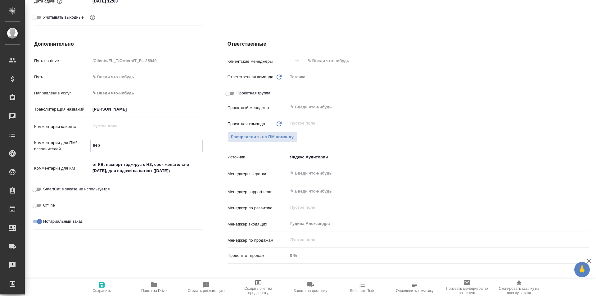
type textarea "пере"
type textarea "x"
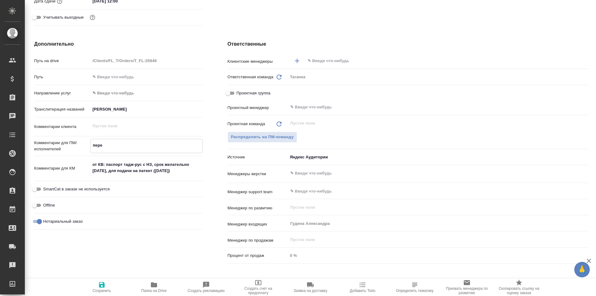
type textarea "перев"
type textarea "x"
type textarea "перево"
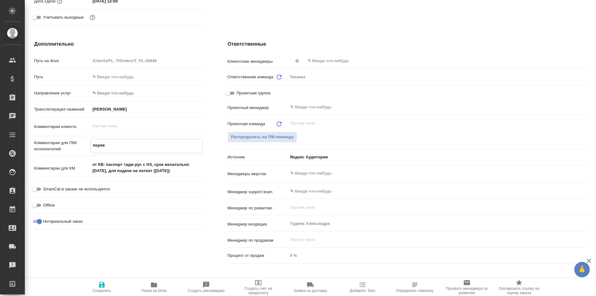
type textarea "x"
type textarea "перевод"
type textarea "x"
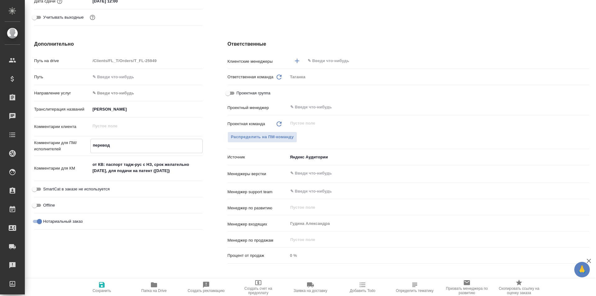
type textarea "x"
type textarea "перевод"
type textarea "x"
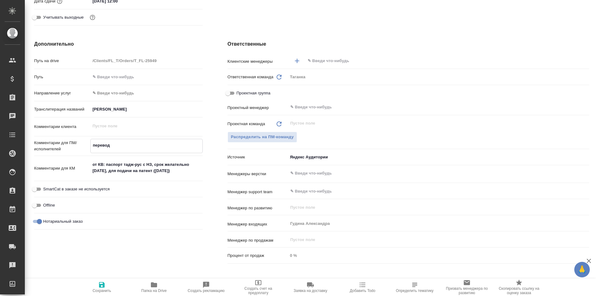
type textarea "перевод т"
type textarea "x"
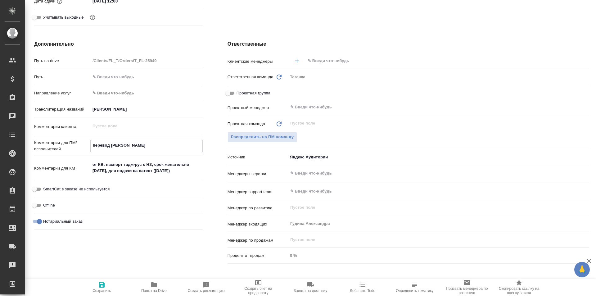
type textarea "перевод та"
type textarea "x"
type textarea "перевод тад"
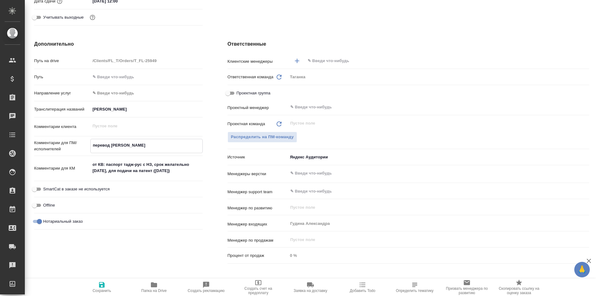
type textarea "x"
type textarea "перевод тадж"
type textarea "x"
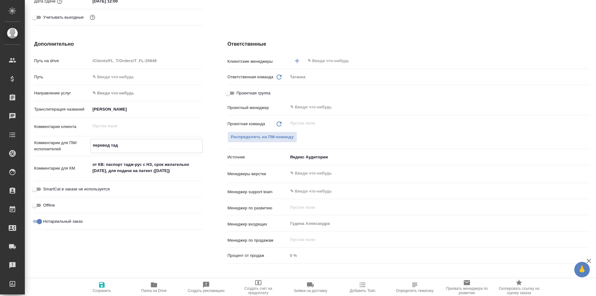
type textarea "x"
type textarea "перевод тадж-"
type textarea "x"
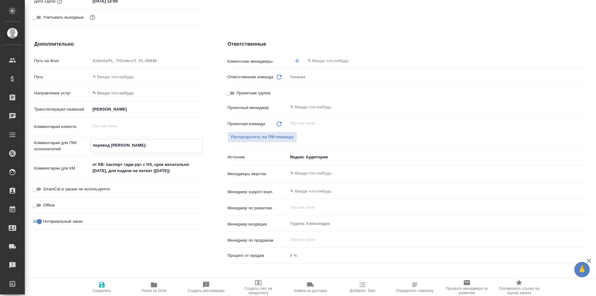
type textarea "перевод тадж-р"
type textarea "x"
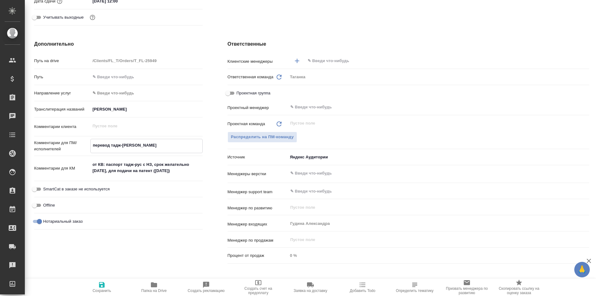
type textarea "перевод тадж-ру"
type textarea "x"
type textarea "перевод тадж-рус"
type textarea "x"
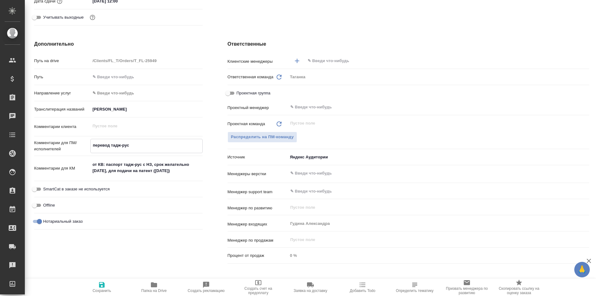
type textarea "x"
type textarea "перевод тадж-рус"
type textarea "x"
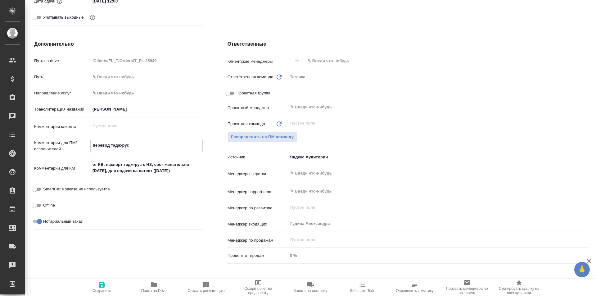
type textarea "x"
type textarea "перевод тадж-рус п"
type textarea "x"
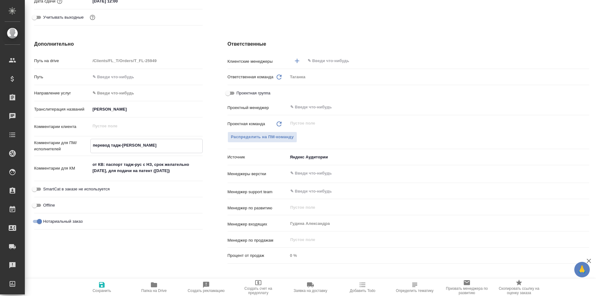
type textarea "x"
type textarea "перевод тадж-рус па"
type textarea "x"
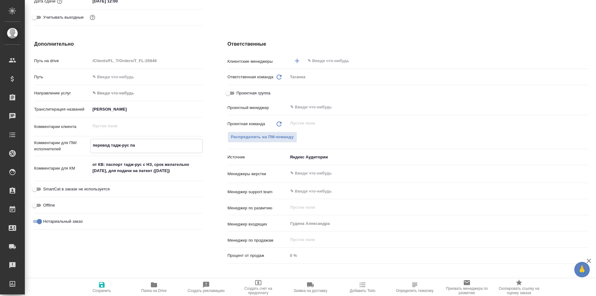
type textarea "перевод тадж-рус пап"
type textarea "x"
type textarea "перевод тадж-рус па"
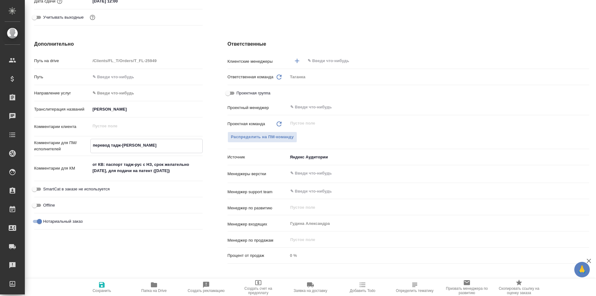
type textarea "x"
type textarea "перевод тадж-рус пас"
type textarea "x"
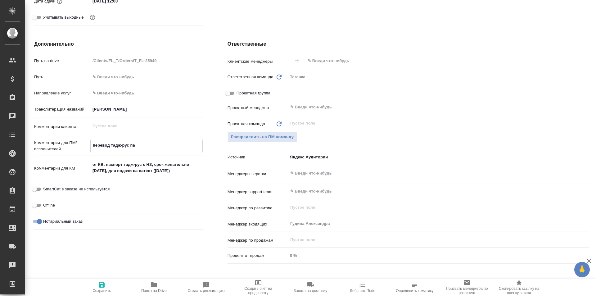
type textarea "x"
type textarea "перевод тадж-рус паспо"
type textarea "x"
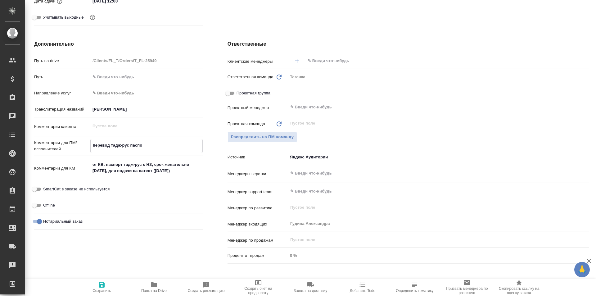
type textarea "x"
type textarea "перевод тадж-рус паспор"
type textarea "x"
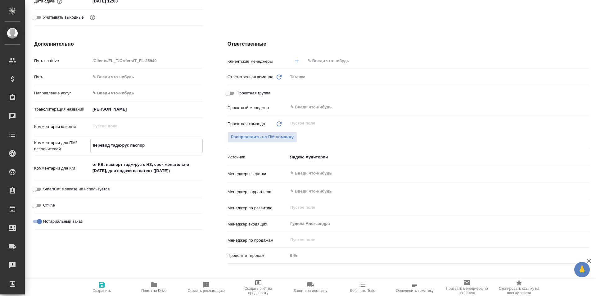
type textarea "перевод тадж-рус паспорт"
type textarea "x"
type textarea "перевод тадж-рус паспорт"
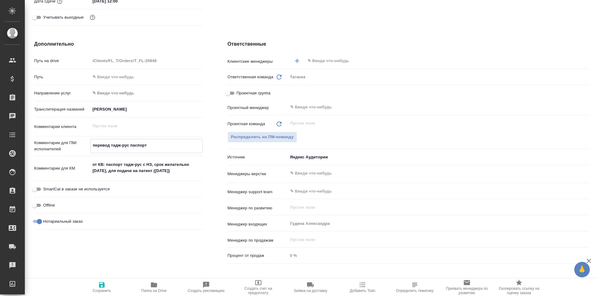
type textarea "x"
type textarea "перевод тадж-рус паспорт п"
type textarea "x"
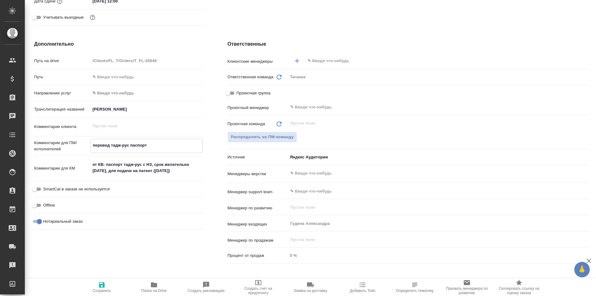
type textarea "x"
type textarea "перевод тадж-рус паспорт по"
type textarea "x"
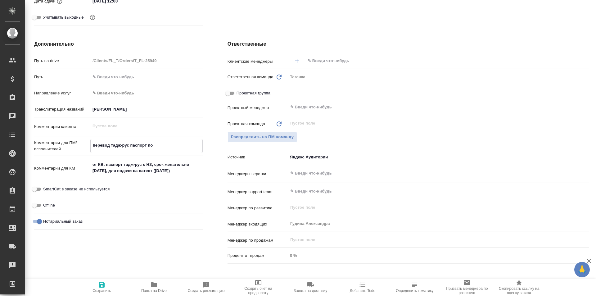
type textarea "x"
type textarea "перевод тадж-рус паспорт под"
type textarea "x"
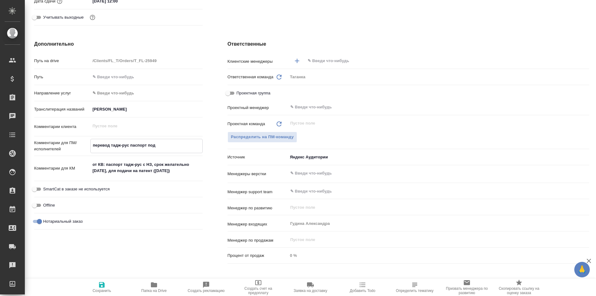
type textarea "перевод тадж-рус паспорт под"
type textarea "x"
type textarea "перевод тадж-рус паспорт под н"
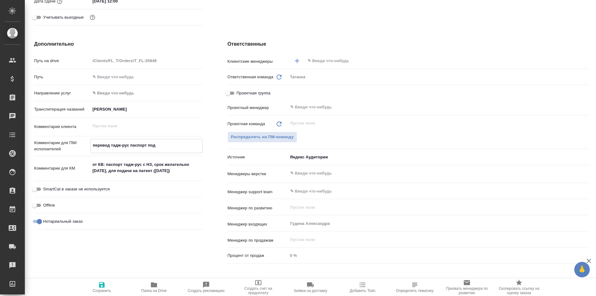
type textarea "x"
type textarea "перевод тадж-рус паспорт под но"
type textarea "x"
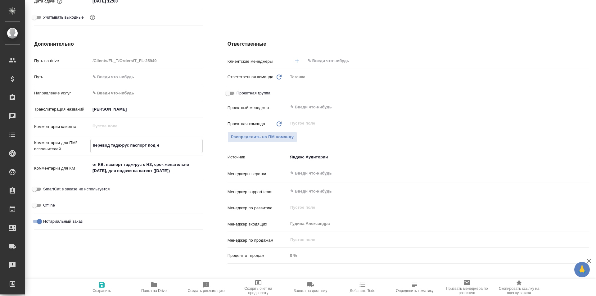
type textarea "x"
type textarea "перевод тадж-рус паспорт под нот"
type textarea "x"
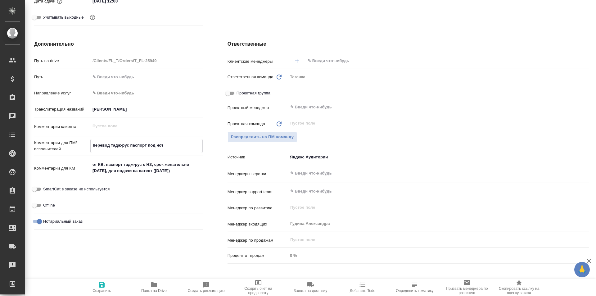
type textarea "перевод тадж-рус паспорт под нот"
type textarea "x"
click at [109, 281] on span "Сохранить" at bounding box center [101, 287] width 45 height 12
type textarea "x"
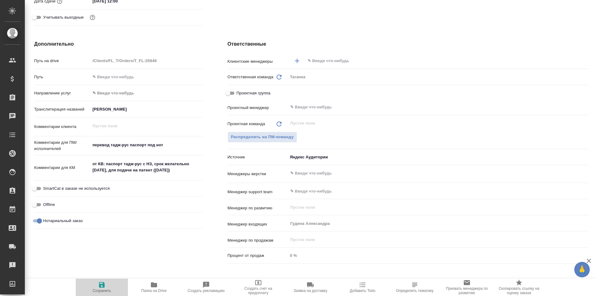
type textarea "x"
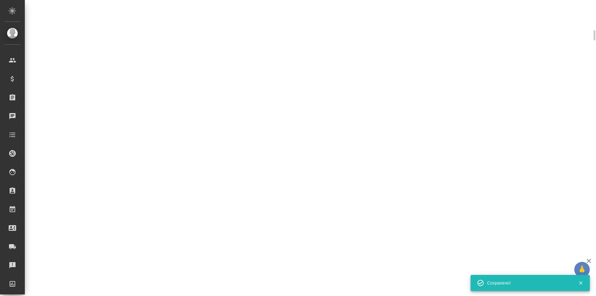
scroll to position [214, 0]
select select "RU"
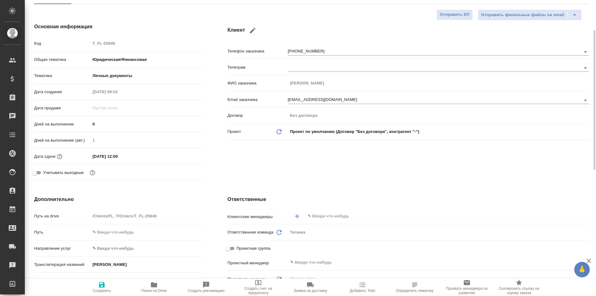
scroll to position [0, 0]
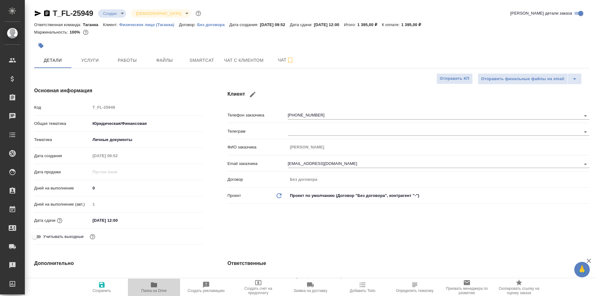
click at [158, 284] on span "Папка на Drive" at bounding box center [154, 287] width 45 height 12
click at [116, 57] on span "Работы" at bounding box center [127, 60] width 30 height 8
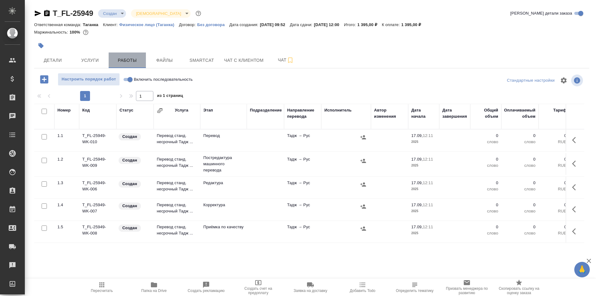
click at [143, 58] on button "Работы" at bounding box center [127, 60] width 37 height 16
click at [154, 59] on span "Файлы" at bounding box center [165, 60] width 30 height 8
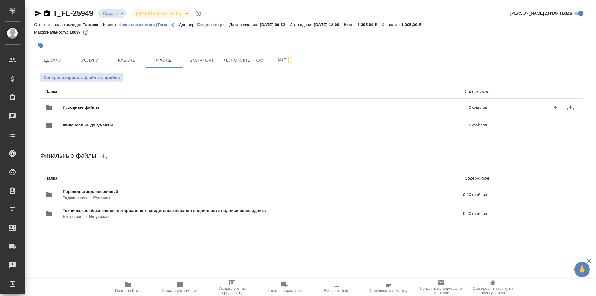
click at [150, 108] on span "Исходные файлы" at bounding box center [173, 107] width 221 height 6
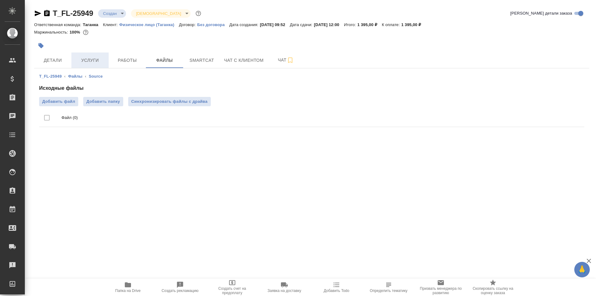
click at [87, 59] on span "Услуги" at bounding box center [90, 60] width 30 height 8
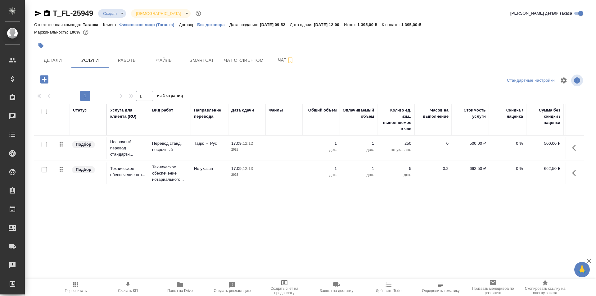
click at [283, 150] on td at bounding box center [283, 148] width 37 height 22
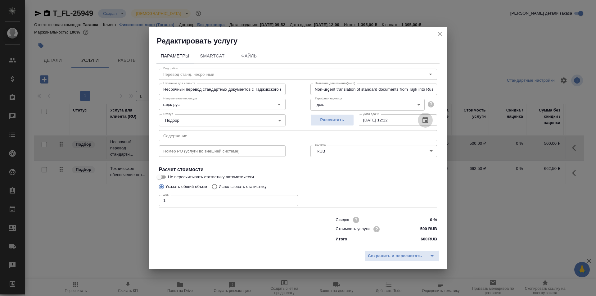
click at [423, 118] on icon "button" at bounding box center [425, 120] width 6 height 6
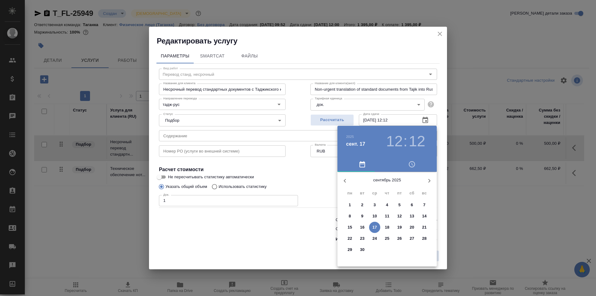
click at [398, 137] on h3 "12" at bounding box center [394, 140] width 16 height 17
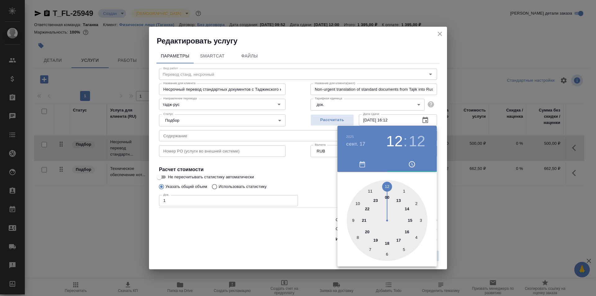
click at [408, 231] on div at bounding box center [386, 220] width 81 height 81
click at [388, 190] on div at bounding box center [386, 220] width 81 height 81
click at [405, 134] on h3 ":" at bounding box center [405, 140] width 4 height 17
click at [397, 139] on h3 "16" at bounding box center [394, 140] width 16 height 17
click at [412, 221] on div at bounding box center [386, 220] width 81 height 81
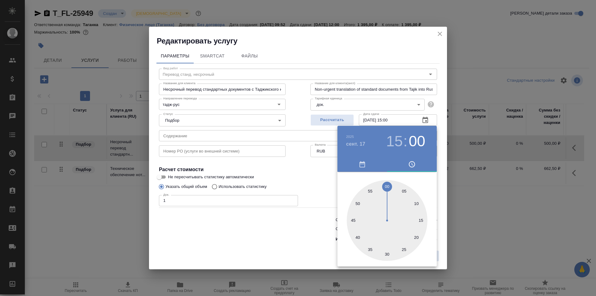
click at [309, 172] on div at bounding box center [298, 148] width 596 height 296
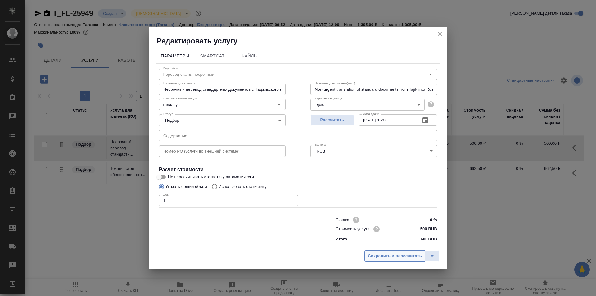
click at [408, 252] on span "Сохранить и пересчитать" at bounding box center [395, 255] width 54 height 7
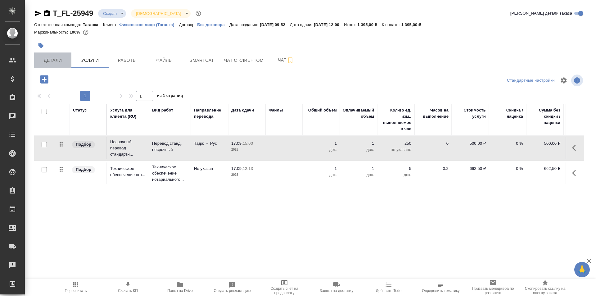
click at [48, 66] on button "Детали" at bounding box center [52, 60] width 37 height 16
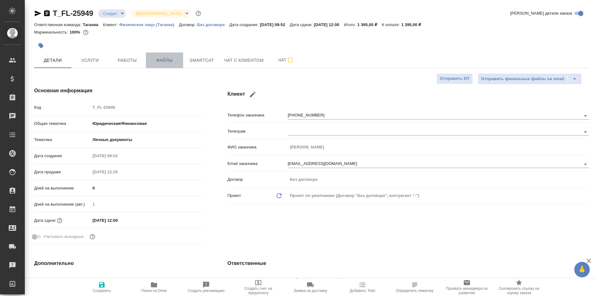
click at [157, 58] on span "Файлы" at bounding box center [165, 60] width 30 height 8
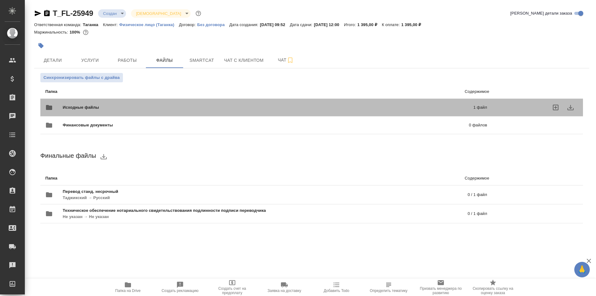
click at [218, 110] on span "Исходные файлы" at bounding box center [174, 107] width 223 height 6
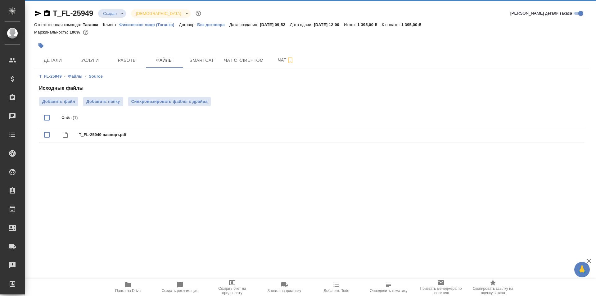
click at [218, 110] on li "Файл (1)" at bounding box center [311, 118] width 545 height 18
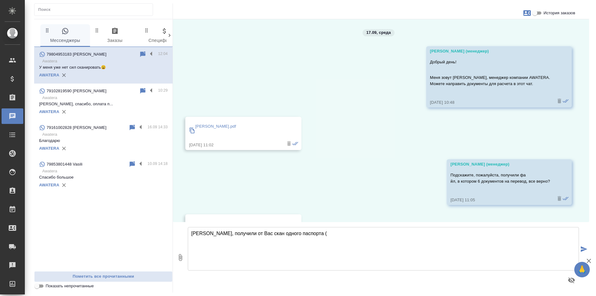
scroll to position [804, 0]
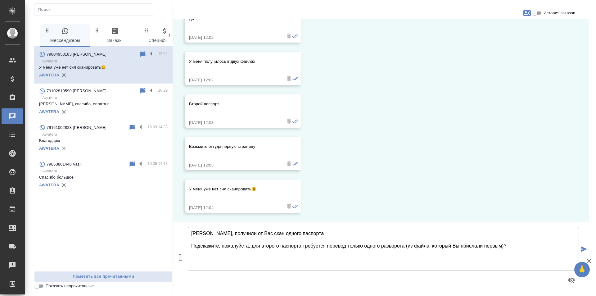
type textarea "[PERSON_NAME], получили от Вас скан одного паспорта Подскажите, пожалуйста, для…"
click at [581, 246] on icon "submit" at bounding box center [583, 249] width 7 height 6
click at [590, 262] on icon "button" at bounding box center [588, 260] width 7 height 7
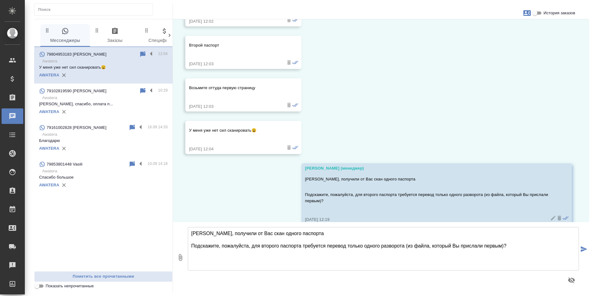
scroll to position [874, 0]
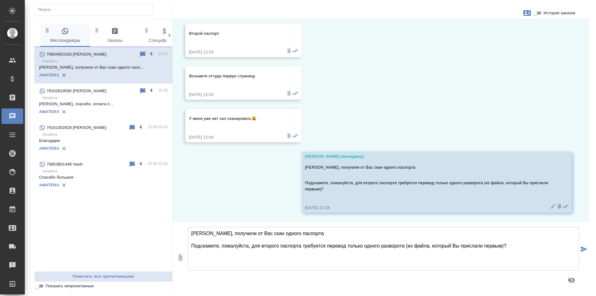
click at [141, 113] on div "AWATERA" at bounding box center [103, 111] width 128 height 9
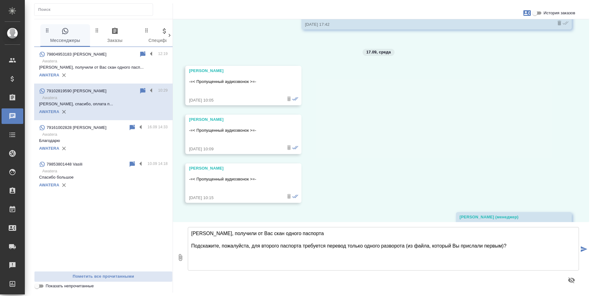
scroll to position [1069, 0]
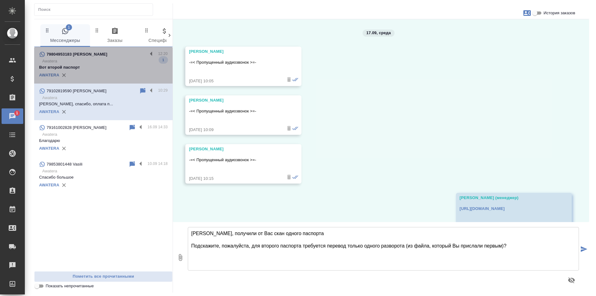
click at [105, 63] on p "Awatera" at bounding box center [104, 61] width 125 height 6
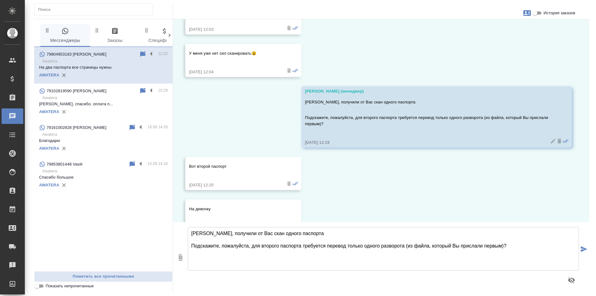
scroll to position [1002, 0]
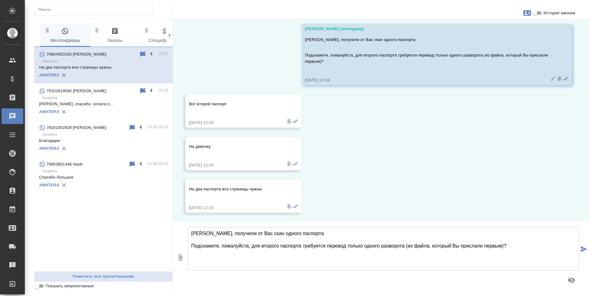
click at [266, 242] on textarea "[PERSON_NAME], получили от Вас скан одного паспорта Подскажите, пожалуйста, для…" at bounding box center [383, 248] width 391 height 43
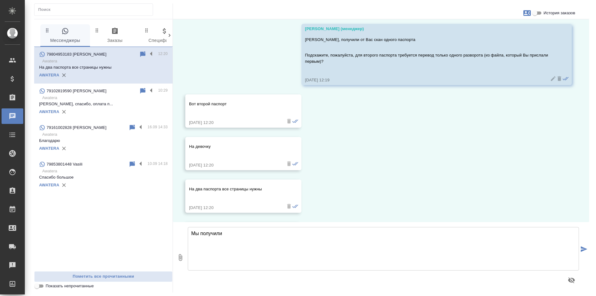
scroll to position [1044, 0]
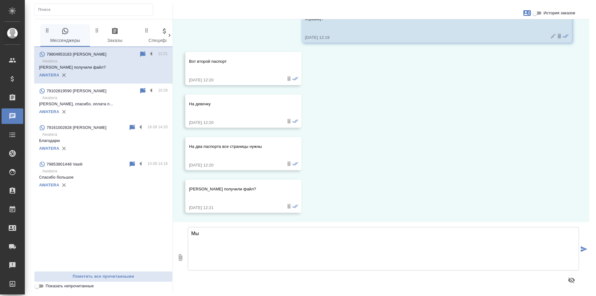
type textarea "М"
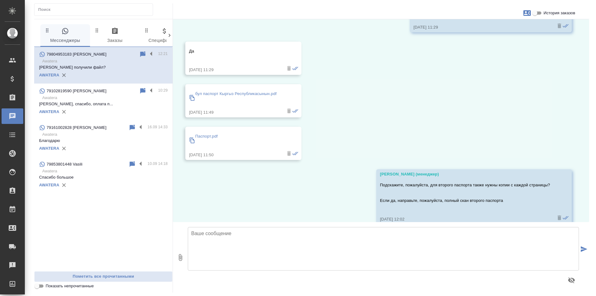
scroll to position [548, 0]
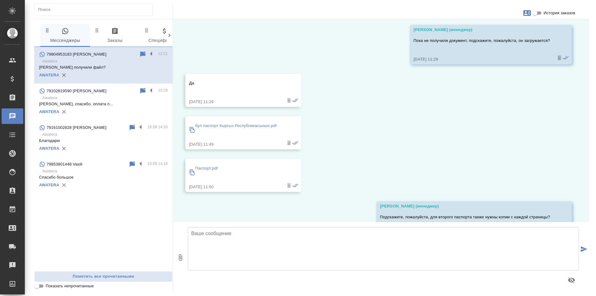
click at [257, 126] on p "бул паспорт Кыргыз Республикасынын.pdf" at bounding box center [235, 126] width 81 height 6
click at [211, 167] on p "Паспорт.pdf" at bounding box center [206, 168] width 22 height 6
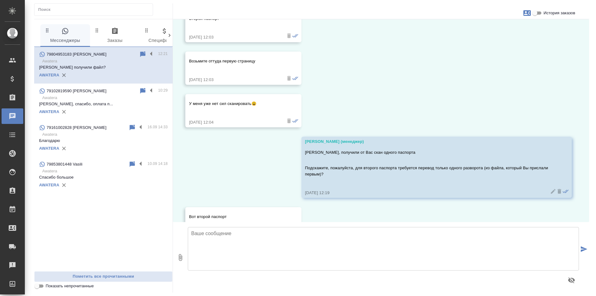
scroll to position [1044, 0]
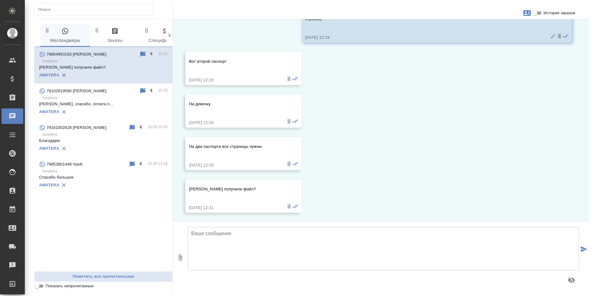
click at [236, 235] on textarea at bounding box center [383, 248] width 391 height 43
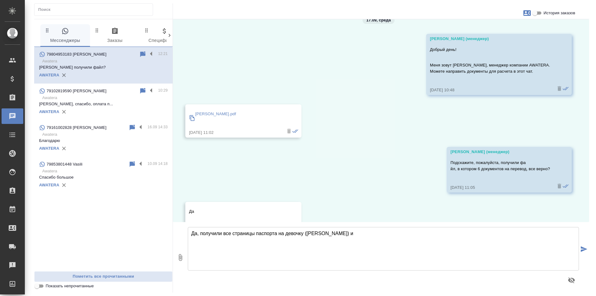
scroll to position [0, 0]
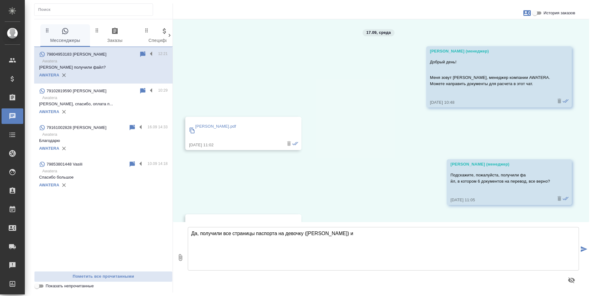
click at [208, 123] on p "[PERSON_NAME].pdf" at bounding box center [215, 126] width 41 height 6
click at [380, 235] on textarea "Да, получили все страницы паспорта на девочку (Амирбекова Айя) и" at bounding box center [383, 248] width 391 height 43
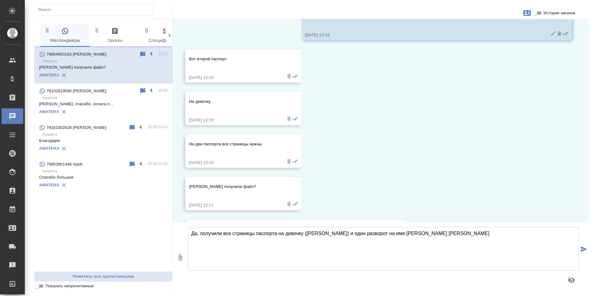
scroll to position [1087, 0]
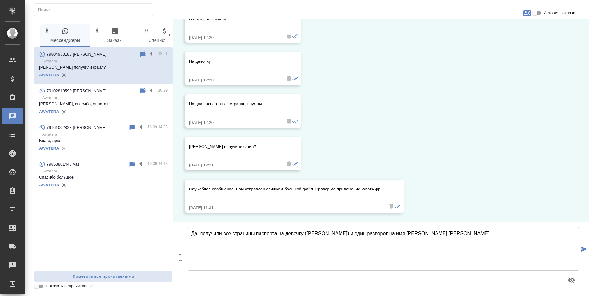
type textarea "Да, получили все страницы паспорта на девочку ([PERSON_NAME]) и один разворот н…"
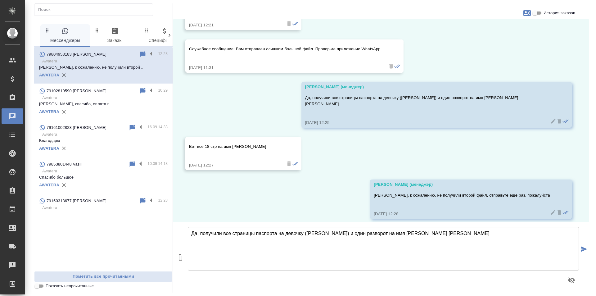
scroll to position [1269, 0]
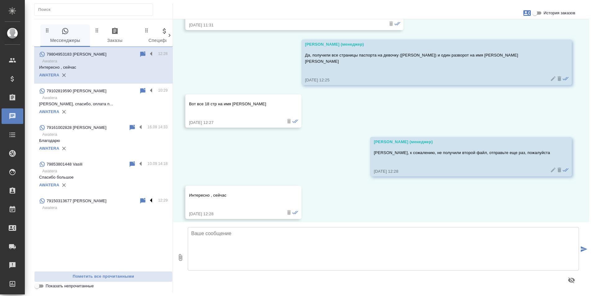
click at [151, 200] on label at bounding box center [152, 200] width 11 height 7
click at [0, 0] on input "checkbox" at bounding box center [0, 0] width 0 height 0
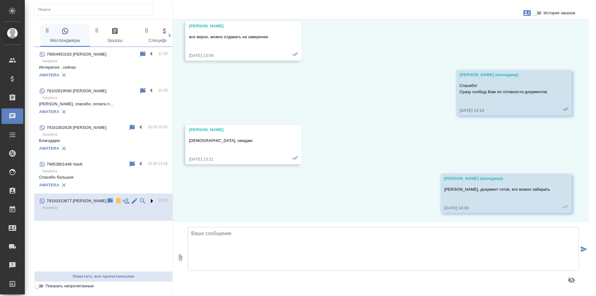
scroll to position [1566, 0]
click at [117, 200] on icon at bounding box center [118, 201] width 4 height 6
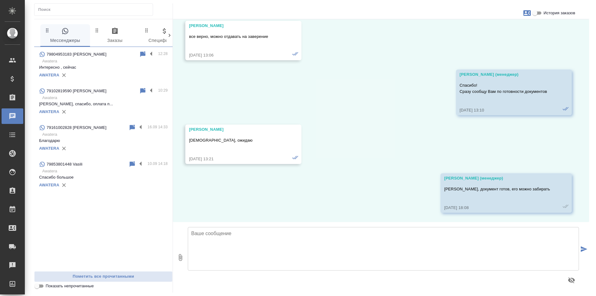
click at [131, 109] on div "AWATERA" at bounding box center [103, 111] width 128 height 9
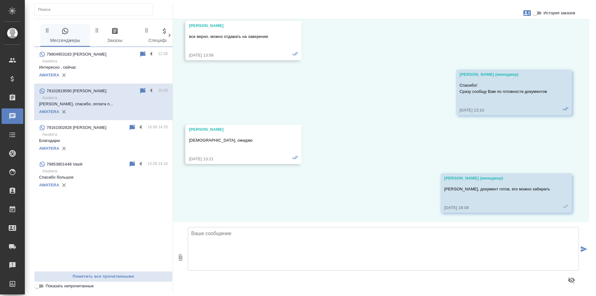
scroll to position [1186, 0]
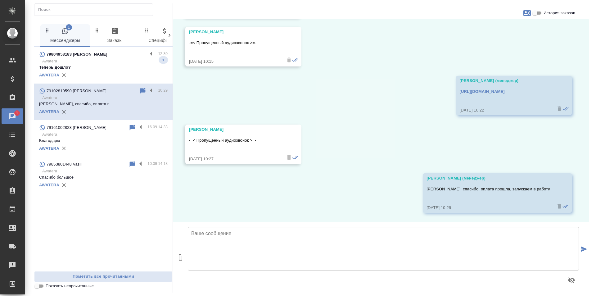
click at [103, 72] on div "AWATERA" at bounding box center [103, 74] width 128 height 9
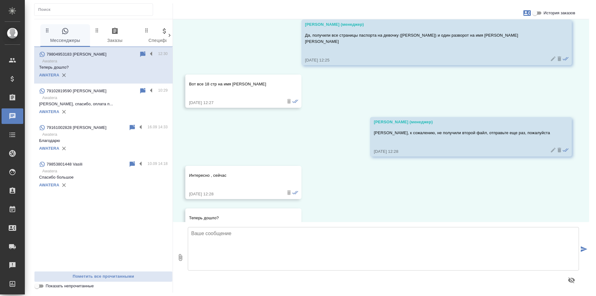
scroll to position [1312, 0]
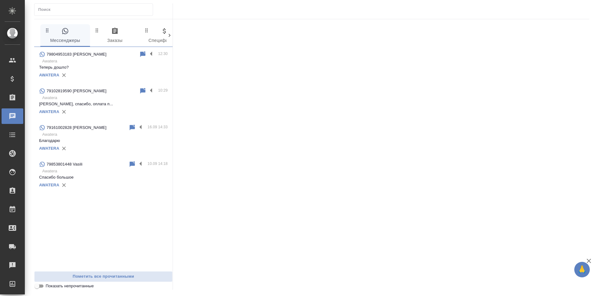
click at [149, 72] on div "AWATERA" at bounding box center [103, 74] width 128 height 9
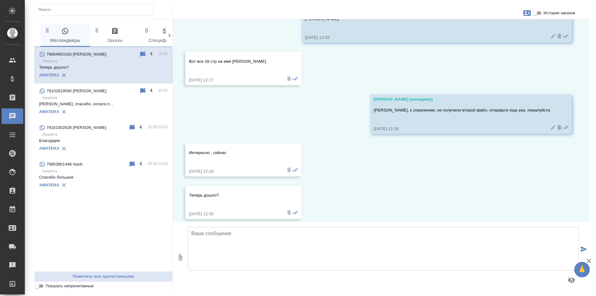
scroll to position [1360, 0]
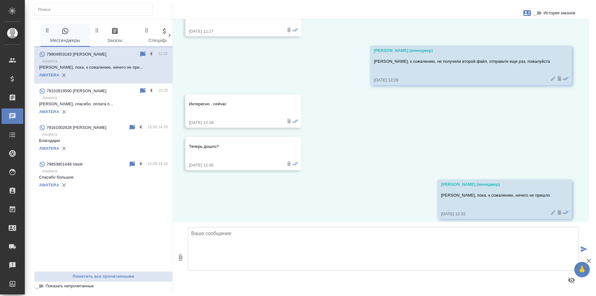
click at [206, 236] on textarea at bounding box center [383, 248] width 391 height 43
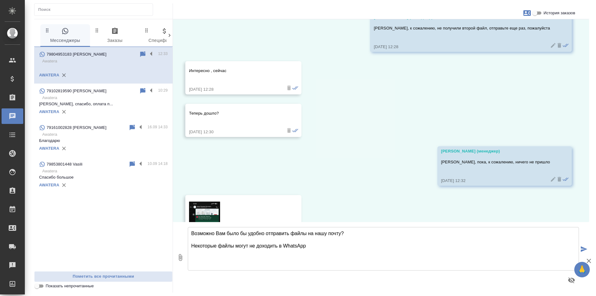
click at [368, 254] on textarea "Возможно Вам было бы удобно отправить файлы на нашу почту? Некоторые файлы могу…" at bounding box center [383, 248] width 391 height 43
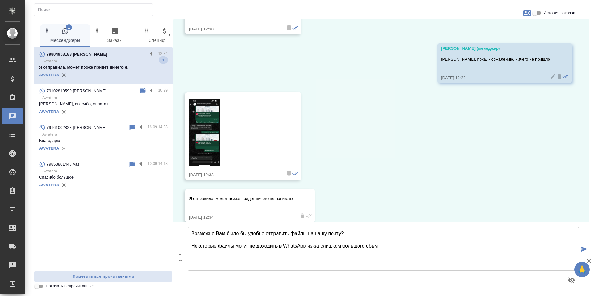
scroll to position [1500, 0]
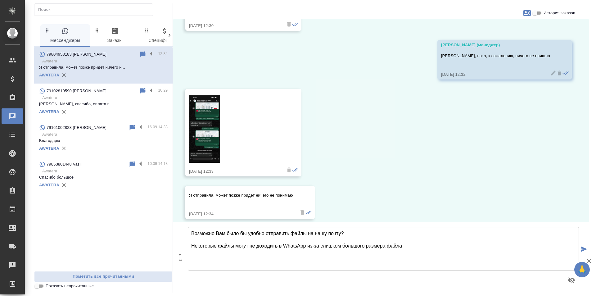
click at [351, 232] on textarea "Возможно Вам было бы удобно отправить файлы на нашу почту? Некоторые файлы могу…" at bounding box center [383, 248] width 391 height 43
paste textarea "taganka@awatera.com"
click at [402, 244] on textarea "Возможно Вам было бы удобно отправить файлы на нашу почту? taganka@awatera.com …" at bounding box center [383, 248] width 391 height 43
type textarea "Возможно Вам было бы удобно отправить файлы на нашу почту? taganka@awatera.com …"
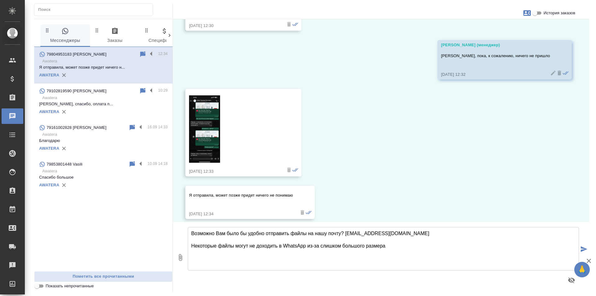
click at [580, 248] on icon "submit" at bounding box center [583, 249] width 7 height 6
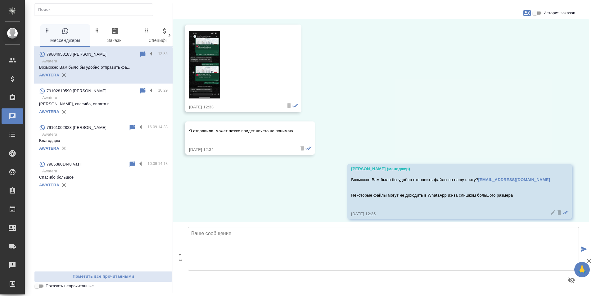
scroll to position [1502, 0]
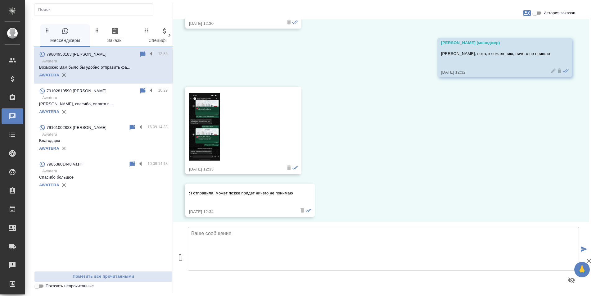
click at [204, 126] on img at bounding box center [204, 126] width 31 height 67
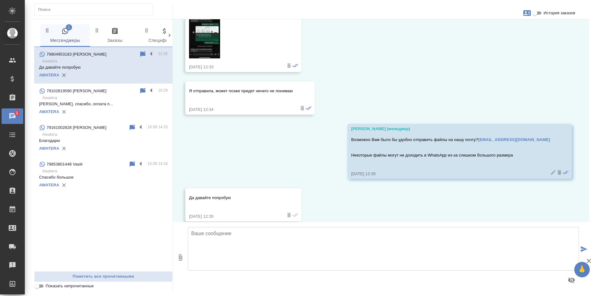
scroll to position [1606, 0]
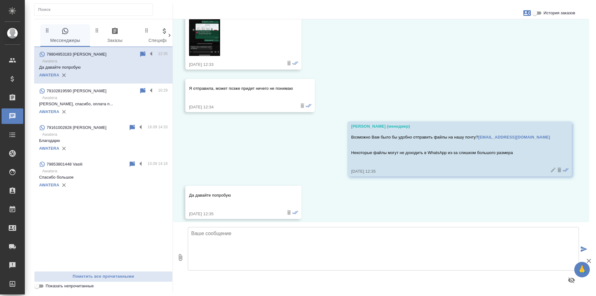
click at [266, 236] on textarea at bounding box center [383, 248] width 391 height 43
click at [192, 36] on img at bounding box center [204, 22] width 31 height 67
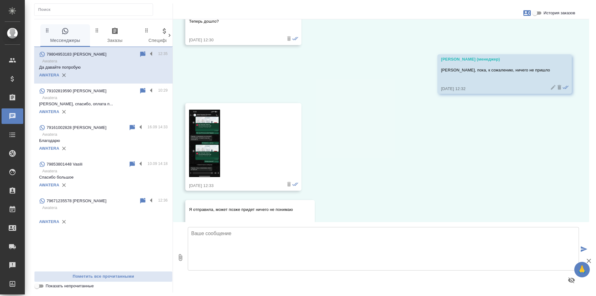
scroll to position [1482, 0]
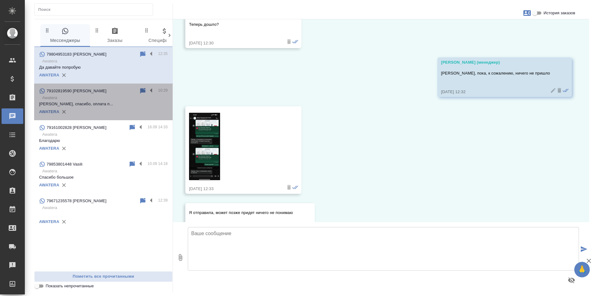
click at [115, 114] on div "AWATERA" at bounding box center [103, 111] width 128 height 9
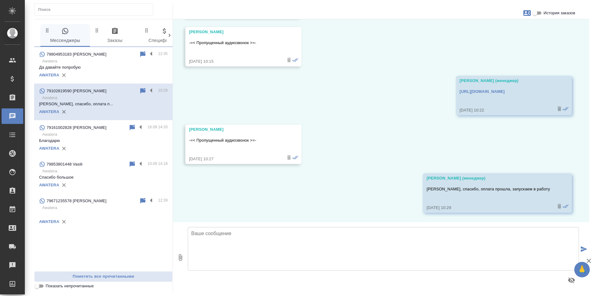
scroll to position [1186, 0]
click at [249, 244] on textarea at bounding box center [383, 248] width 391 height 43
click at [120, 63] on p "Awatera" at bounding box center [104, 61] width 125 height 6
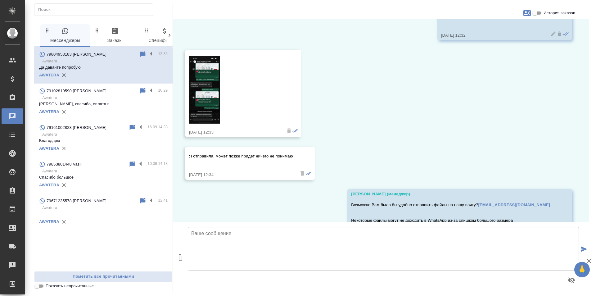
scroll to position [1543, 0]
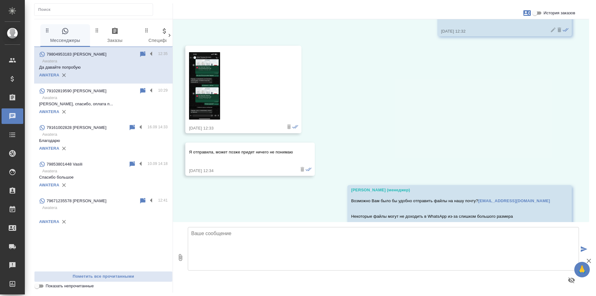
click at [239, 239] on textarea at bounding box center [383, 248] width 391 height 43
type textarea "Паспорт по почте получили, спасибо Готовим"
drag, startPoint x: 235, startPoint y: 250, endPoint x: 189, endPoint y: 226, distance: 51.6
click at [189, 226] on div "Паспорт по почте получили, спасибо Готовим" at bounding box center [383, 256] width 396 height 65
click at [82, 103] on p "[PERSON_NAME], спасибо, оплата п..." at bounding box center [103, 104] width 128 height 6
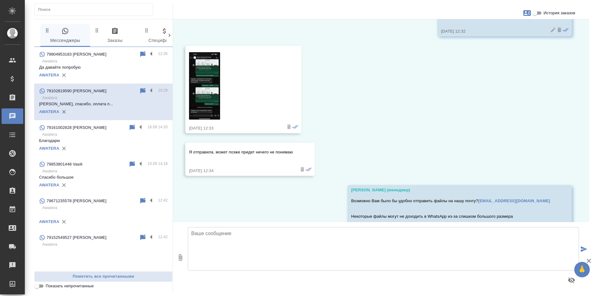
scroll to position [1186, 0]
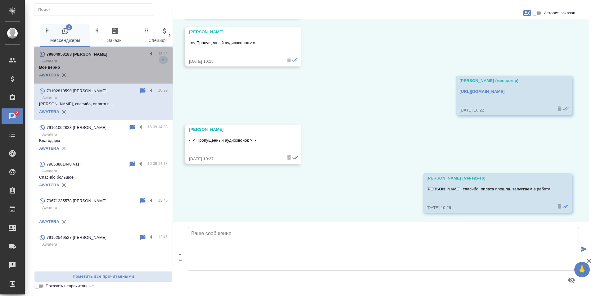
click at [117, 57] on div "79804953183 [PERSON_NAME]" at bounding box center [93, 54] width 108 height 7
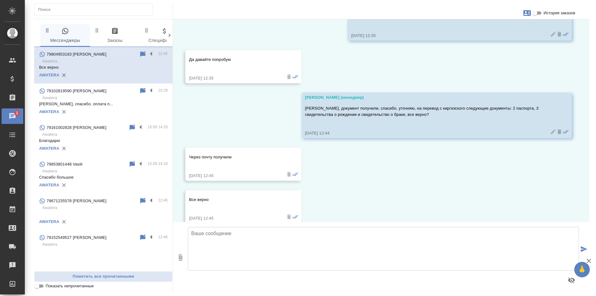
scroll to position [1746, 0]
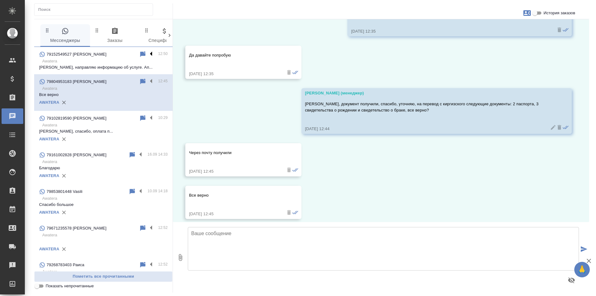
click at [147, 54] on label at bounding box center [152, 54] width 11 height 7
click at [0, 0] on input "checkbox" at bounding box center [0, 0] width 0 height 0
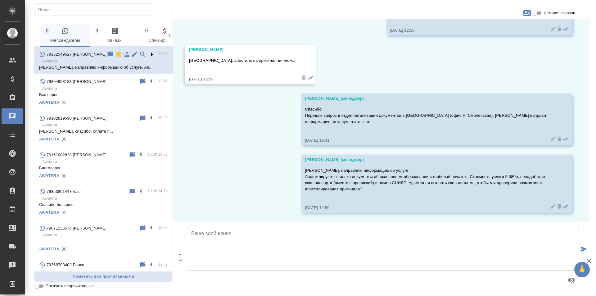
scroll to position [234, 0]
click at [116, 54] on icon at bounding box center [118, 54] width 4 height 6
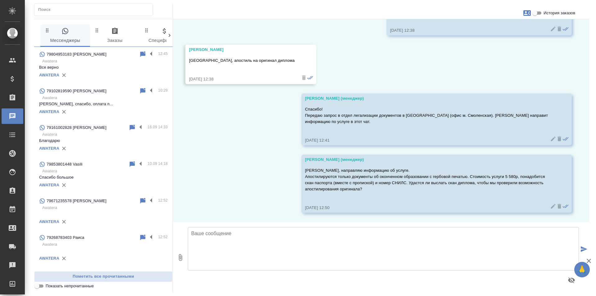
click at [129, 224] on div "AWATERA" at bounding box center [103, 221] width 128 height 9
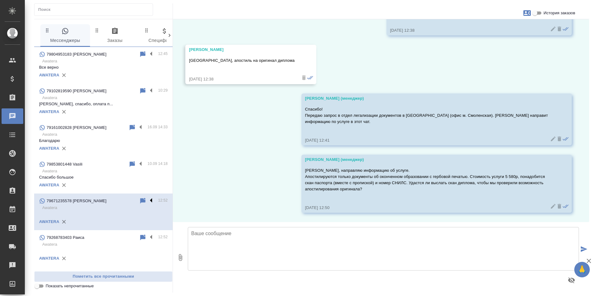
scroll to position [0, 0]
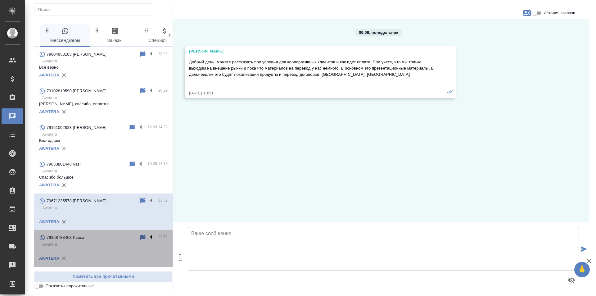
click at [150, 235] on label at bounding box center [152, 237] width 11 height 7
click at [0, 0] on input "checkbox" at bounding box center [0, 0] width 0 height 0
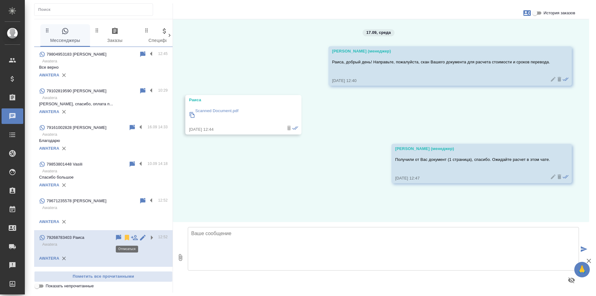
click at [126, 238] on icon at bounding box center [127, 238] width 4 height 6
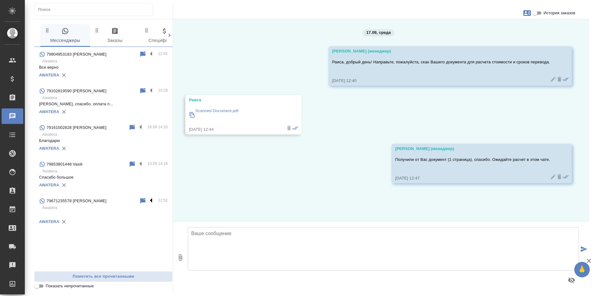
click at [151, 199] on label at bounding box center [152, 200] width 11 height 7
click at [0, 0] on input "checkbox" at bounding box center [0, 0] width 0 height 0
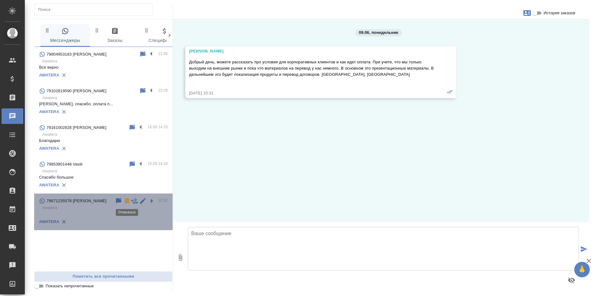
click at [128, 201] on icon at bounding box center [127, 201] width 4 height 6
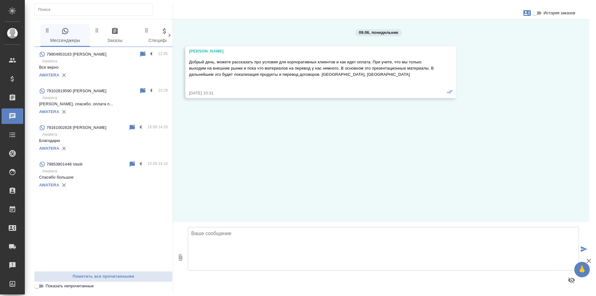
click at [109, 127] on div "79161002828 [PERSON_NAME]" at bounding box center [83, 127] width 89 height 7
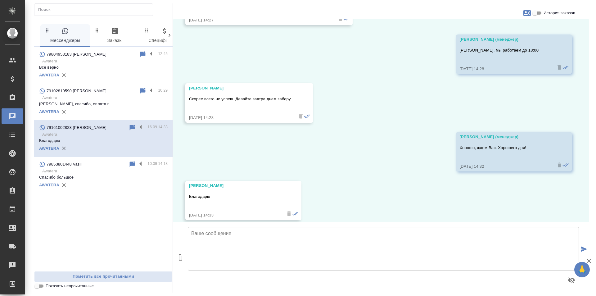
scroll to position [1667, 0]
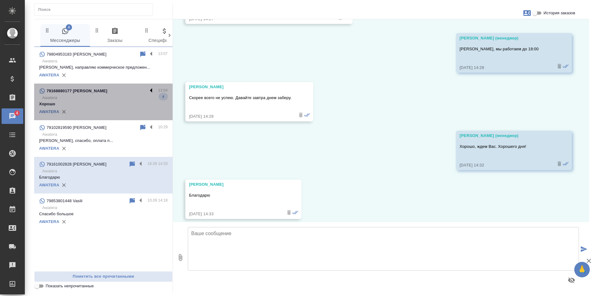
click at [149, 92] on label at bounding box center [152, 90] width 11 height 7
click at [0, 0] on input "checkbox" at bounding box center [0, 0] width 0 height 0
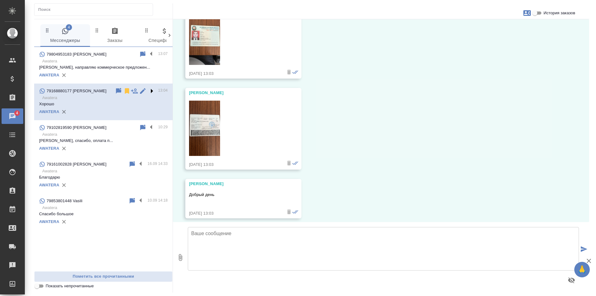
scroll to position [156, 0]
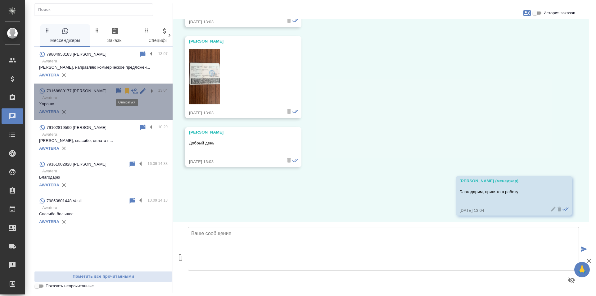
click at [129, 88] on icon at bounding box center [126, 90] width 7 height 7
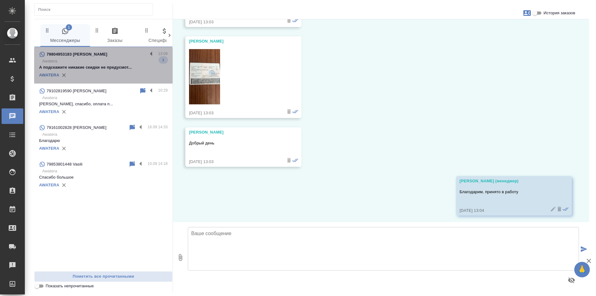
click at [141, 67] on p "А подскажите никакие скидки не предусмот..." at bounding box center [103, 67] width 128 height 6
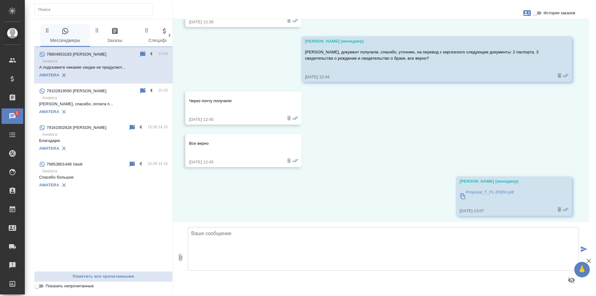
scroll to position [1829, 0]
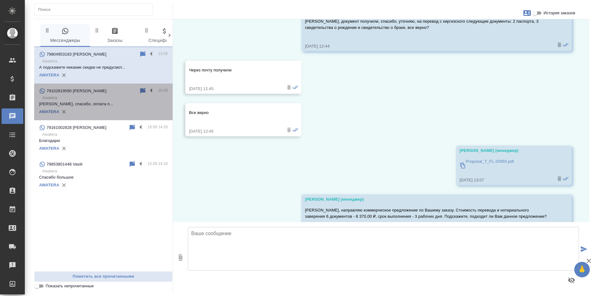
click at [103, 113] on div "AWATERA" at bounding box center [103, 111] width 128 height 9
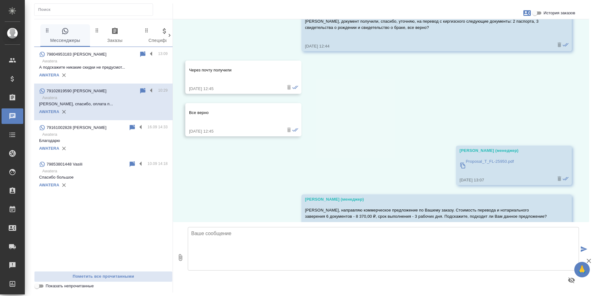
scroll to position [1186, 0]
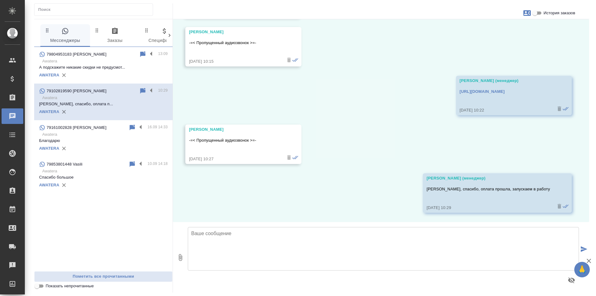
click at [333, 43] on div "15.09, понедельник Шульгина Анна (менеджер) Добрый день 15.09.25, 15:02 Шульгин…" at bounding box center [381, 120] width 416 height 203
click at [141, 68] on p "Надира, в таком случае, направляю ссылку..." at bounding box center [103, 67] width 128 height 6
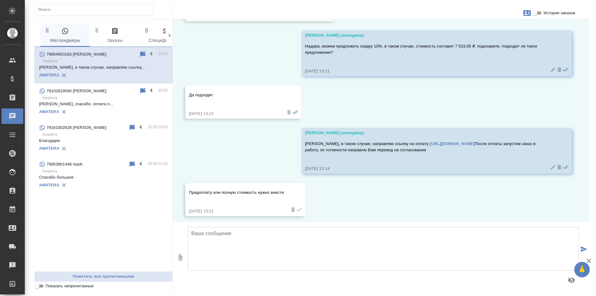
scroll to position [2093, 0]
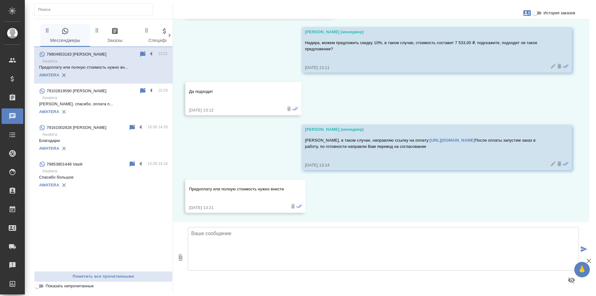
click at [123, 98] on p "Awatera" at bounding box center [104, 98] width 125 height 6
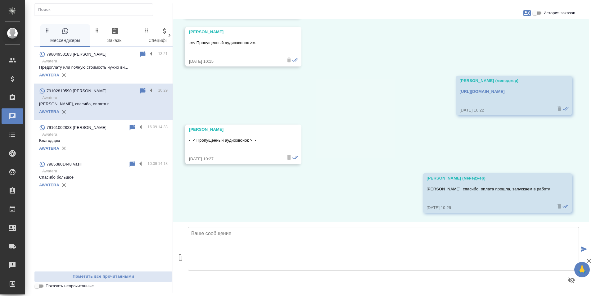
scroll to position [1186, 0]
click at [141, 76] on div "AWATERA" at bounding box center [103, 74] width 128 height 9
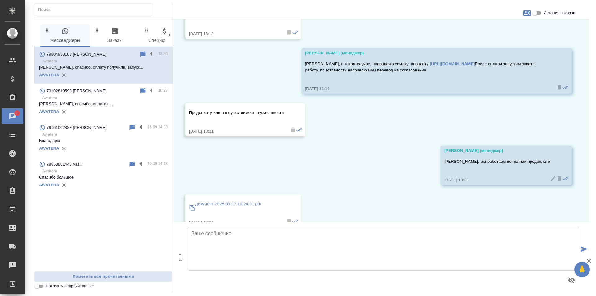
scroll to position [2233, 0]
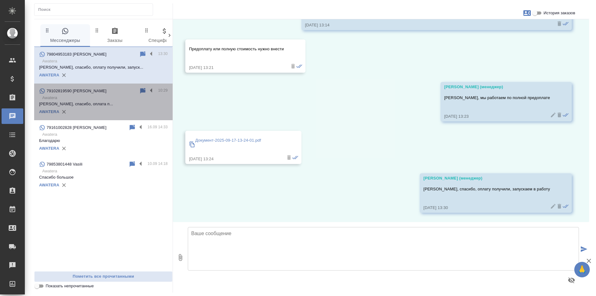
click at [132, 112] on div "AWATERA" at bounding box center [103, 111] width 128 height 9
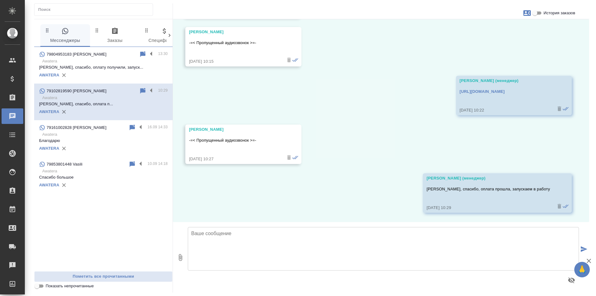
scroll to position [1186, 0]
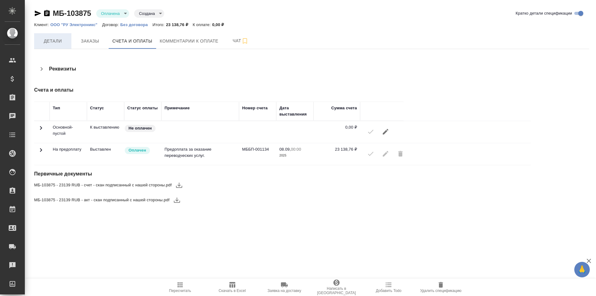
click at [63, 40] on span "Детали" at bounding box center [53, 41] width 30 height 8
click at [61, 40] on span "Детали" at bounding box center [53, 41] width 30 height 8
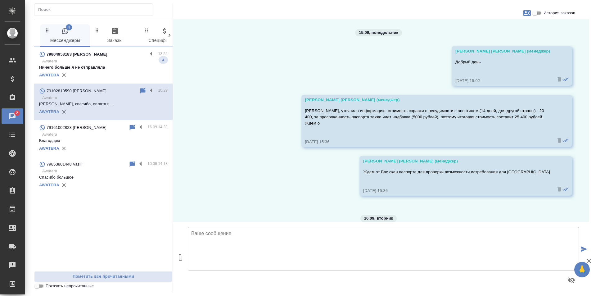
scroll to position [1186, 0]
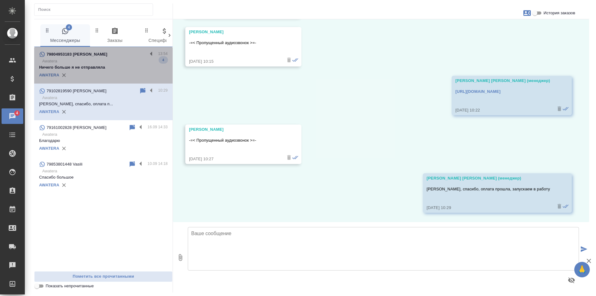
click at [107, 70] on div "AWATERA" at bounding box center [103, 74] width 128 height 9
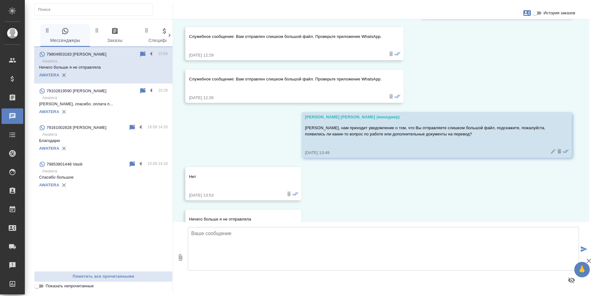
scroll to position [2365, 0]
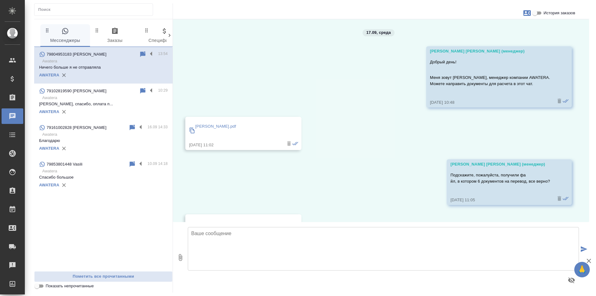
scroll to position [2365, 0]
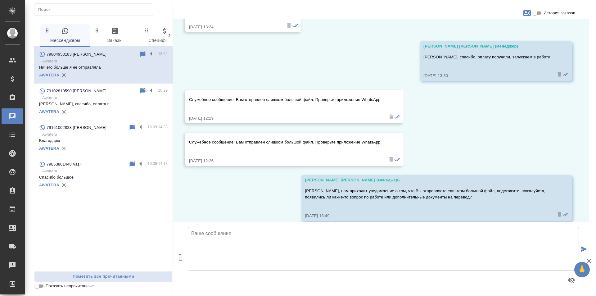
click at [143, 100] on p "Awatera" at bounding box center [104, 98] width 125 height 6
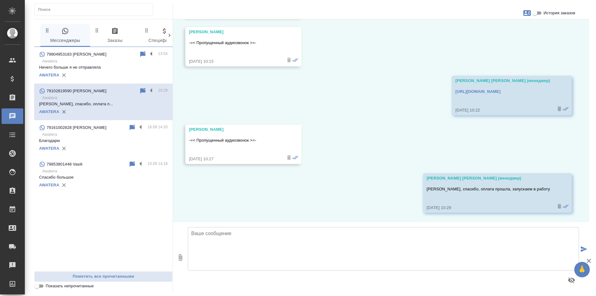
scroll to position [1186, 0]
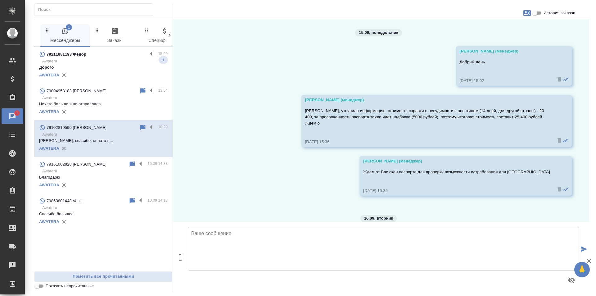
scroll to position [1186, 0]
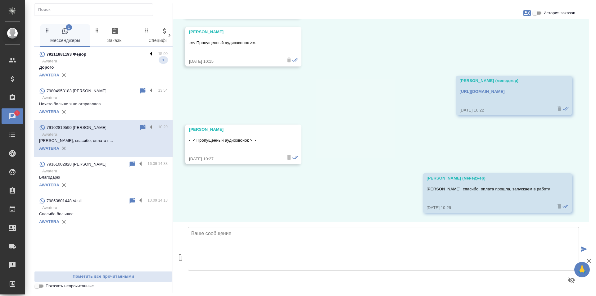
click at [151, 53] on label at bounding box center [152, 54] width 11 height 7
click at [0, 0] on input "checkbox" at bounding box center [0, 0] width 0 height 0
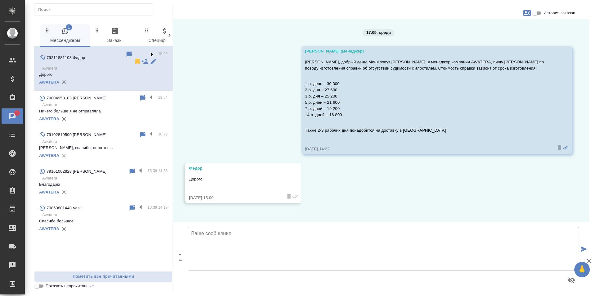
scroll to position [0, 0]
click at [135, 59] on icon at bounding box center [137, 62] width 4 height 6
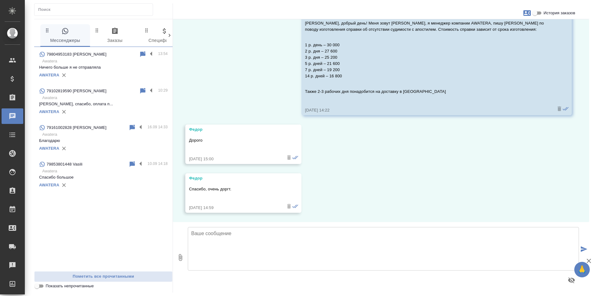
click at [129, 112] on div "AWATERA" at bounding box center [103, 111] width 128 height 9
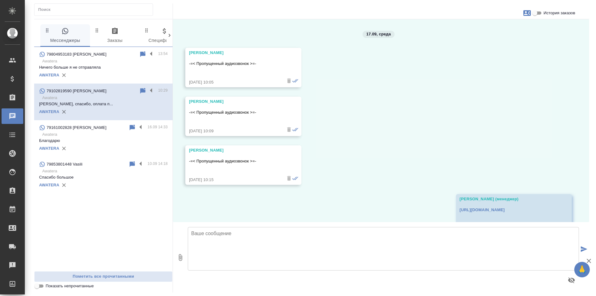
scroll to position [1069, 0]
